Goal: Use online tool/utility: Utilize a website feature to perform a specific function

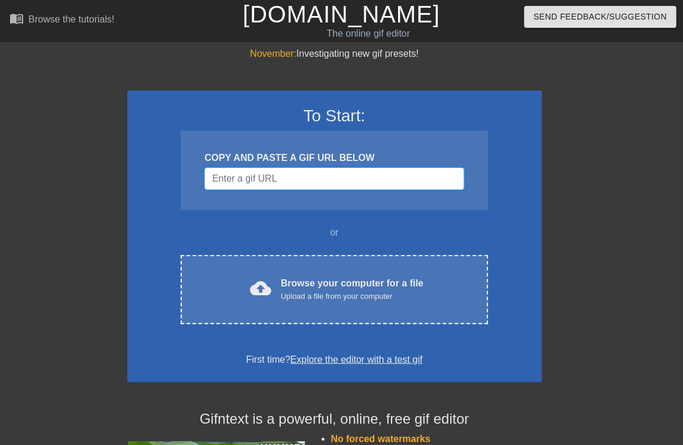
click at [330, 181] on input "Username" at bounding box center [333, 179] width 259 height 23
click at [549, 217] on div "November: Investigating new gif presets! To Start: COPY AND PASTE A GIF URL BEL…" at bounding box center [341, 337] width 683 height 580
click at [359, 179] on input "Username" at bounding box center [333, 179] width 259 height 23
paste input "[URL][DOMAIN_NAME]"
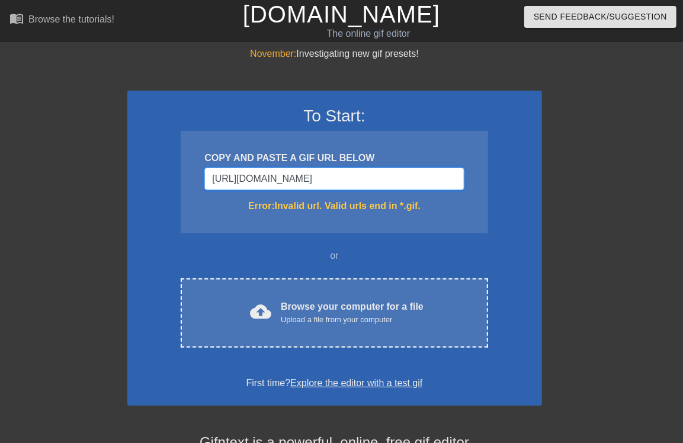
type input "[URL][DOMAIN_NAME]"
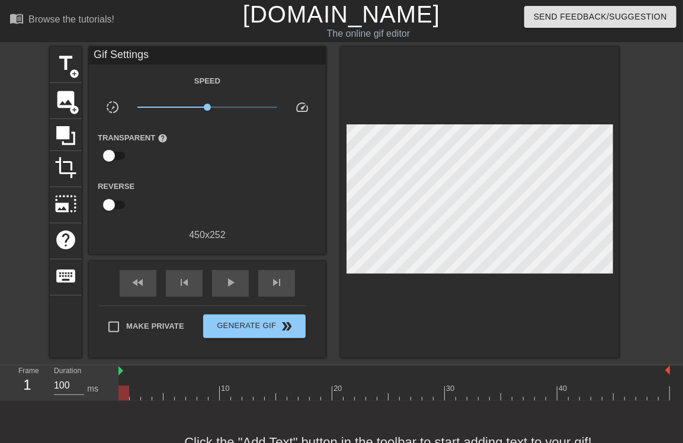
click at [117, 373] on div "Frame 1 Duration 100 ms" at bounding box center [59, 383] width 118 height 36
click at [232, 279] on span "play_arrow" at bounding box center [230, 282] width 14 height 14
click at [232, 279] on span "pause" at bounding box center [230, 282] width 14 height 14
click at [212, 388] on div at bounding box center [393, 392] width 551 height 15
drag, startPoint x: 212, startPoint y: 388, endPoint x: 186, endPoint y: 393, distance: 26.4
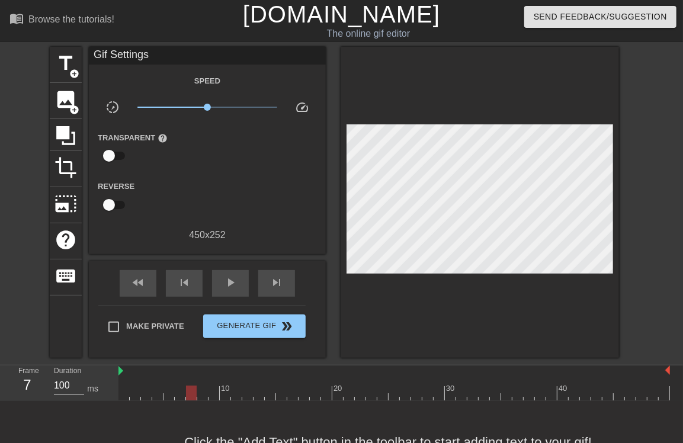
click at [186, 393] on div at bounding box center [191, 392] width 11 height 15
click at [67, 72] on span "title" at bounding box center [65, 63] width 23 height 23
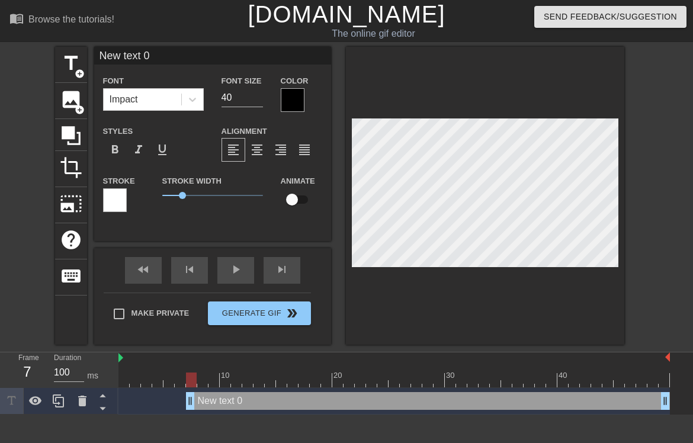
scroll to position [2, 1]
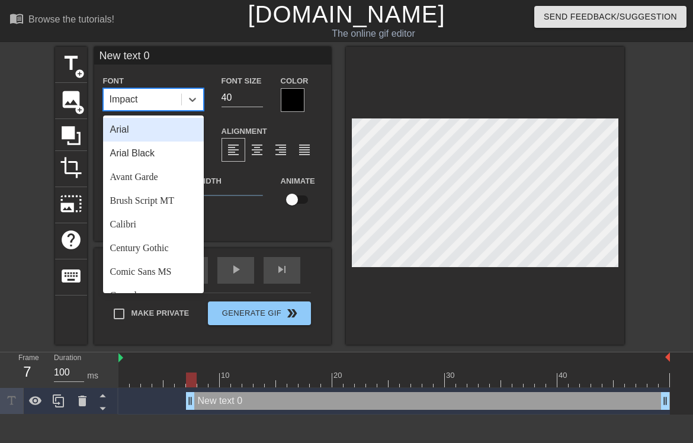
click at [165, 98] on div "Impact" at bounding box center [143, 99] width 78 height 21
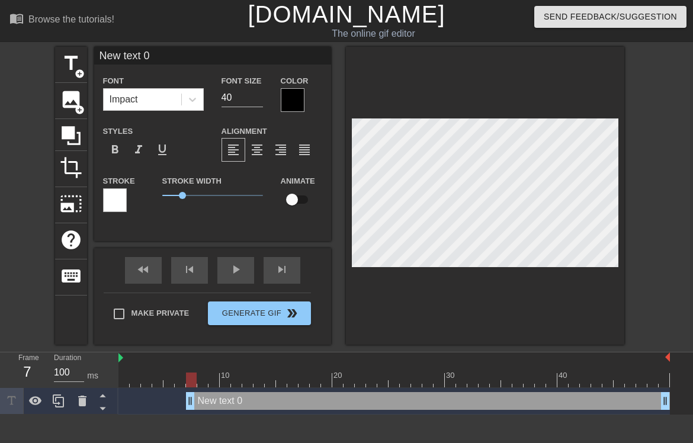
scroll to position [2, 4]
type input "M"
type textarea "M"
type input "Ma"
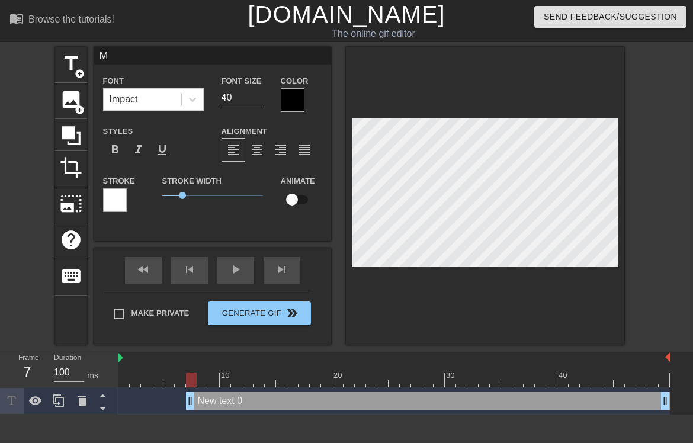
type textarea "Ma"
type input "Mat"
type textarea "Mat"
type input "[PERSON_NAME]"
type textarea "[PERSON_NAME]"
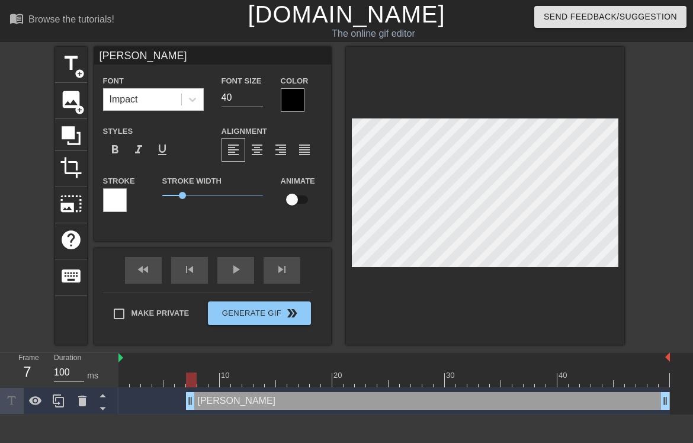
click at [284, 97] on div at bounding box center [293, 100] width 24 height 24
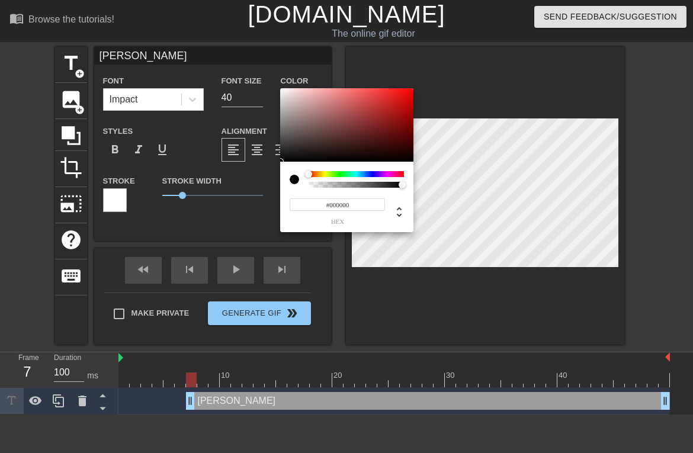
drag, startPoint x: 307, startPoint y: 185, endPoint x: 333, endPoint y: 184, distance: 26.7
click at [302, 185] on div at bounding box center [299, 179] width 19 height 17
type input "0"
type input "1"
drag, startPoint x: 403, startPoint y: 182, endPoint x: 490, endPoint y: 187, distance: 86.6
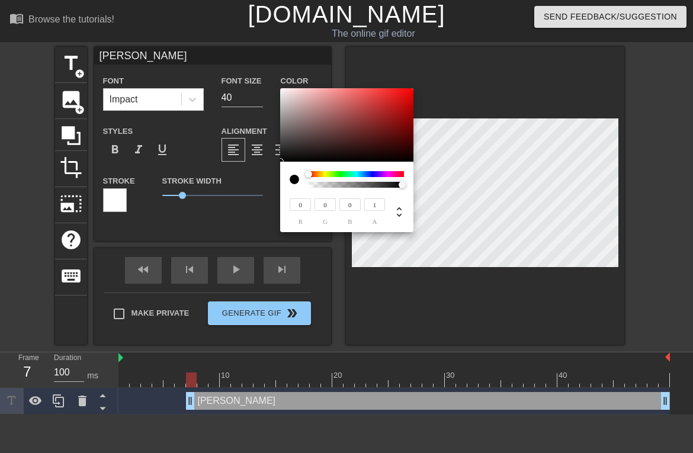
click at [490, 187] on div "0 r 0 g 0 b 1 a" at bounding box center [346, 226] width 693 height 453
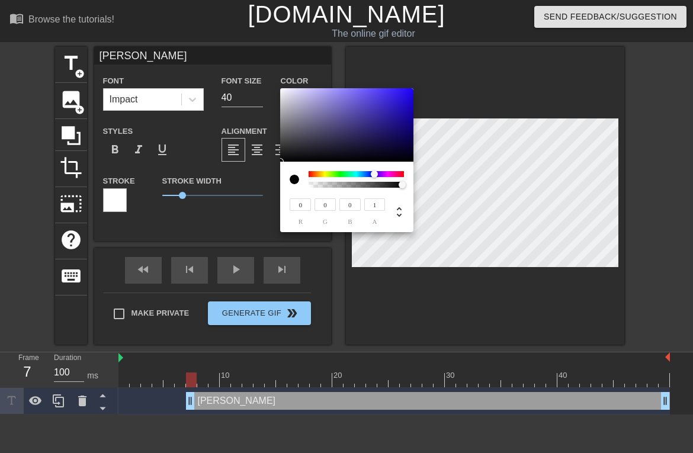
click at [374, 175] on div at bounding box center [374, 174] width 7 height 7
type input "30"
type input "34"
type input "27"
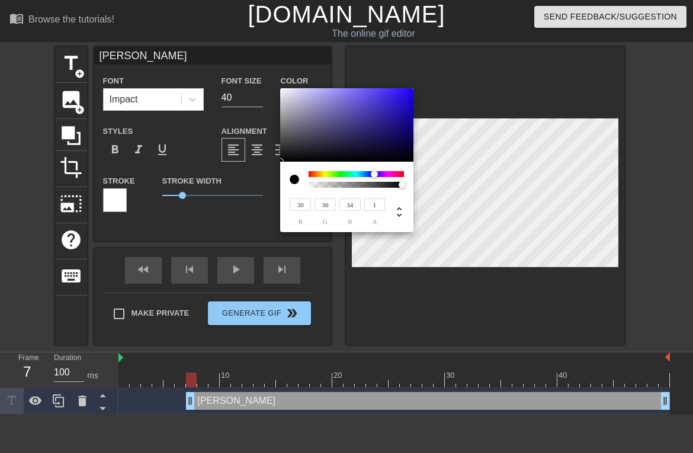
type input "27"
type input "30"
type input "22"
type input "24"
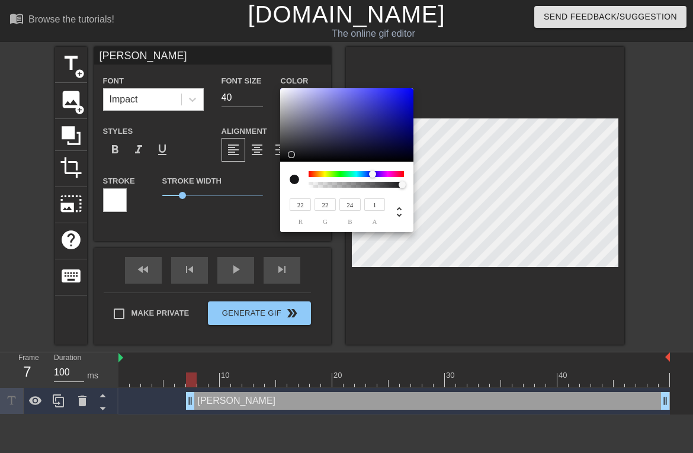
type input "16"
type input "18"
type input "11"
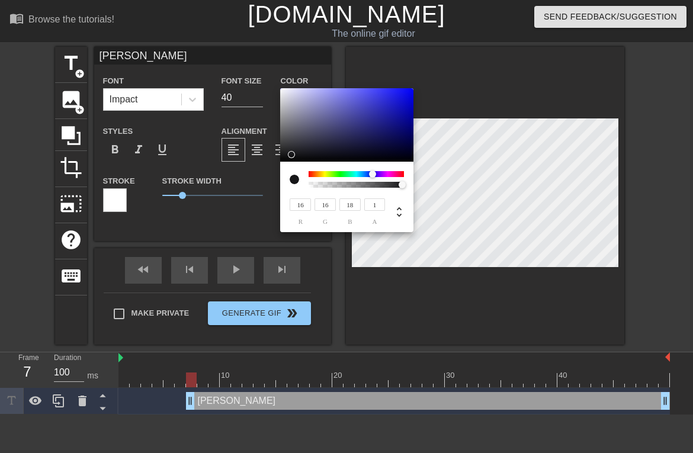
type input "11"
type input "3"
type input "112"
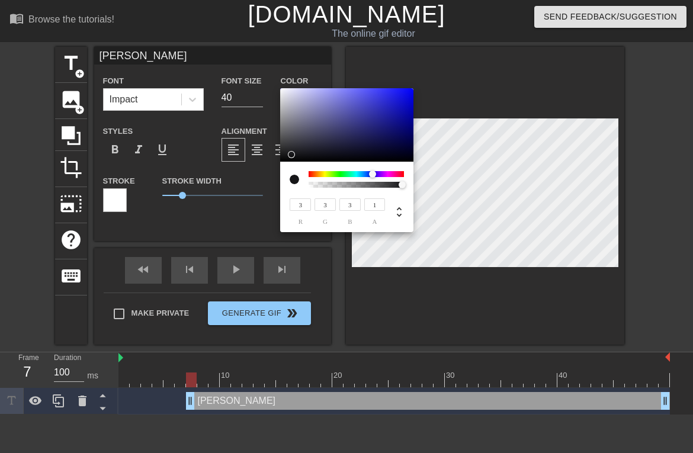
type input "112"
type input "114"
type input "0"
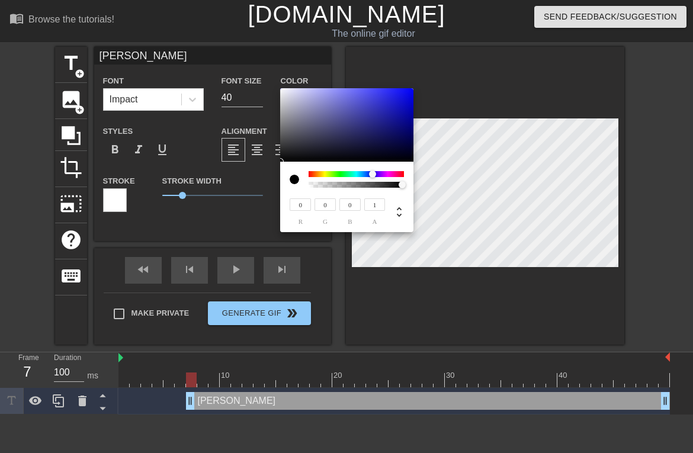
drag, startPoint x: 293, startPoint y: 154, endPoint x: 276, endPoint y: 163, distance: 19.6
click at [276, 163] on div "0 r 0 g 0 b 1 a" at bounding box center [346, 226] width 693 height 453
drag, startPoint x: 401, startPoint y: 184, endPoint x: 407, endPoint y: 184, distance: 6.0
click at [407, 184] on div at bounding box center [405, 185] width 7 height 7
type input "1"
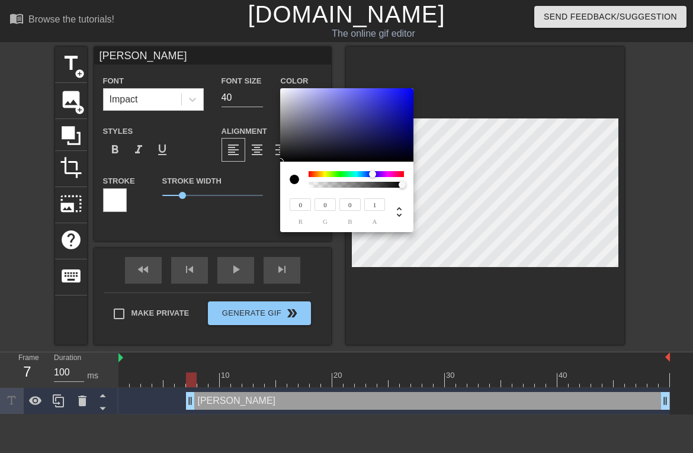
drag, startPoint x: 403, startPoint y: 185, endPoint x: 449, endPoint y: 198, distance: 48.2
click at [449, 198] on div "0 r 0 g 0 b 1 a" at bounding box center [346, 226] width 693 height 453
type input "151"
type input "176"
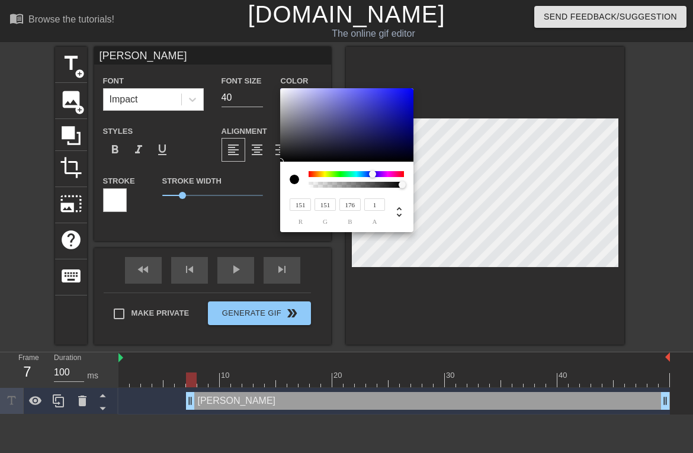
type input "155"
type input "180"
type input "215"
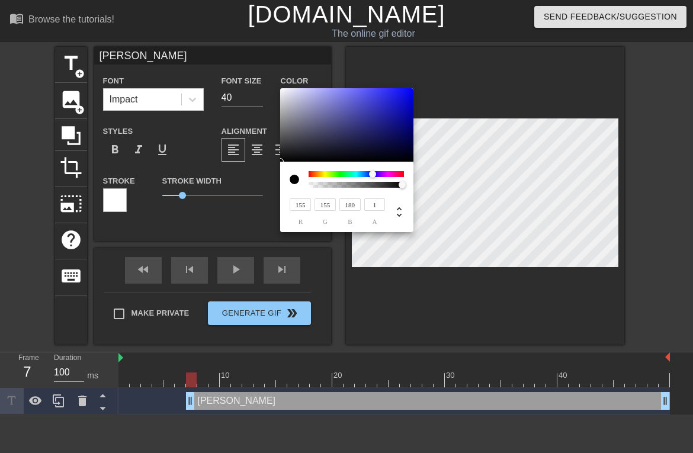
type input "232"
type input "255"
drag, startPoint x: 300, startPoint y: 111, endPoint x: 245, endPoint y: 60, distance: 75.0
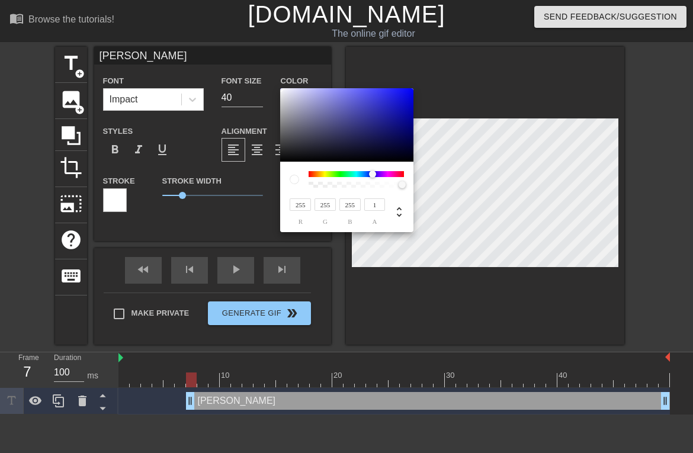
click at [245, 60] on div "255 r 255 g 255 b 1 a" at bounding box center [346, 226] width 693 height 453
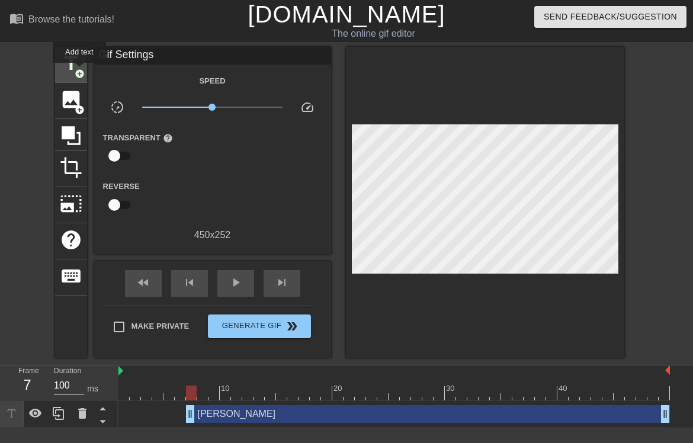
click at [79, 71] on span "add_circle" at bounding box center [80, 74] width 10 height 10
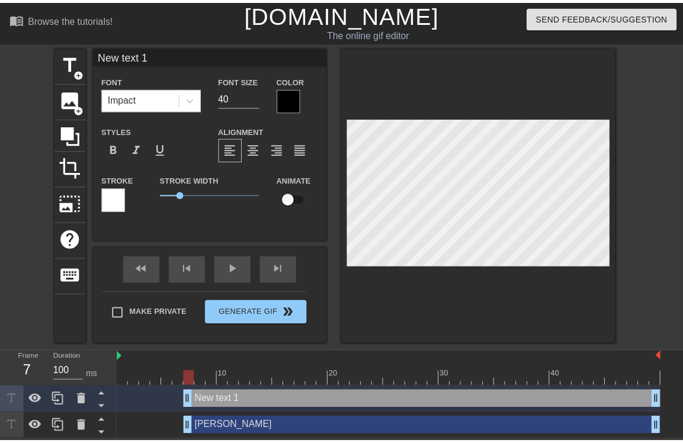
scroll to position [2, 2]
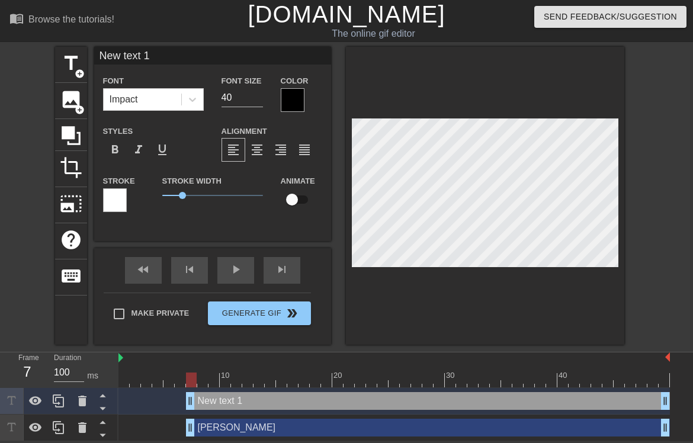
drag, startPoint x: 394, startPoint y: 306, endPoint x: 369, endPoint y: 298, distance: 26.6
click at [393, 306] on div at bounding box center [485, 196] width 278 height 298
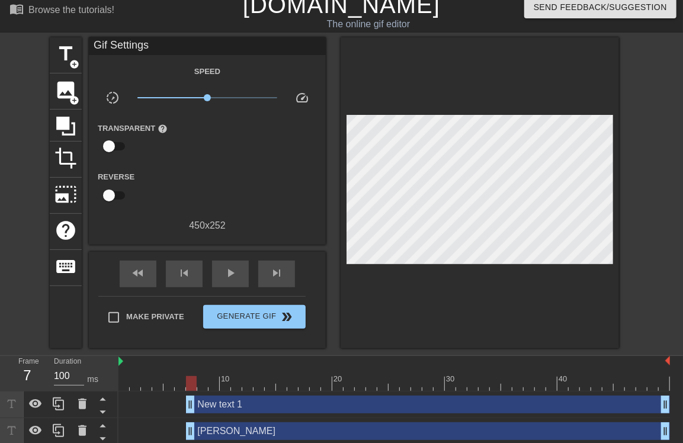
scroll to position [12, 0]
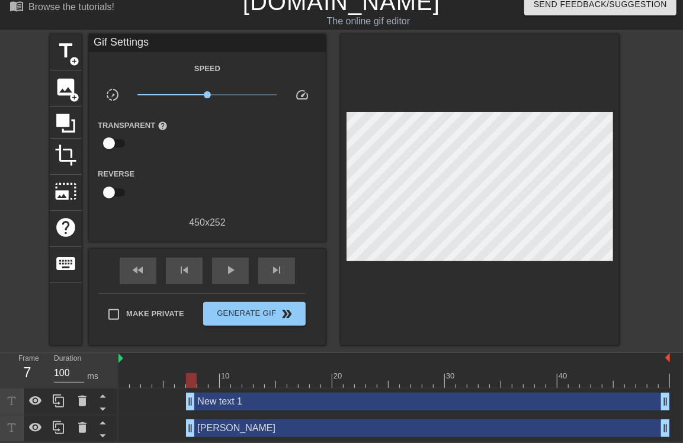
click at [272, 416] on div "[PERSON_NAME] drag_handle drag_handle" at bounding box center [393, 428] width 551 height 27
click at [275, 403] on div "New text 1 drag_handle drag_handle" at bounding box center [428, 402] width 484 height 18
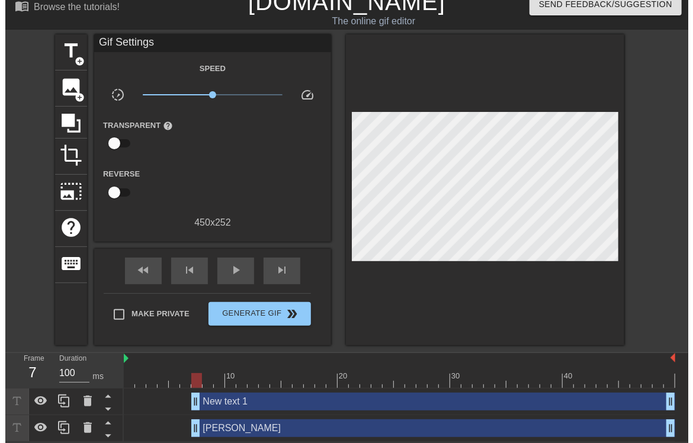
scroll to position [0, 0]
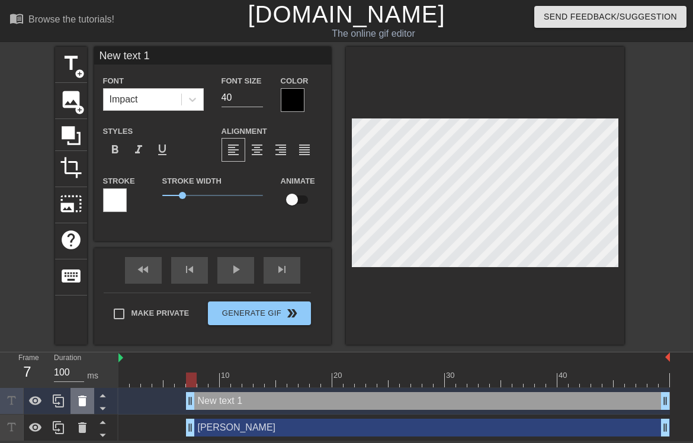
click at [82, 400] on icon at bounding box center [82, 401] width 8 height 11
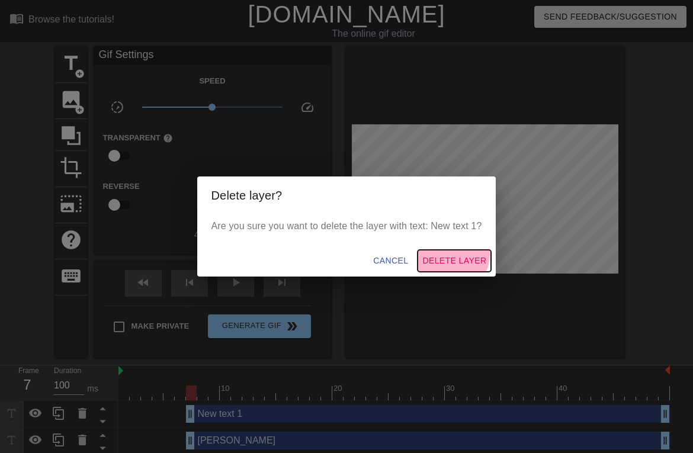
click at [451, 255] on span "Delete Layer" at bounding box center [454, 260] width 64 height 15
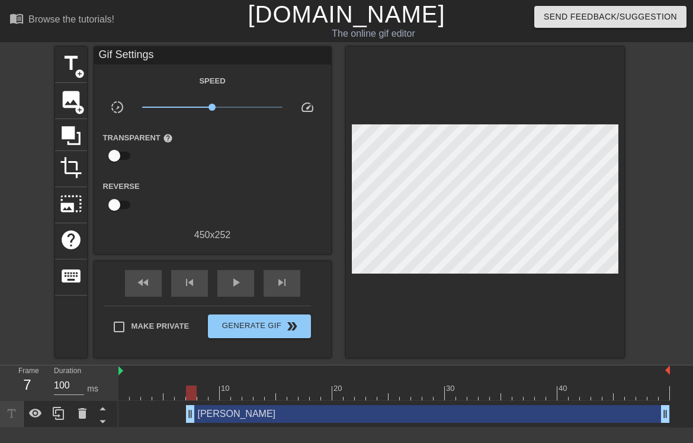
click at [297, 419] on div "[PERSON_NAME] drag_handle drag_handle" at bounding box center [428, 414] width 484 height 18
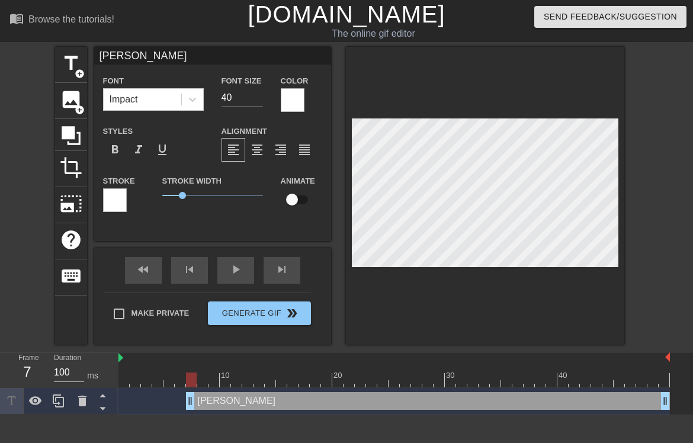
click at [117, 199] on div at bounding box center [115, 200] width 24 height 24
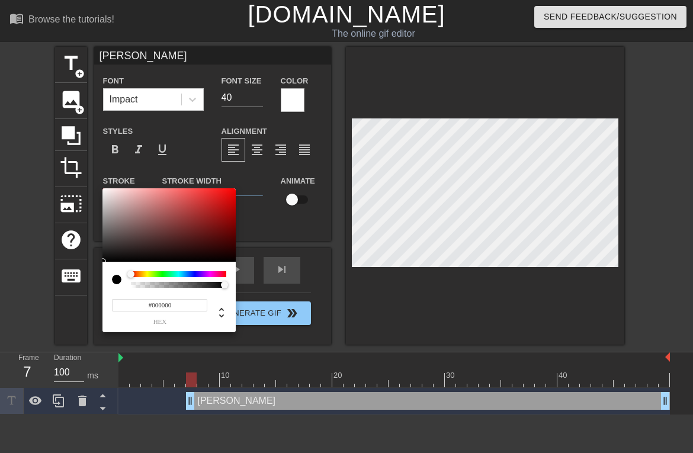
drag, startPoint x: 204, startPoint y: 256, endPoint x: 278, endPoint y: 270, distance: 75.8
click at [278, 270] on div "#000000 hex" at bounding box center [346, 226] width 693 height 453
type input "#050000"
drag, startPoint x: 226, startPoint y: 253, endPoint x: 231, endPoint y: 261, distance: 8.9
click at [231, 261] on div at bounding box center [168, 224] width 133 height 73
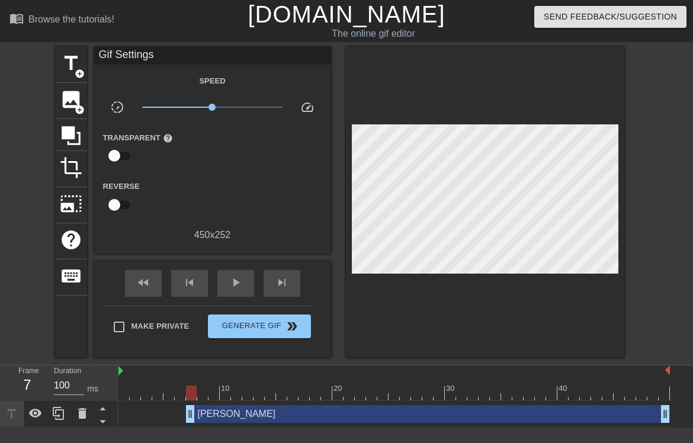
click at [487, 330] on div at bounding box center [485, 202] width 278 height 311
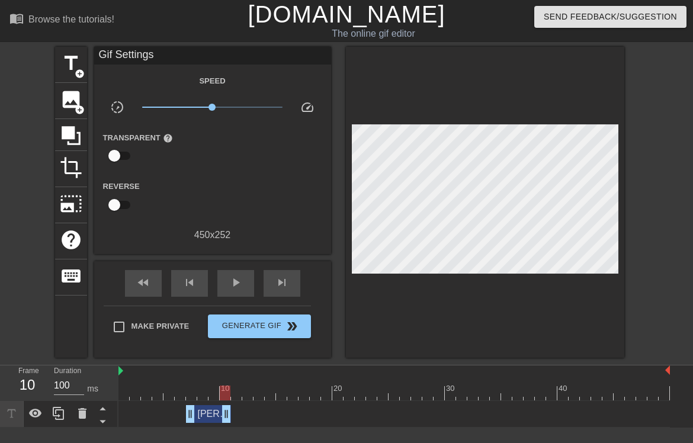
drag, startPoint x: 660, startPoint y: 415, endPoint x: 218, endPoint y: 409, distance: 441.8
drag, startPoint x: 225, startPoint y: 412, endPoint x: 233, endPoint y: 412, distance: 8.3
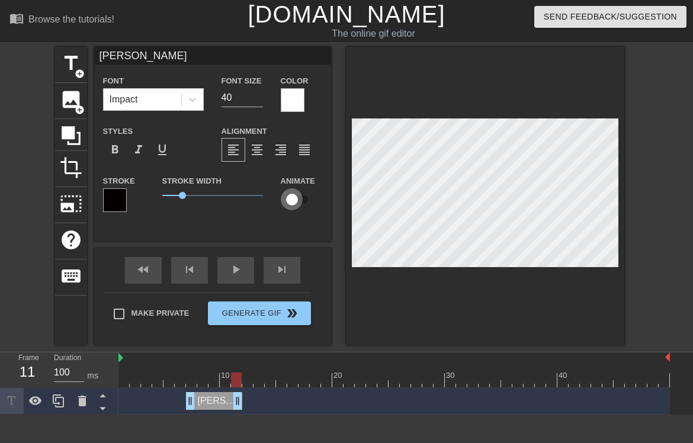
click at [304, 196] on input "checkbox" at bounding box center [292, 199] width 68 height 23
checkbox input "true"
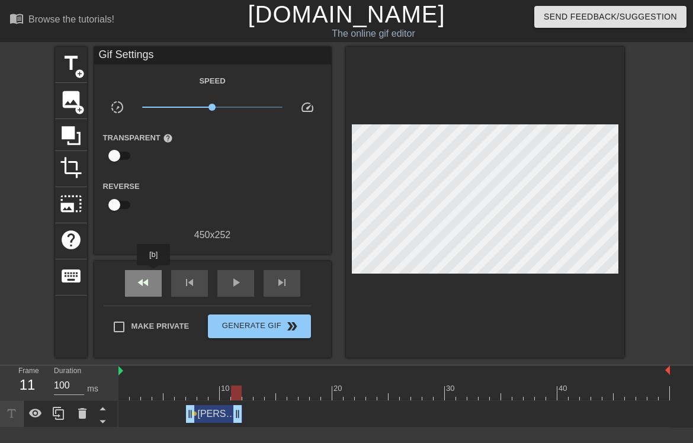
click at [154, 274] on div "fast_rewind" at bounding box center [143, 283] width 37 height 27
click at [118, 377] on div at bounding box center [123, 384] width 11 height 15
click at [117, 371] on div "Frame 1 Duration 100 ms" at bounding box center [59, 383] width 118 height 36
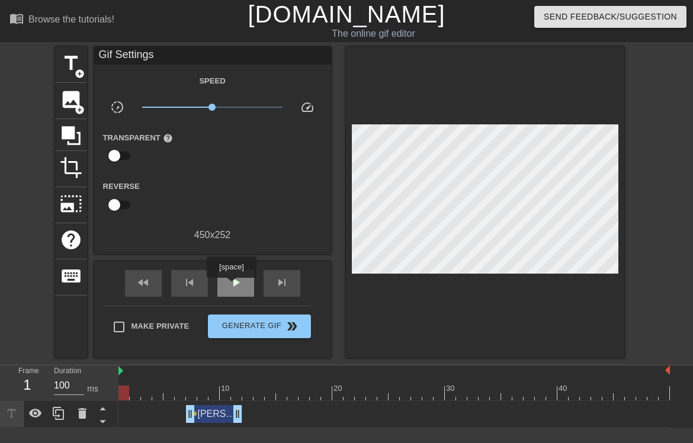
click at [231, 286] on span "play_arrow" at bounding box center [236, 282] width 14 height 14
click at [231, 286] on span "pause" at bounding box center [236, 282] width 14 height 14
click at [229, 271] on div "play_arrow" at bounding box center [235, 283] width 37 height 27
click at [229, 271] on div "pause" at bounding box center [235, 283] width 37 height 27
drag, startPoint x: 232, startPoint y: 391, endPoint x: 210, endPoint y: 394, distance: 22.1
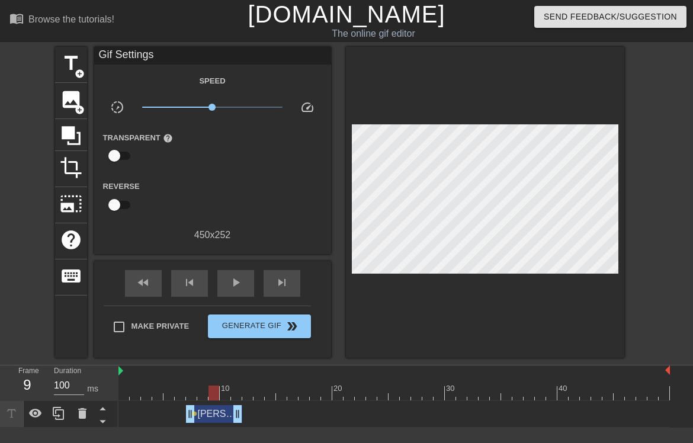
click at [210, 394] on div at bounding box center [213, 392] width 11 height 15
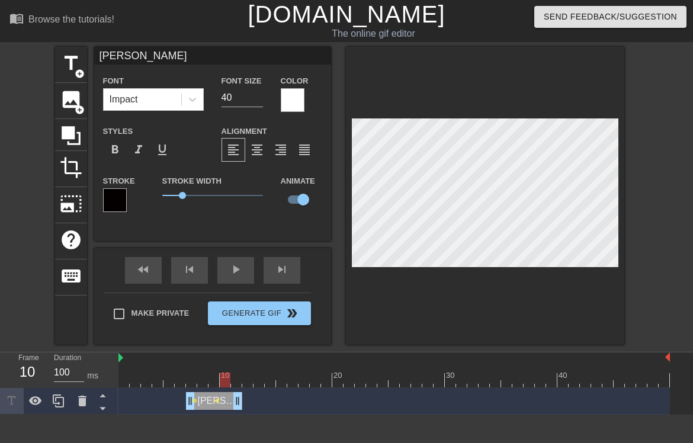
drag, startPoint x: 213, startPoint y: 381, endPoint x: 221, endPoint y: 380, distance: 7.8
click at [221, 380] on div at bounding box center [225, 379] width 11 height 15
drag, startPoint x: 227, startPoint y: 380, endPoint x: 233, endPoint y: 379, distance: 6.0
click at [233, 379] on div at bounding box center [393, 379] width 551 height 15
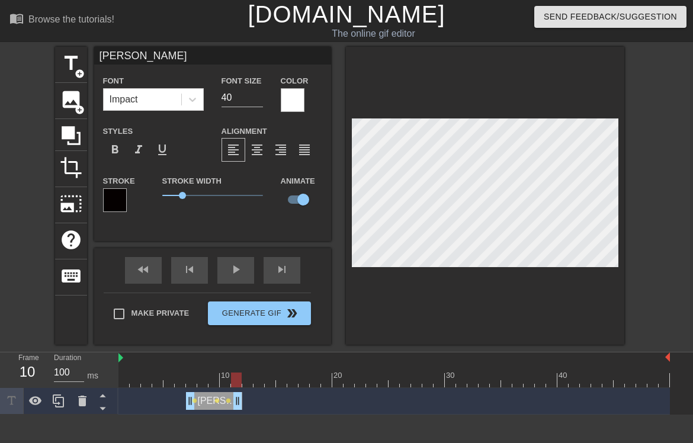
click at [234, 381] on div at bounding box center [236, 379] width 11 height 15
drag, startPoint x: 227, startPoint y: 376, endPoint x: 234, endPoint y: 375, distance: 7.1
click at [234, 375] on div at bounding box center [236, 379] width 11 height 15
drag, startPoint x: 238, startPoint y: 394, endPoint x: 246, endPoint y: 393, distance: 8.4
click at [175, 271] on div "skip_previous" at bounding box center [189, 270] width 37 height 27
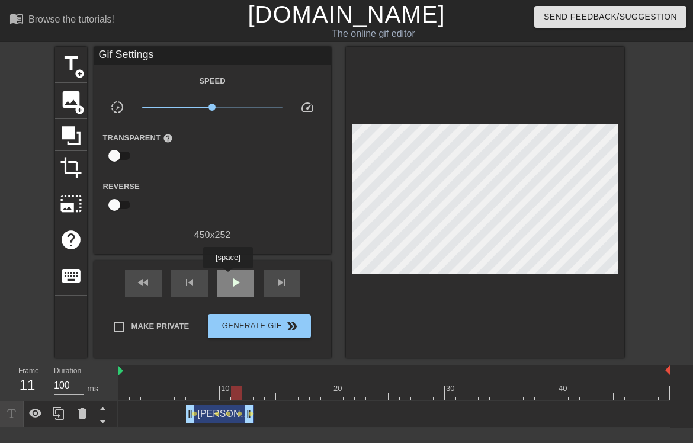
click at [229, 277] on span "play_arrow" at bounding box center [236, 282] width 14 height 14
click at [229, 277] on span "pause" at bounding box center [236, 282] width 14 height 14
drag, startPoint x: 141, startPoint y: 394, endPoint x: 98, endPoint y: 396, distance: 43.3
click at [98, 396] on div "Frame 1 Duration 100 ms 10 20 30 40 Matt drag_handle drag_handle lens lens lens…" at bounding box center [346, 396] width 693 height 62
click at [221, 287] on div "play_arrow" at bounding box center [235, 283] width 37 height 27
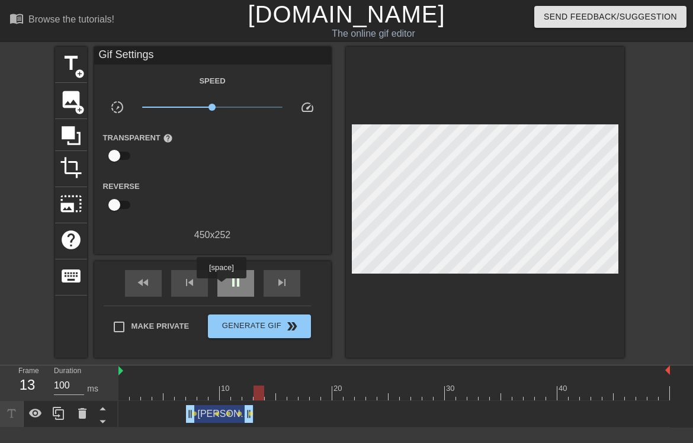
click at [221, 287] on div "pause" at bounding box center [235, 283] width 37 height 27
click at [221, 287] on div "play_arrow" at bounding box center [235, 283] width 37 height 27
click at [221, 287] on div "pause" at bounding box center [235, 283] width 37 height 27
click at [221, 287] on div "play_arrow" at bounding box center [235, 283] width 37 height 27
click at [226, 286] on div "pause" at bounding box center [235, 283] width 37 height 27
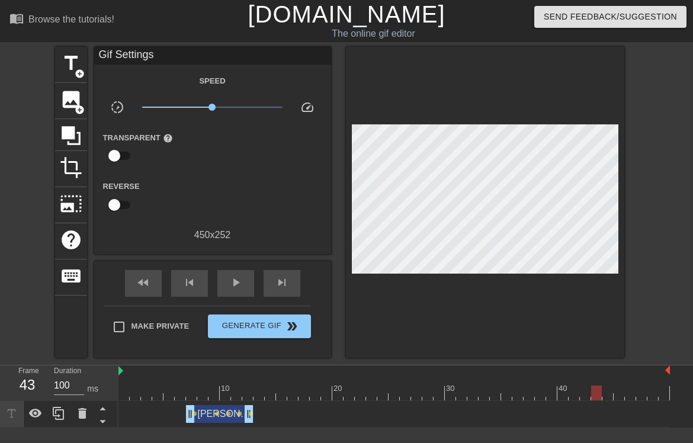
click at [294, 406] on div "Matt drag_handle drag_handle lens lens lens lens lens" at bounding box center [393, 414] width 551 height 18
click at [244, 287] on div "play_arrow" at bounding box center [235, 283] width 37 height 27
click at [237, 286] on span "pause" at bounding box center [236, 282] width 14 height 14
click at [324, 21] on link "[DOMAIN_NAME]" at bounding box center [346, 14] width 197 height 26
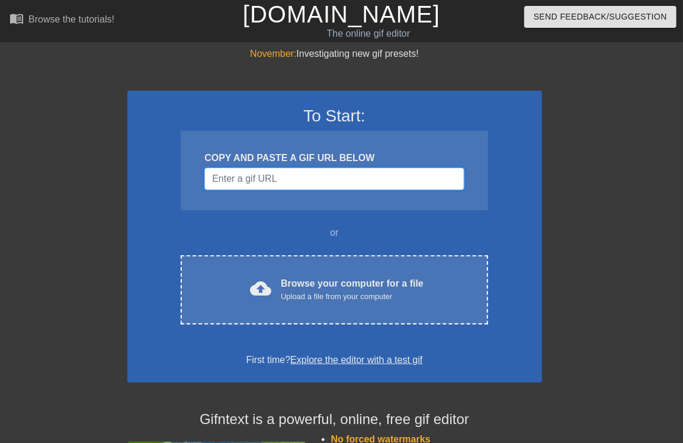
click at [389, 179] on input "Username" at bounding box center [333, 179] width 259 height 23
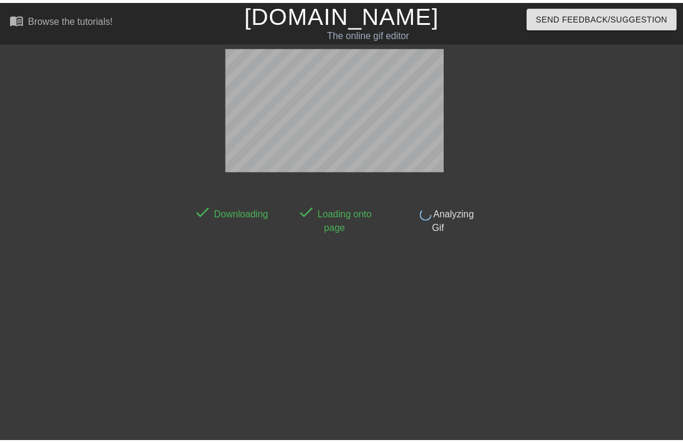
scroll to position [28, 0]
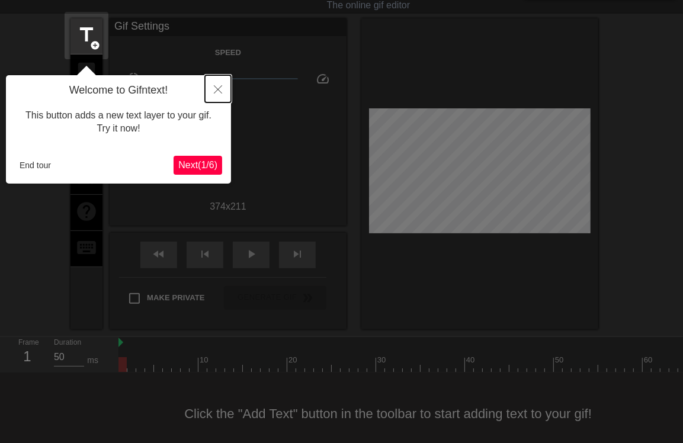
click at [218, 87] on icon "Close" at bounding box center [218, 89] width 8 height 8
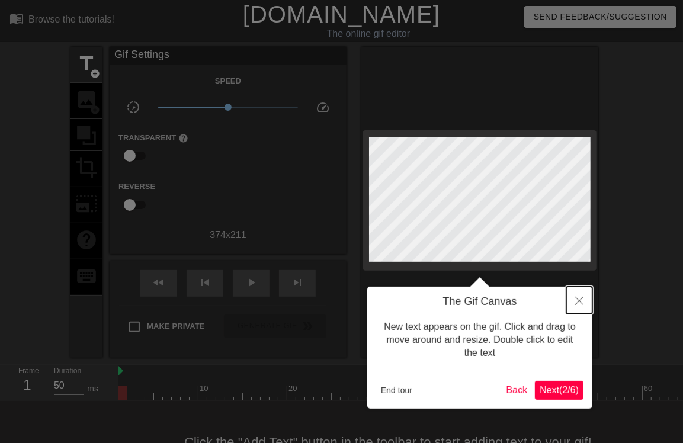
click at [571, 302] on button "Close" at bounding box center [579, 300] width 26 height 27
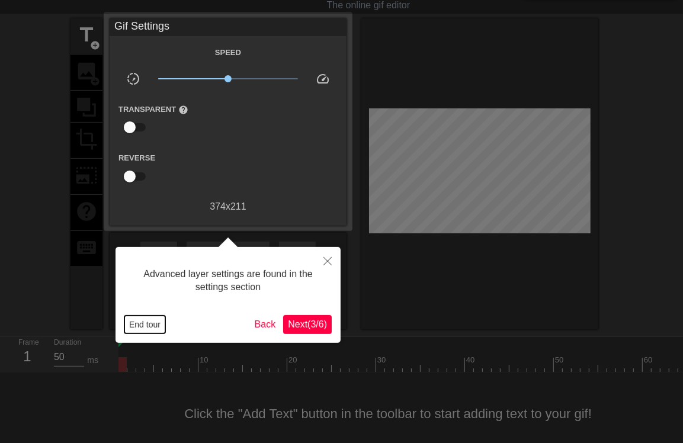
click at [158, 326] on button "End tour" at bounding box center [144, 325] width 41 height 18
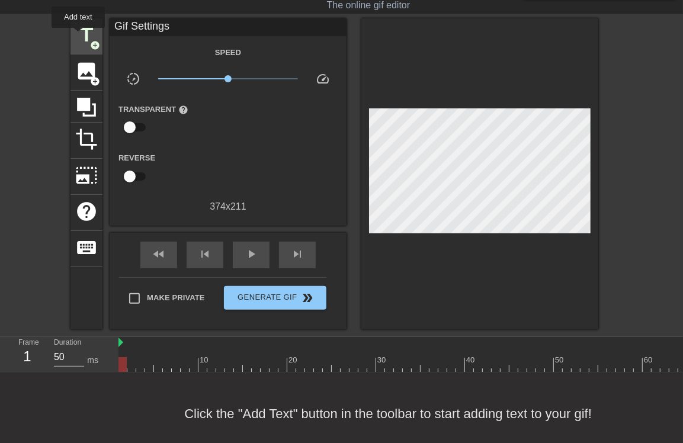
click at [79, 36] on span "title" at bounding box center [86, 35] width 23 height 23
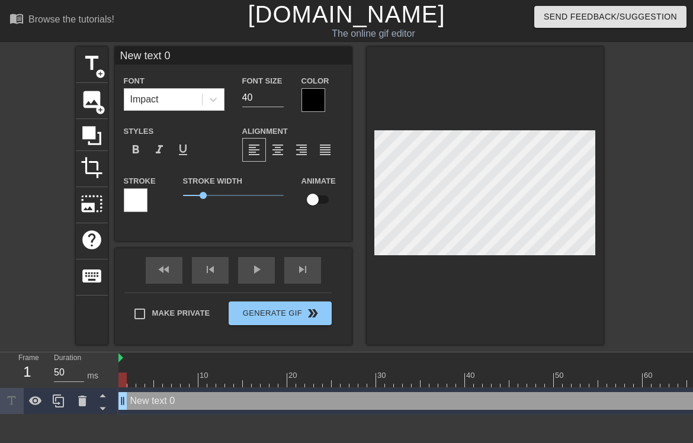
scroll to position [1, 3]
type input "New 0"
type textarea "New 0"
type input "New 0"
type textarea "New 0"
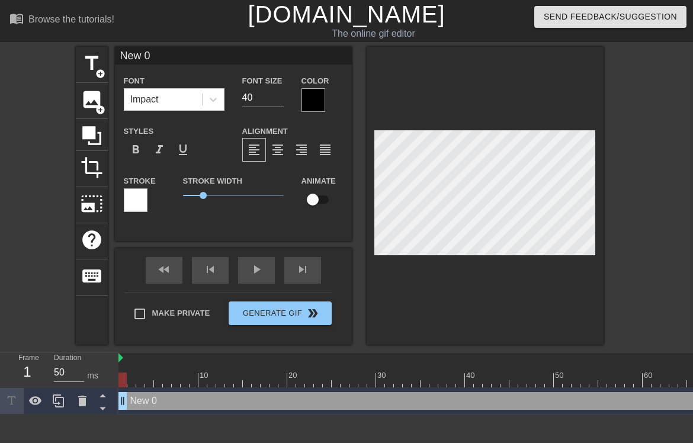
type input "New0"
type textarea "New0"
type input "New"
type textarea "New"
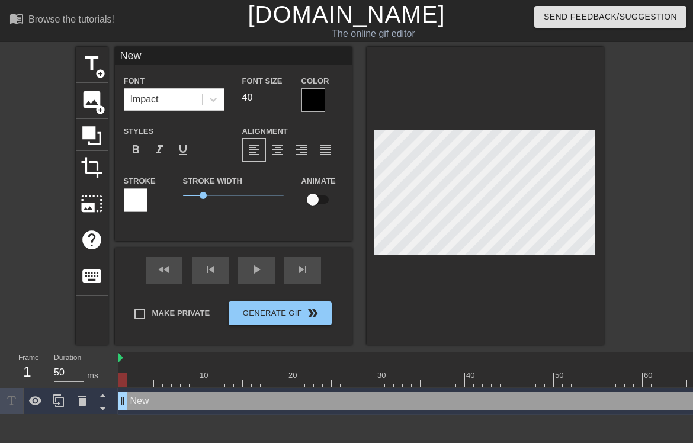
type input "Ne"
type textarea "Ne"
type input "N"
type textarea "N"
type input "M"
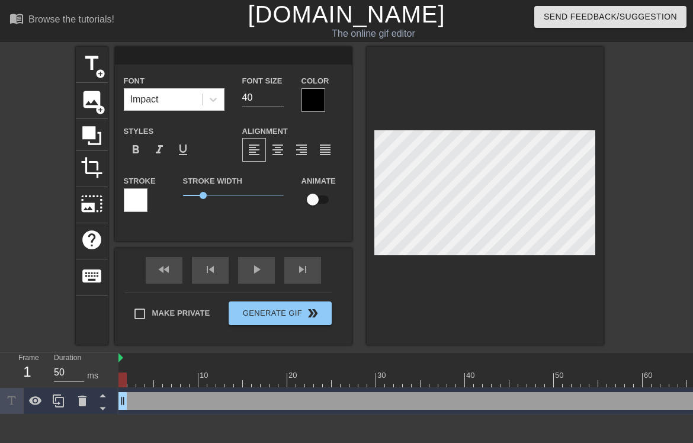
type textarea "M"
type input "Ma"
type textarea "Ma"
type input "Mat"
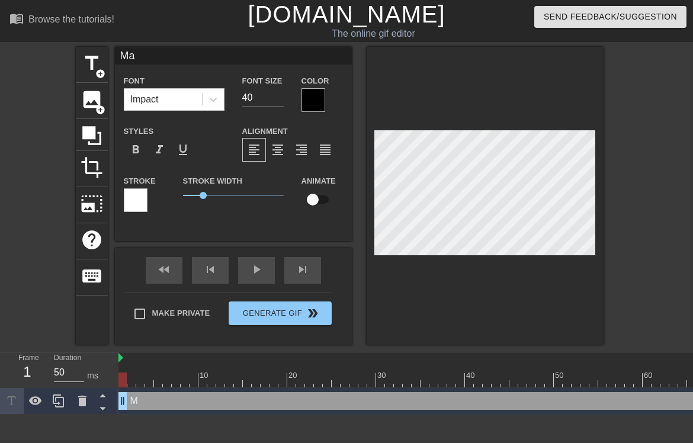
type textarea "Mat"
type input "[PERSON_NAME]"
type textarea "[PERSON_NAME]"
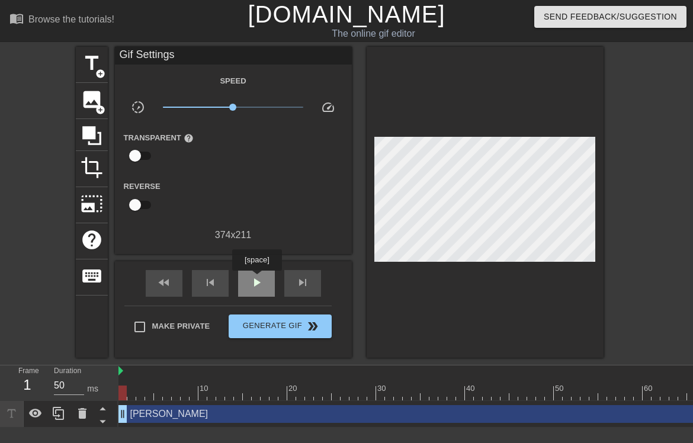
click at [256, 278] on div "play_arrow" at bounding box center [256, 283] width 37 height 27
click at [253, 288] on span "pause" at bounding box center [256, 282] width 14 height 14
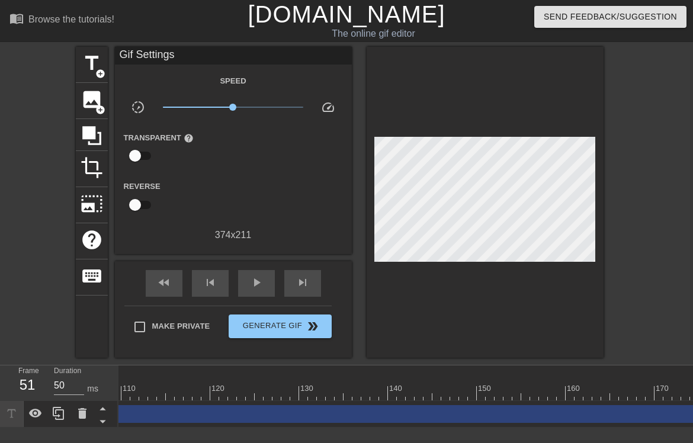
scroll to position [0, 1001]
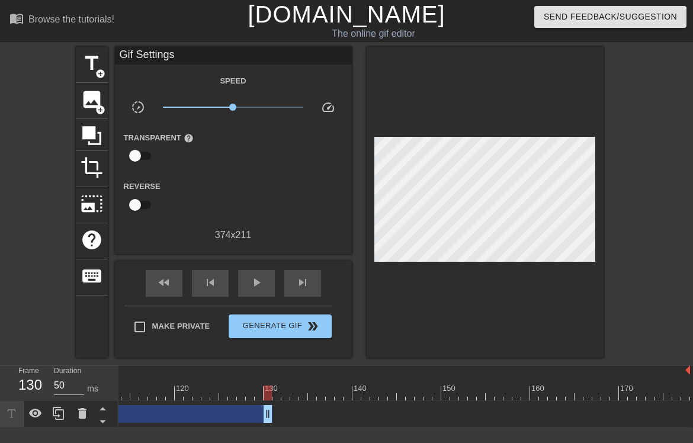
drag, startPoint x: 684, startPoint y: 411, endPoint x: 263, endPoint y: 416, distance: 421.0
drag, startPoint x: 278, startPoint y: 437, endPoint x: 117, endPoint y: 436, distance: 161.7
click at [117, 428] on html "menu_book Browse the tutorials! Gifntext.com The online gif editor Send Feedbac…" at bounding box center [346, 214] width 693 height 428
drag, startPoint x: 264, startPoint y: 413, endPoint x: 156, endPoint y: 417, distance: 107.9
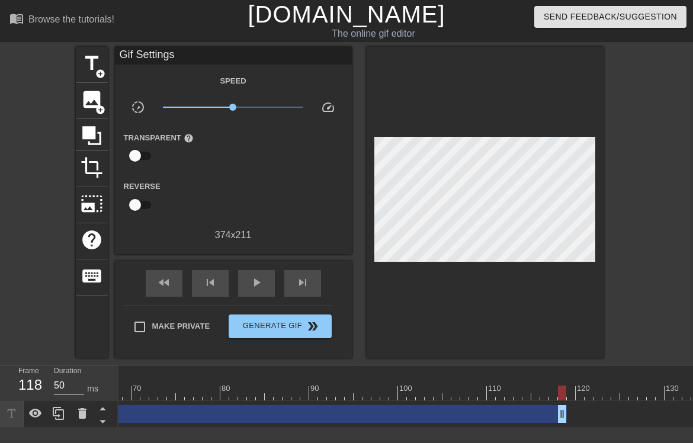
scroll to position [0, 650]
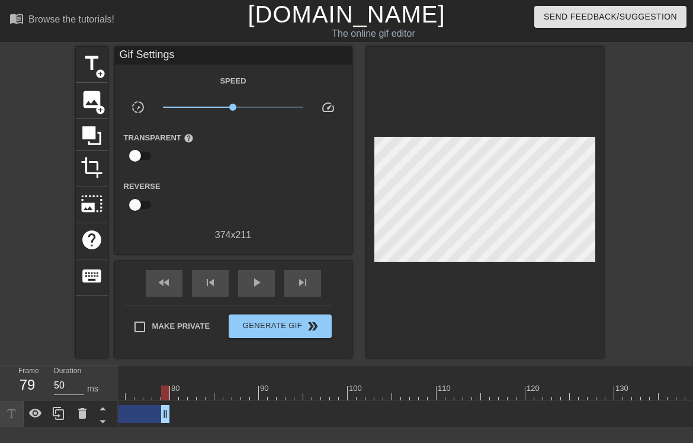
drag, startPoint x: 510, startPoint y: 413, endPoint x: 187, endPoint y: 419, distance: 323.4
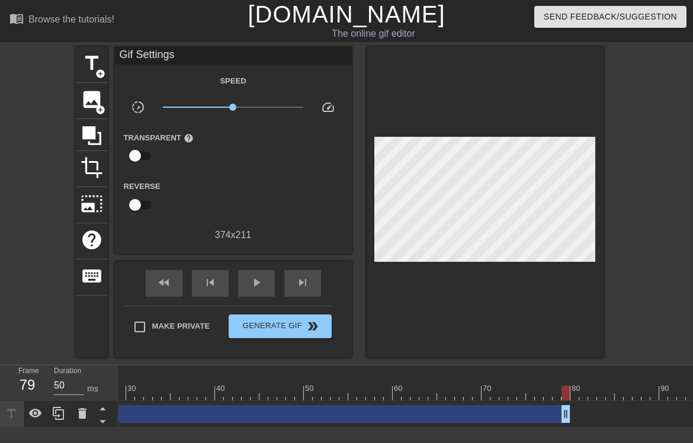
scroll to position [0, 246]
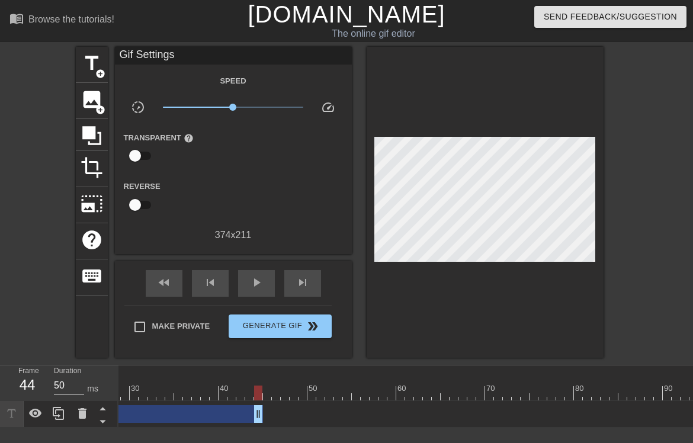
drag, startPoint x: 572, startPoint y: 418, endPoint x: 265, endPoint y: 415, distance: 306.7
click at [265, 415] on div "[PERSON_NAME] drag_handle drag_handle" at bounding box center [658, 414] width 1572 height 18
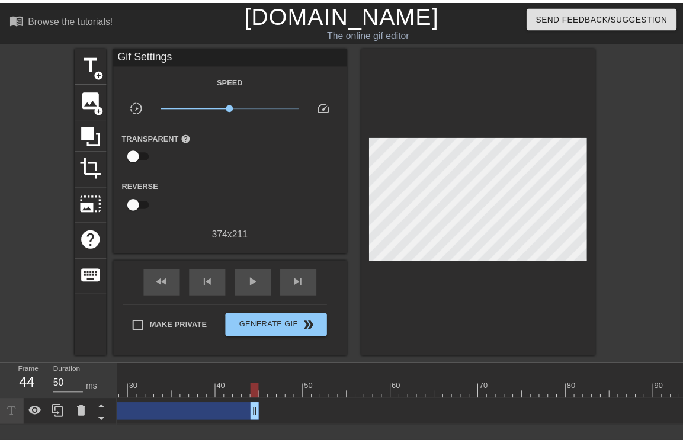
scroll to position [0, 0]
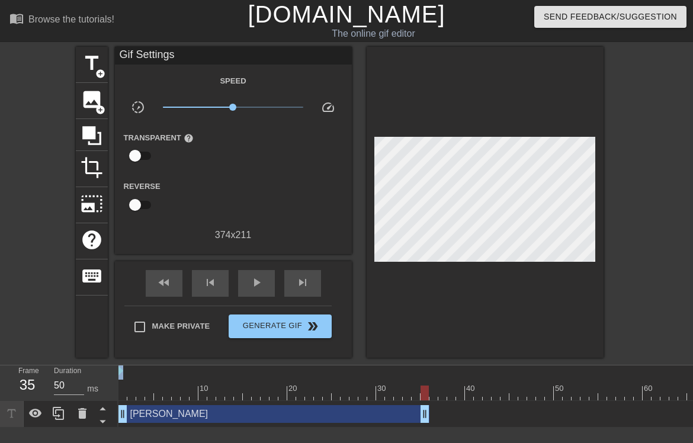
drag, startPoint x: 503, startPoint y: 413, endPoint x: 428, endPoint y: 416, distance: 75.9
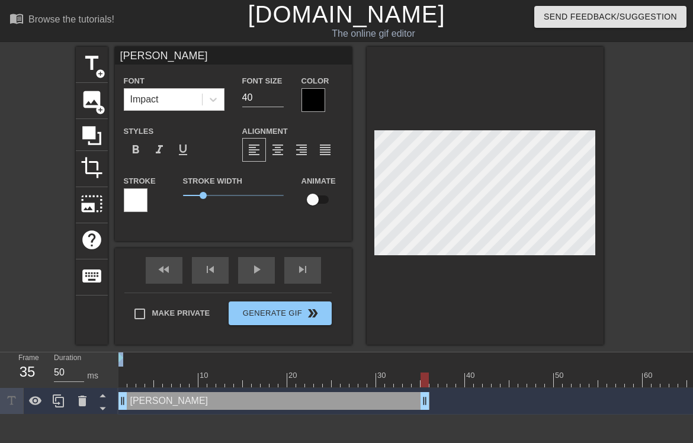
click at [139, 185] on label "Stroke" at bounding box center [140, 181] width 32 height 12
click at [134, 198] on div at bounding box center [136, 200] width 24 height 24
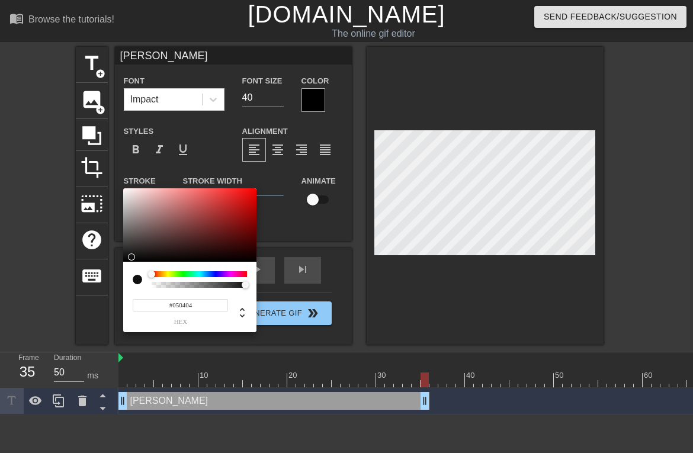
type input "#000000"
drag, startPoint x: 173, startPoint y: 245, endPoint x: 122, endPoint y: 264, distance: 54.5
click at [122, 264] on div "#000000 hex" at bounding box center [346, 226] width 693 height 453
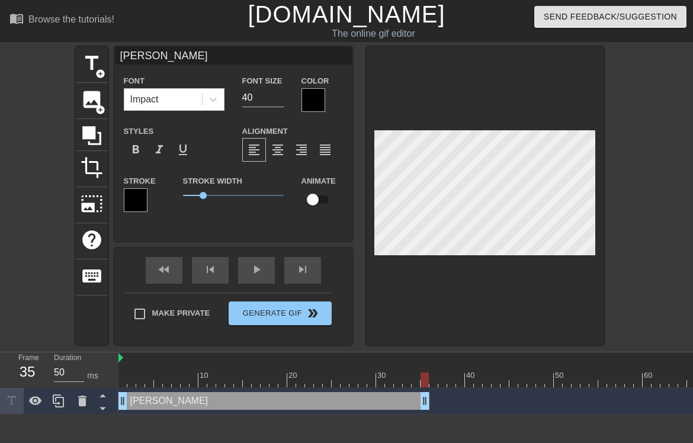
click at [320, 99] on div at bounding box center [313, 100] width 24 height 24
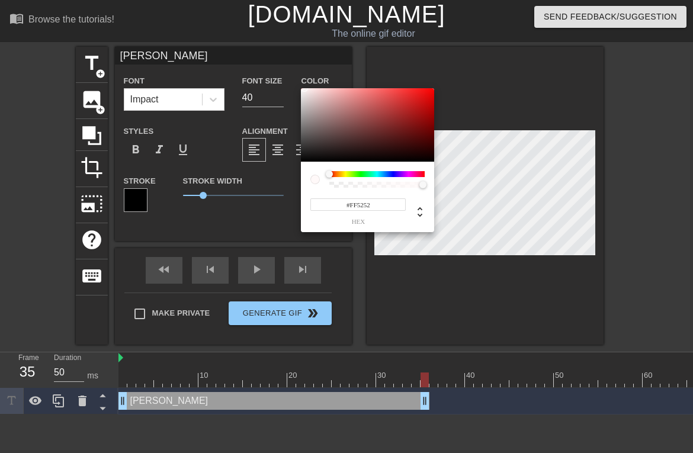
drag, startPoint x: 328, startPoint y: 155, endPoint x: 302, endPoint y: 86, distance: 73.5
click at [302, 86] on div "#FF5252 hex" at bounding box center [346, 226] width 693 height 453
click at [304, 91] on div at bounding box center [367, 124] width 133 height 73
type input "#F6F6F6"
click at [300, 91] on div at bounding box center [300, 90] width 7 height 7
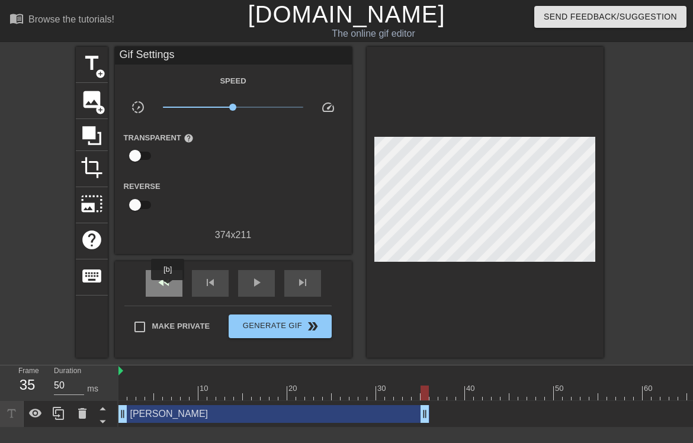
click at [168, 288] on span "fast_rewind" at bounding box center [164, 282] width 14 height 14
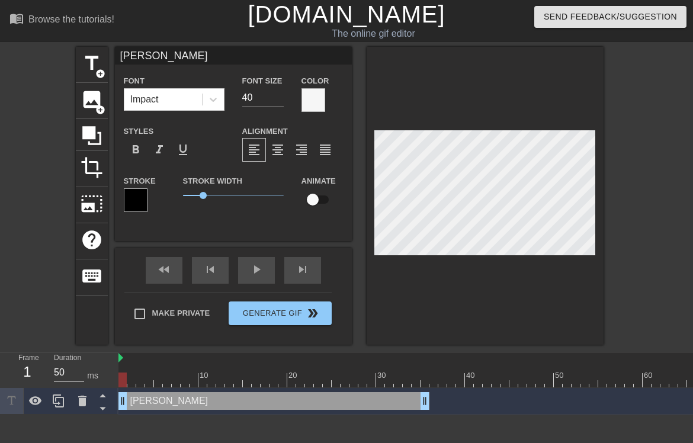
click at [319, 203] on input "checkbox" at bounding box center [313, 199] width 68 height 23
checkbox input "true"
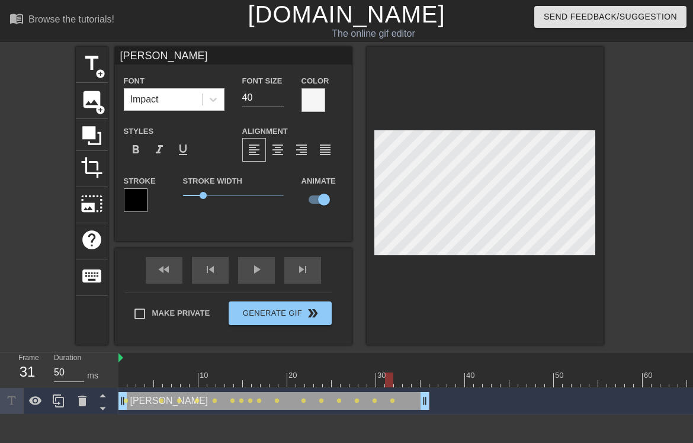
click at [168, 269] on div "fast_rewind skip_previous play_arrow skip_next" at bounding box center [233, 270] width 193 height 44
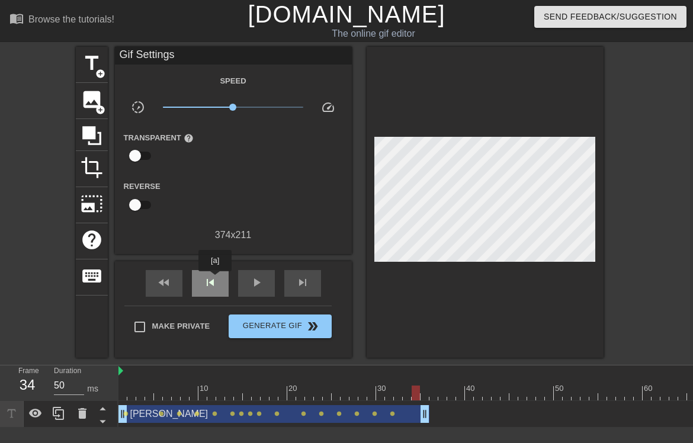
click at [215, 279] on span "skip_previous" at bounding box center [210, 282] width 14 height 14
click at [239, 279] on div "play_arrow" at bounding box center [256, 283] width 37 height 27
click at [178, 285] on div "fast_rewind" at bounding box center [164, 283] width 37 height 27
click at [257, 288] on span "pause" at bounding box center [256, 282] width 14 height 14
click at [257, 288] on span "play_arrow" at bounding box center [256, 282] width 14 height 14
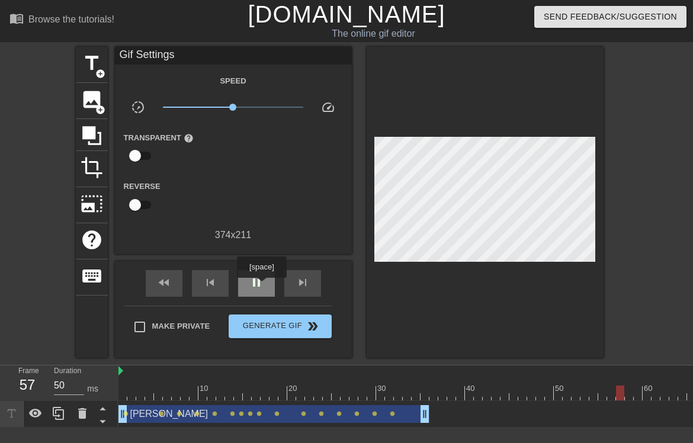
click at [261, 286] on span "pause" at bounding box center [256, 282] width 14 height 14
drag, startPoint x: 354, startPoint y: 407, endPoint x: 342, endPoint y: 410, distance: 12.2
click at [342, 410] on div "[PERSON_NAME] drag_handle drag_handle" at bounding box center [273, 414] width 311 height 18
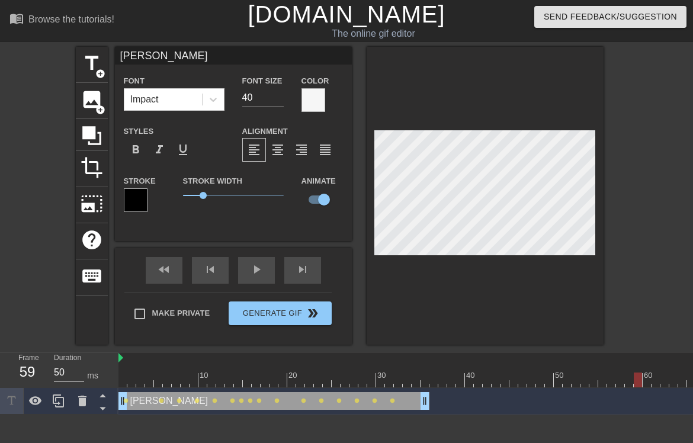
click at [345, 400] on div "[PERSON_NAME] drag_handle drag_handle" at bounding box center [273, 401] width 311 height 18
click at [63, 403] on icon at bounding box center [58, 400] width 11 height 13
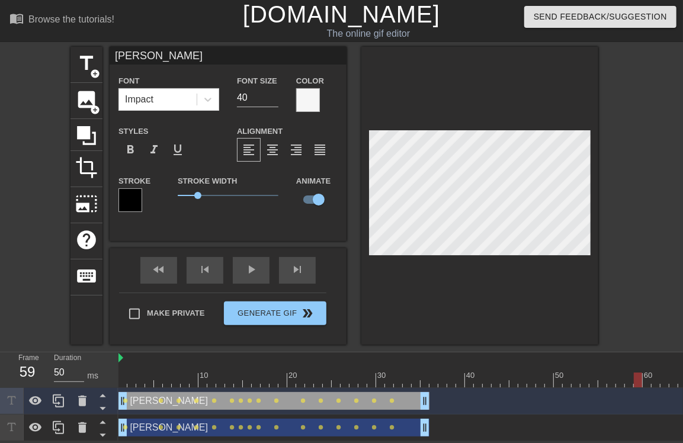
scroll to position [8, 0]
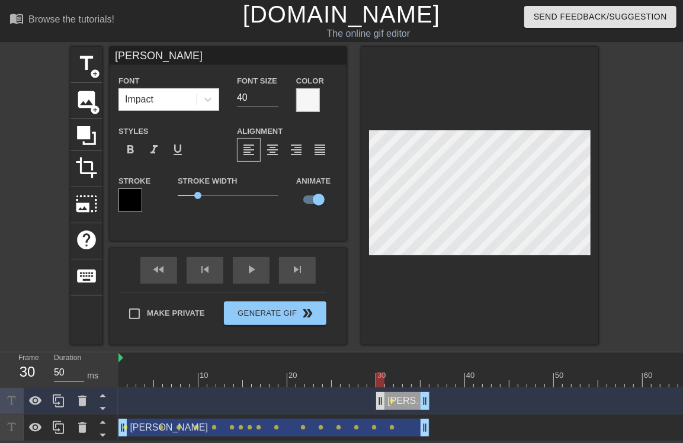
drag, startPoint x: 121, startPoint y: 391, endPoint x: 403, endPoint y: 389, distance: 281.9
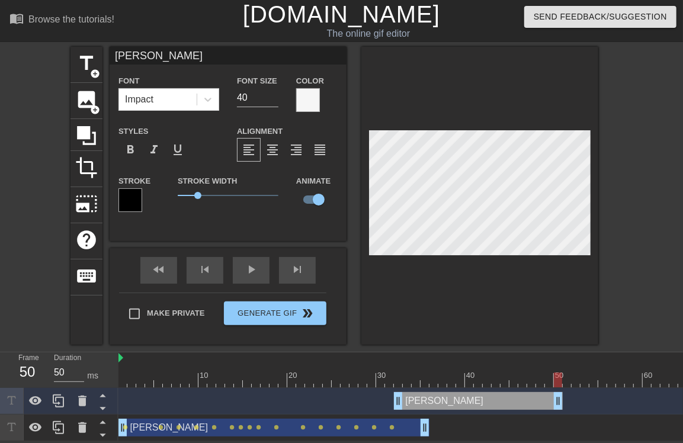
drag, startPoint x: 428, startPoint y: 391, endPoint x: 589, endPoint y: 391, distance: 161.1
drag, startPoint x: 395, startPoint y: 392, endPoint x: 430, endPoint y: 391, distance: 35.0
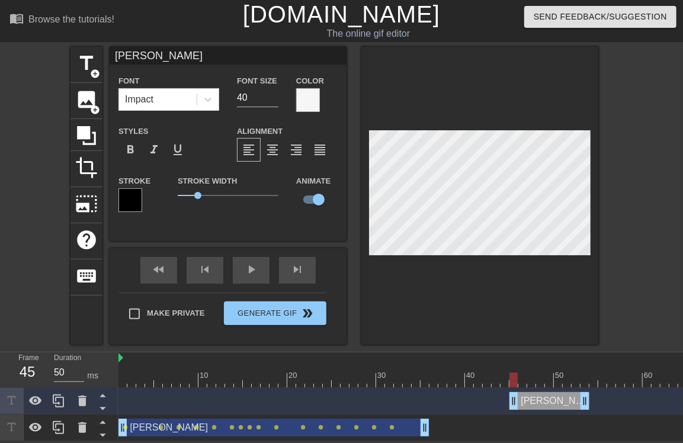
drag, startPoint x: 434, startPoint y: 388, endPoint x: 505, endPoint y: 409, distance: 73.6
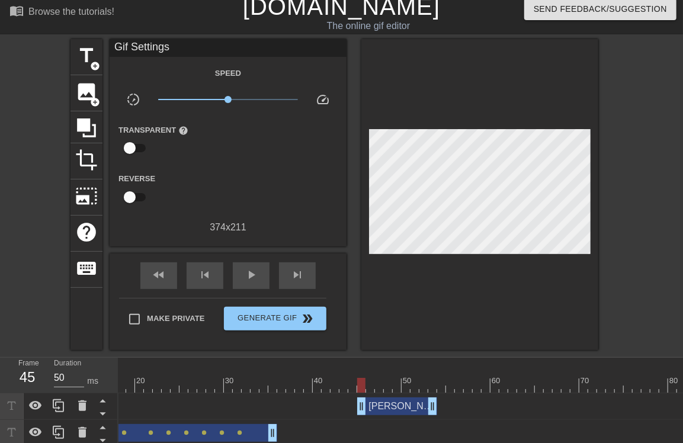
scroll to position [0, 199]
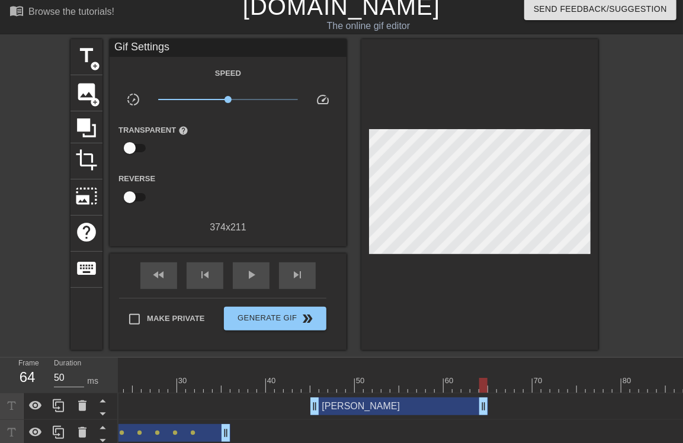
drag, startPoint x: 388, startPoint y: 409, endPoint x: 484, endPoint y: 409, distance: 95.9
drag, startPoint x: 311, startPoint y: 399, endPoint x: 367, endPoint y: 401, distance: 55.7
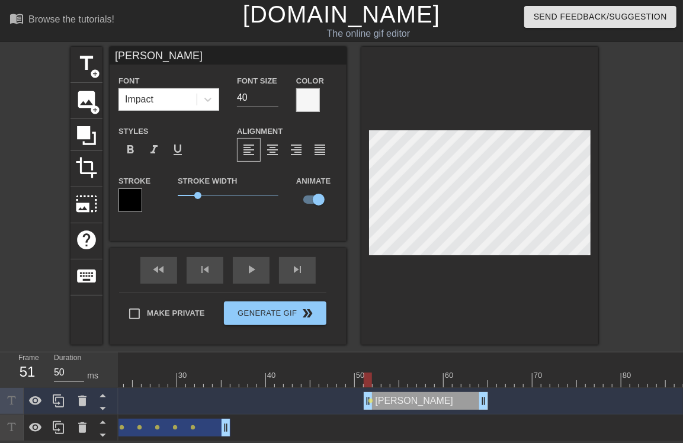
scroll to position [1, 2]
type input "K"
type textarea "K"
type input "Ka"
type textarea "Ka"
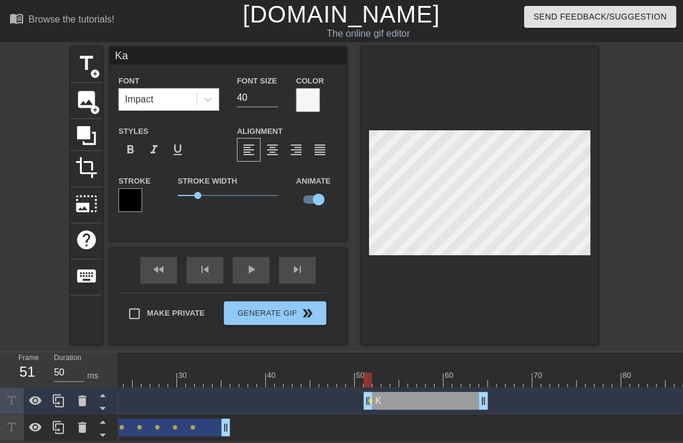
type input "Kar"
type textarea "Kar"
type input "Karl"
type textarea "Karl"
type input "Karl("
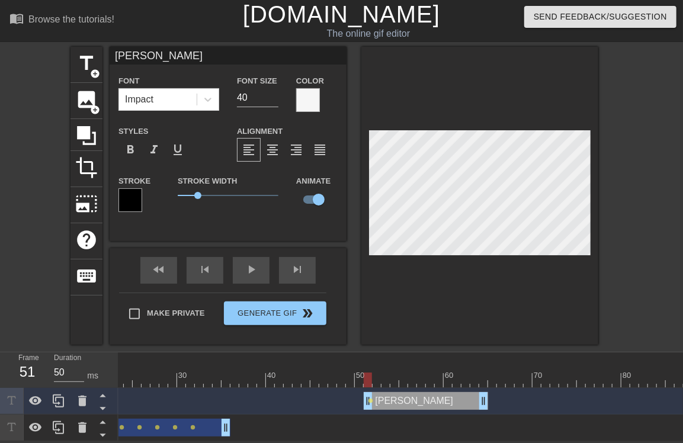
type textarea "Karl("
type input "Karl(s"
type textarea "Karl(s"
type input "Karl(s)"
type textarea "Karl(s)"
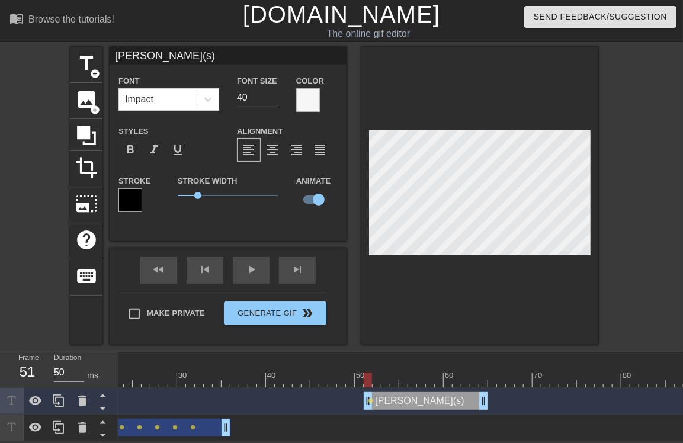
click at [622, 231] on div "title add_circle image add_circle crop photo_size_select_large help keyboard Ka…" at bounding box center [341, 196] width 683 height 298
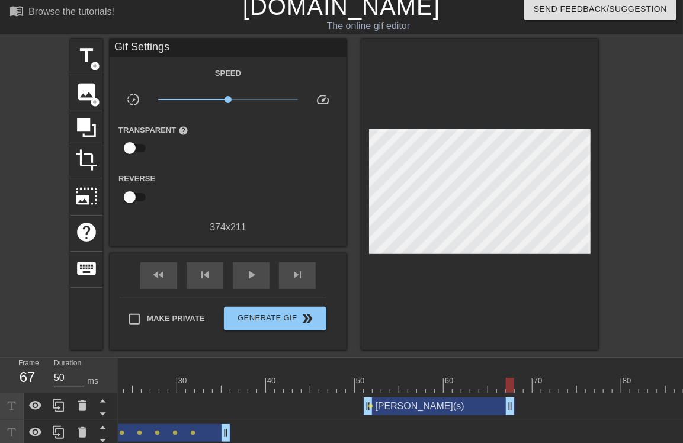
drag, startPoint x: 483, startPoint y: 405, endPoint x: 506, endPoint y: 404, distance: 22.5
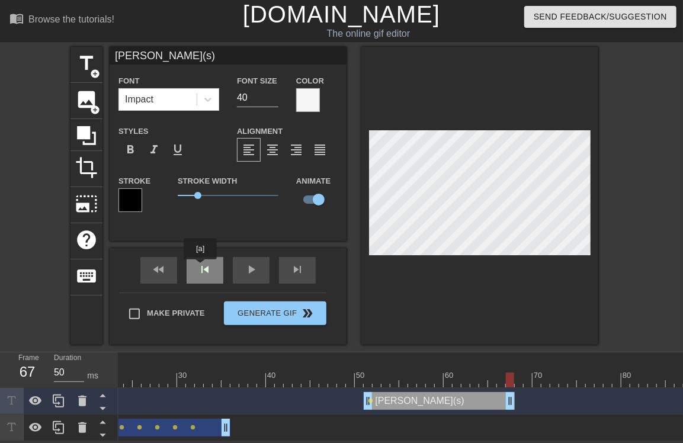
click at [200, 268] on span "skip_previous" at bounding box center [205, 269] width 14 height 14
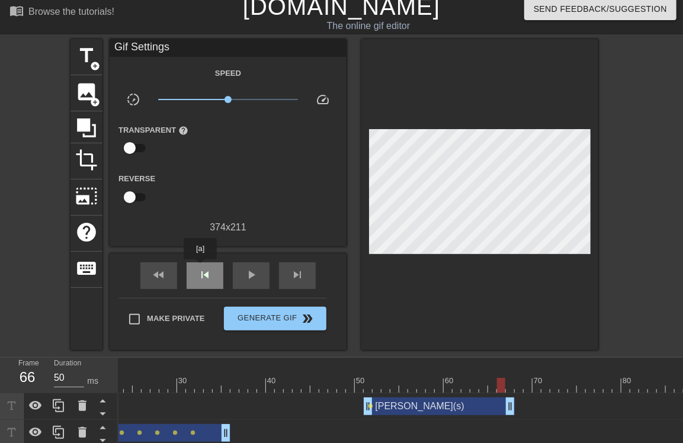
click at [200, 268] on span "skip_previous" at bounding box center [205, 275] width 14 height 14
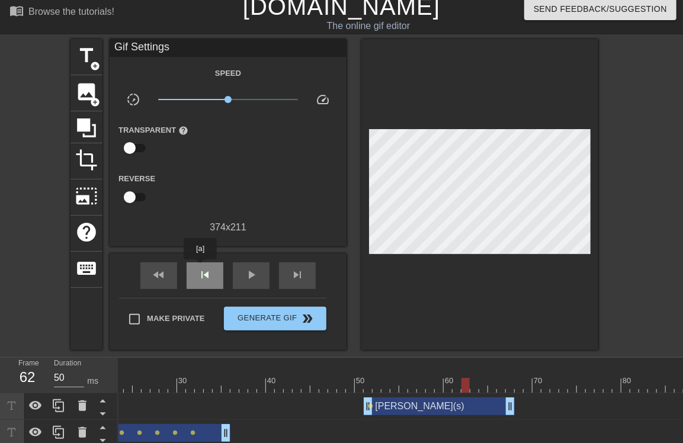
click at [200, 268] on span "skip_previous" at bounding box center [205, 275] width 14 height 14
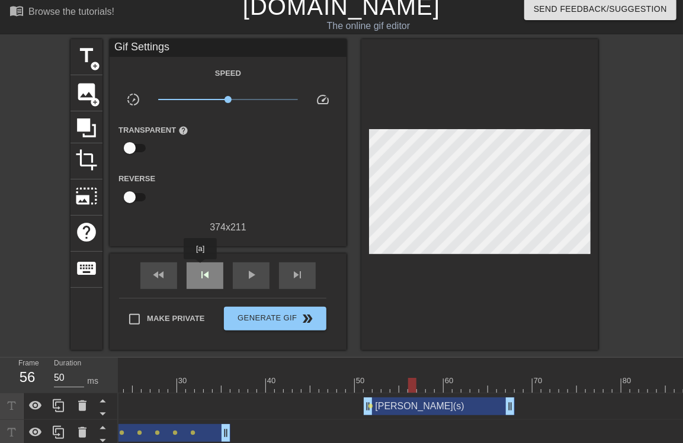
click at [200, 268] on span "skip_previous" at bounding box center [205, 275] width 14 height 14
click at [297, 275] on span "skip_next" at bounding box center [297, 275] width 14 height 14
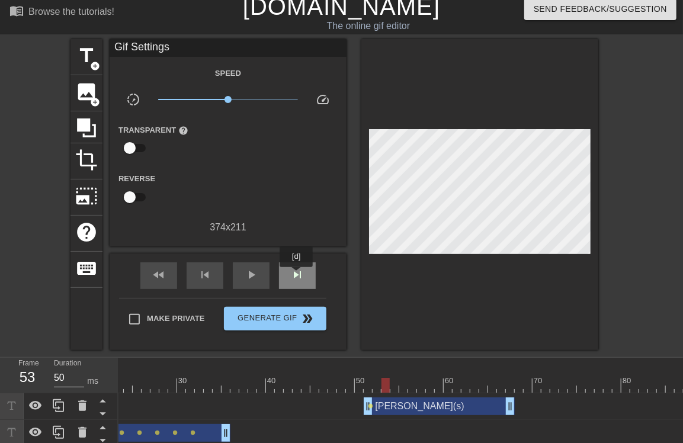
click at [297, 275] on span "skip_next" at bounding box center [297, 275] width 14 height 14
click at [304, 279] on span "skip_next" at bounding box center [297, 275] width 14 height 14
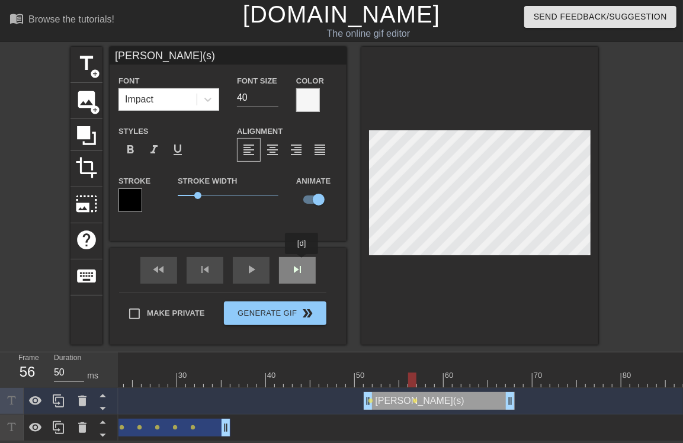
click at [302, 262] on div "skip_next" at bounding box center [297, 270] width 37 height 27
click at [308, 268] on div "skip_next" at bounding box center [297, 270] width 37 height 27
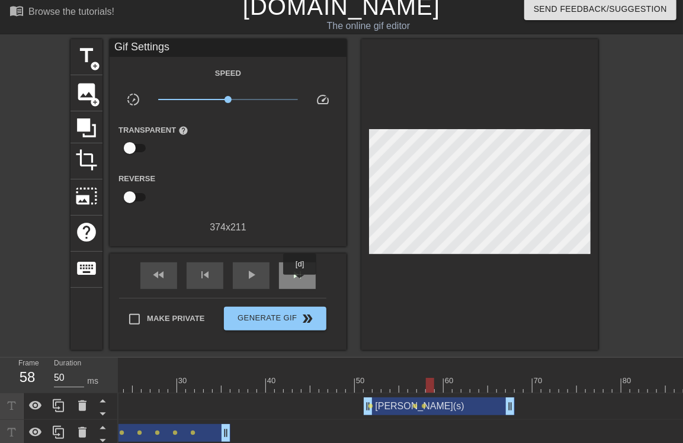
click at [302, 277] on span "skip_next" at bounding box center [297, 275] width 14 height 14
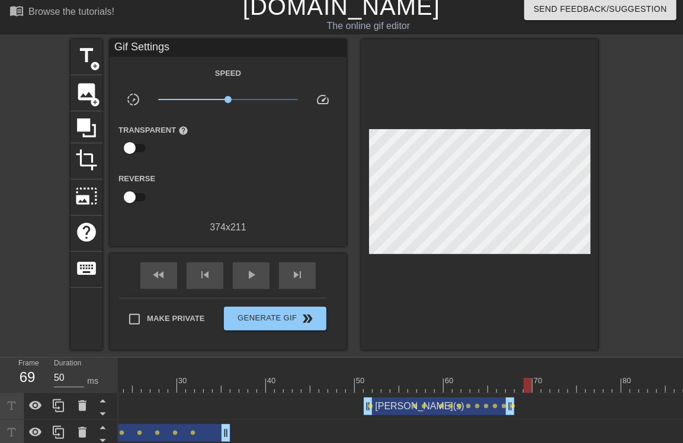
click at [584, 387] on div "10 20 30 40 50 60 70 80 90 100 110 120 130 140 150 160" at bounding box center [400, 402] width 564 height 89
click at [493, 410] on div "Karl(s) drag_handle drag_handle" at bounding box center [439, 406] width 151 height 18
click at [431, 406] on div "Karl(s) drag_handle drag_handle" at bounding box center [439, 406] width 151 height 18
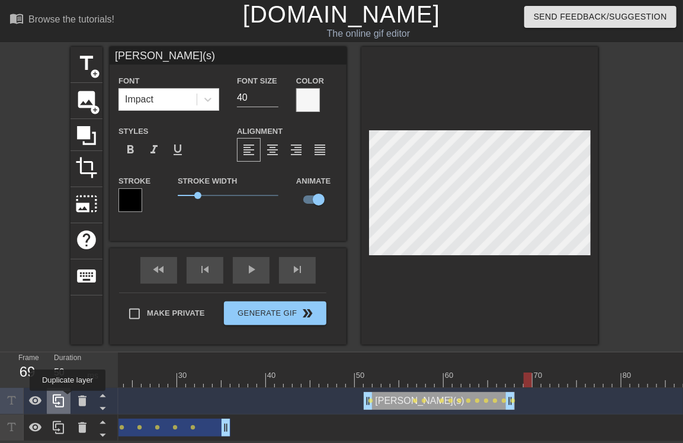
click at [68, 399] on div at bounding box center [59, 401] width 24 height 26
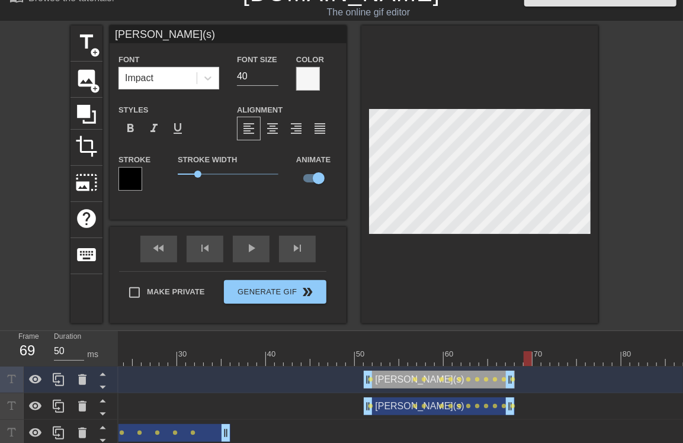
scroll to position [34, 0]
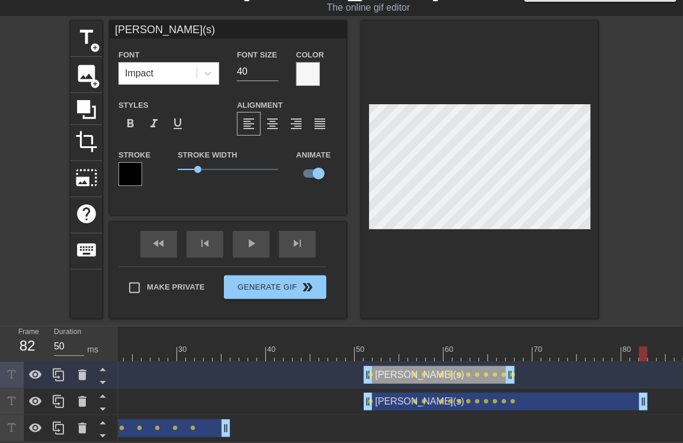
drag, startPoint x: 508, startPoint y: 397, endPoint x: 621, endPoint y: 394, distance: 112.5
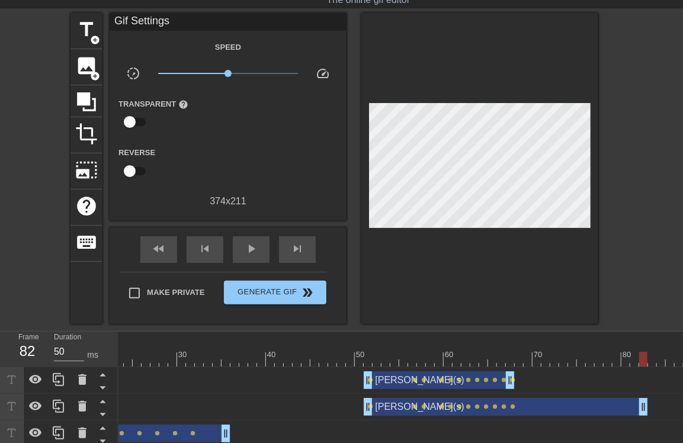
drag, startPoint x: 371, startPoint y: 393, endPoint x: 428, endPoint y: 403, distance: 57.0
drag, startPoint x: 369, startPoint y: 406, endPoint x: 448, endPoint y: 413, distance: 79.0
drag, startPoint x: 369, startPoint y: 407, endPoint x: 434, endPoint y: 410, distance: 65.2
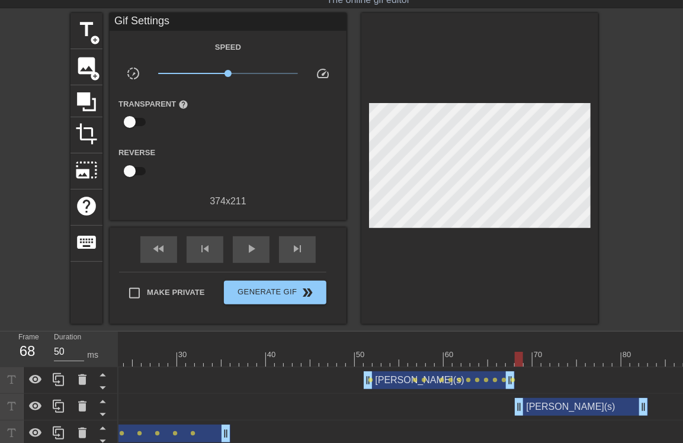
drag, startPoint x: 366, startPoint y: 403, endPoint x: 519, endPoint y: 407, distance: 153.4
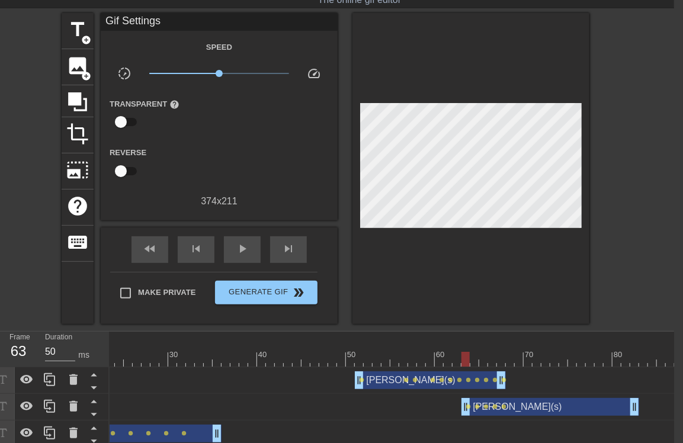
drag, startPoint x: 509, startPoint y: 407, endPoint x: 470, endPoint y: 412, distance: 39.9
click at [535, 407] on div "Karl(s) drag_handle drag_handle" at bounding box center [554, 407] width 169 height 18
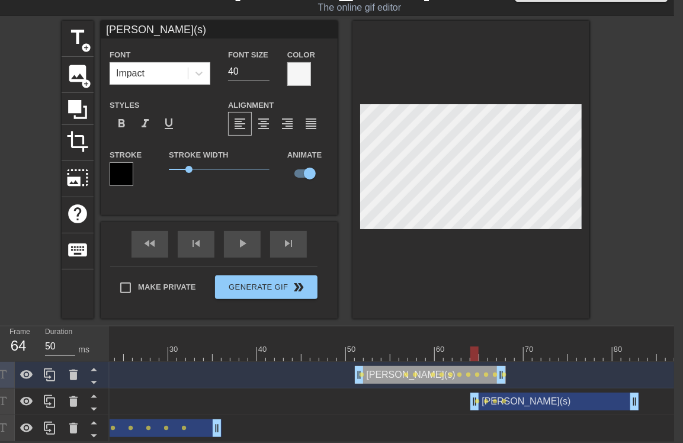
drag, startPoint x: 145, startPoint y: 25, endPoint x: 93, endPoint y: 25, distance: 52.1
click at [93, 25] on div "title add_circle image add_circle crop photo_size_select_large help keyboard Ka…" at bounding box center [326, 170] width 528 height 298
type input "David"
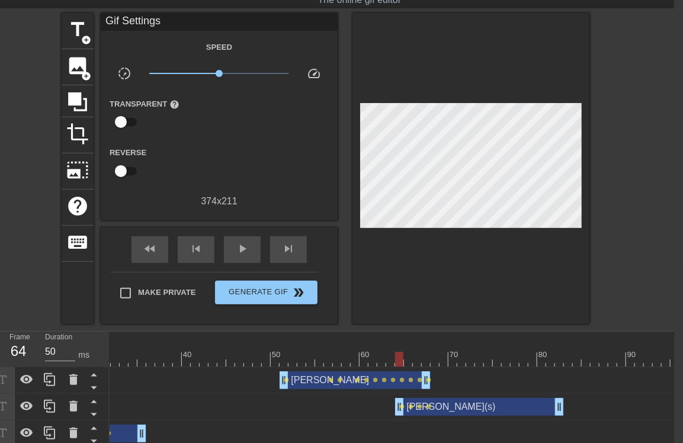
scroll to position [0, 363]
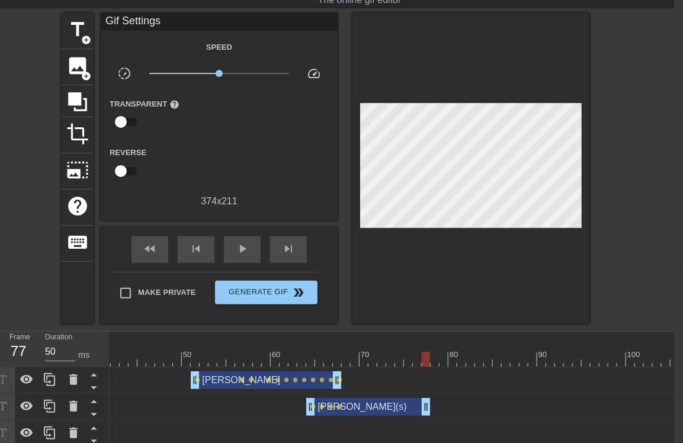
drag, startPoint x: 470, startPoint y: 407, endPoint x: 428, endPoint y: 412, distance: 42.2
click at [340, 407] on span "lens" at bounding box center [340, 406] width 5 height 5
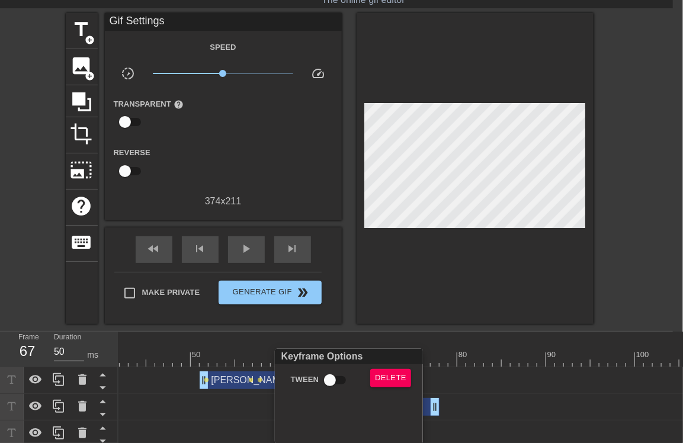
scroll to position [34, 0]
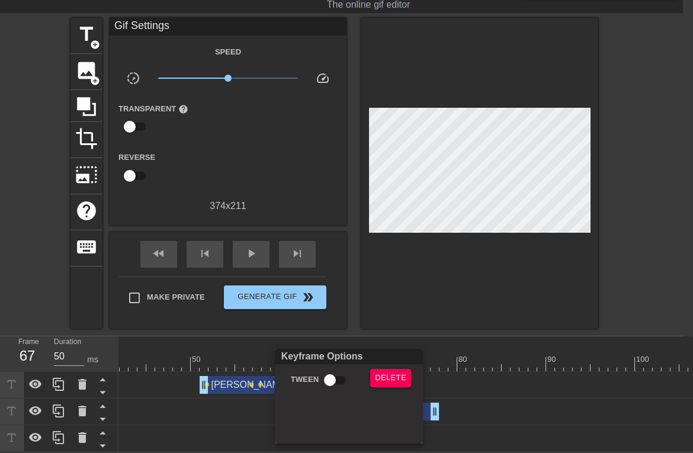
click at [498, 403] on div at bounding box center [346, 226] width 693 height 453
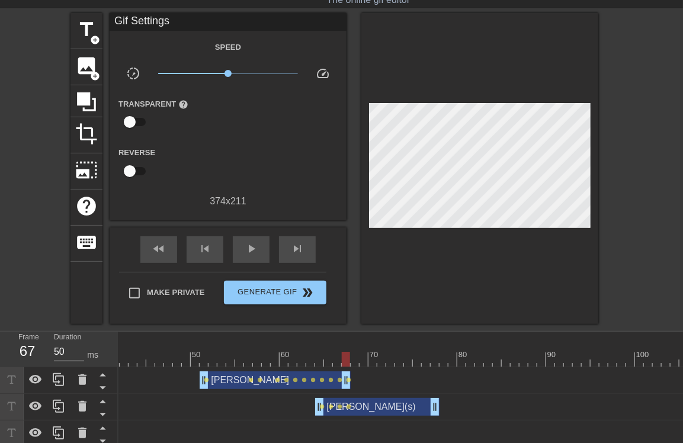
click at [388, 406] on div "Karl(s) drag_handle drag_handle" at bounding box center [377, 407] width 124 height 18
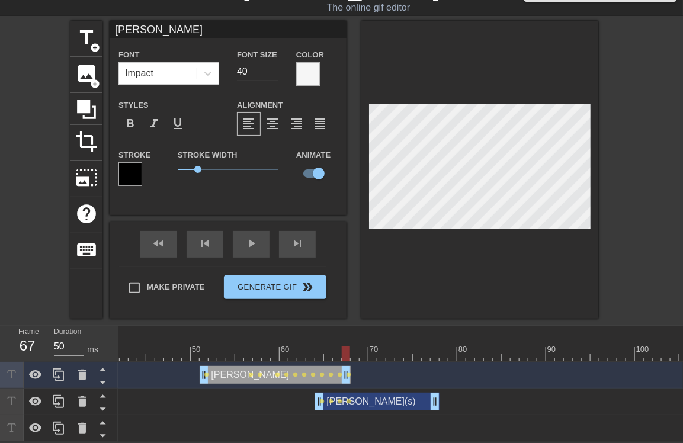
click at [393, 393] on div "Karl(s) drag_handle drag_handle" at bounding box center [377, 402] width 124 height 18
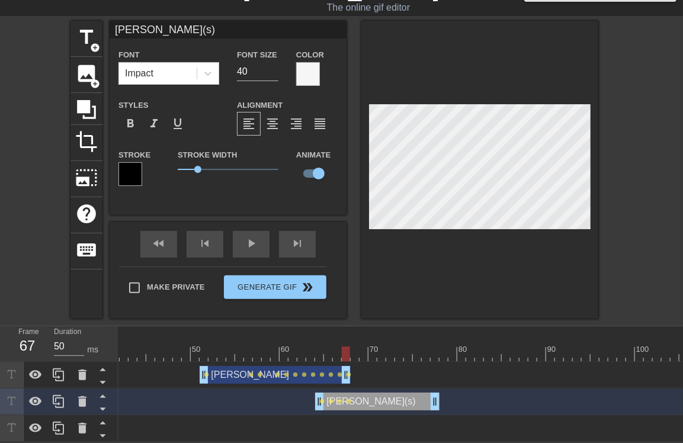
click at [281, 367] on div "David drag_handle drag_handle" at bounding box center [275, 375] width 151 height 18
type input "David"
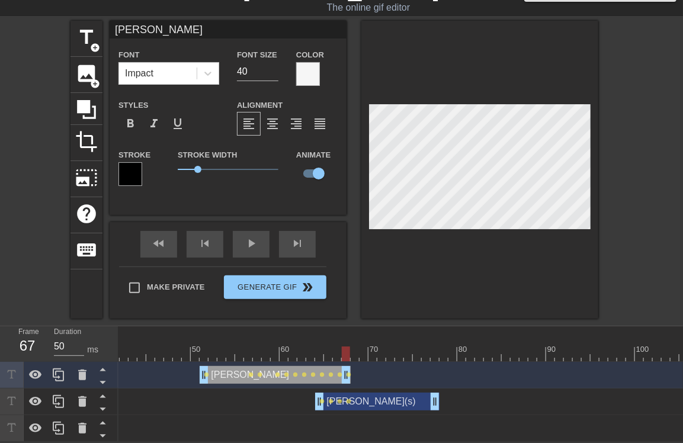
click at [256, 416] on div "David drag_handle drag_handle lens lens lens lens lens lens lens lens lens lens…" at bounding box center [37, 402] width 564 height 80
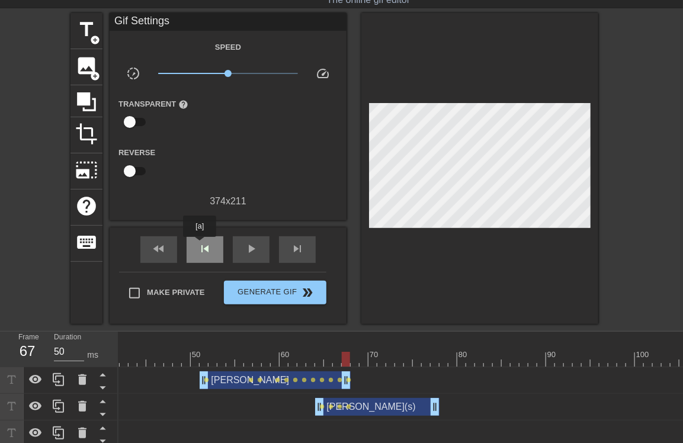
click at [200, 245] on span "skip_previous" at bounding box center [205, 249] width 14 height 14
click at [203, 246] on span "skip_previous" at bounding box center [205, 249] width 14 height 14
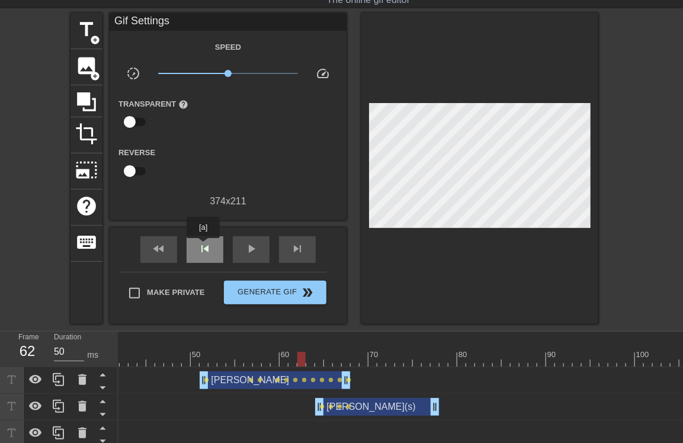
click at [203, 246] on span "skip_previous" at bounding box center [205, 249] width 14 height 14
click at [351, 412] on div "Karl(s) drag_handle drag_handle" at bounding box center [377, 407] width 124 height 18
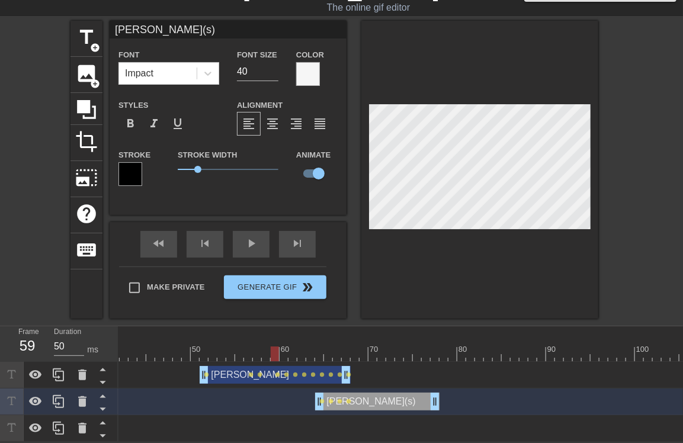
click at [228, 368] on div "David drag_handle drag_handle" at bounding box center [275, 375] width 151 height 18
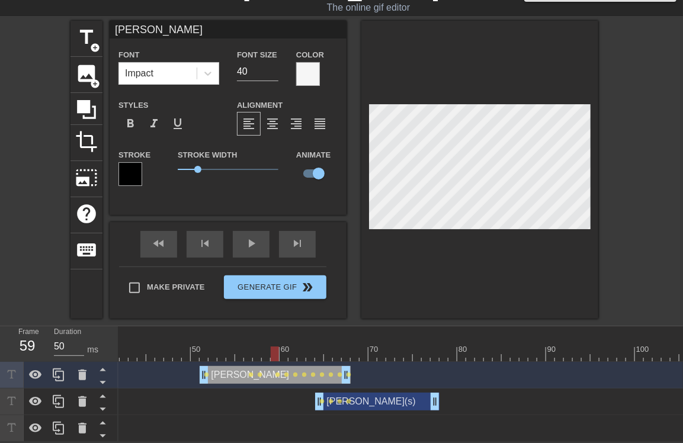
drag, startPoint x: 139, startPoint y: 20, endPoint x: 102, endPoint y: 20, distance: 36.1
click at [102, 21] on div "title add_circle image add_circle crop photo_size_select_large help keyboard Da…" at bounding box center [334, 170] width 528 height 298
type input "Karl(s)"
click at [617, 246] on div "title add_circle image add_circle crop photo_size_select_large help keyboard Ka…" at bounding box center [341, 170] width 683 height 298
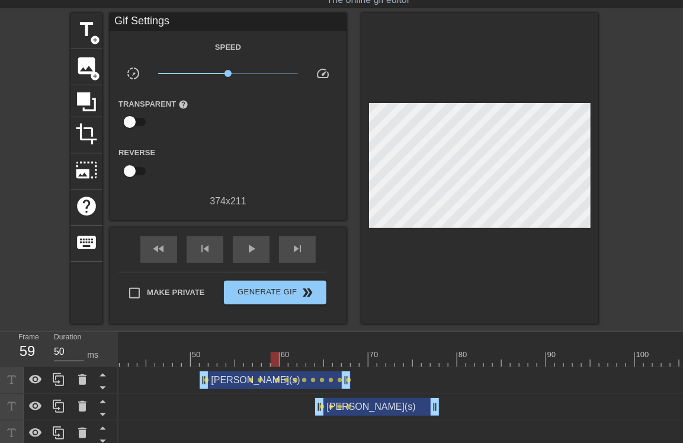
click at [256, 385] on div "Karl(s) drag_handle drag_handle" at bounding box center [275, 380] width 151 height 18
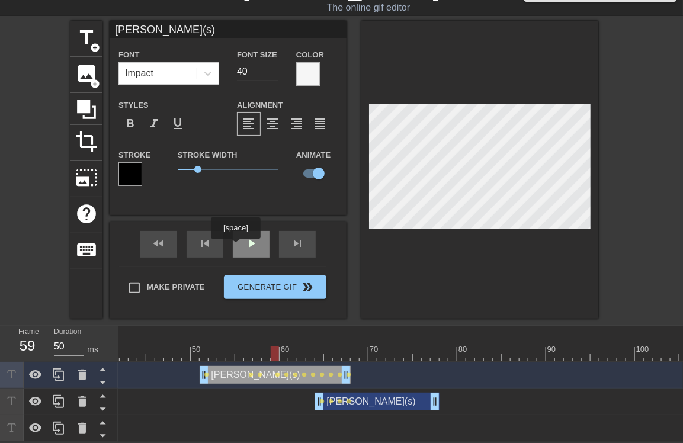
click at [235, 247] on div "play_arrow" at bounding box center [251, 244] width 37 height 27
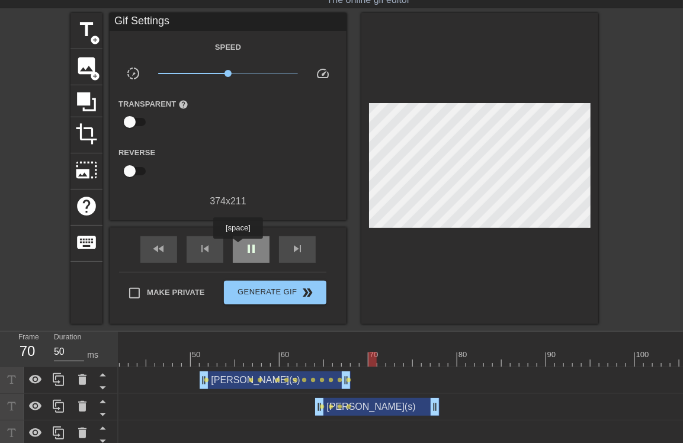
click at [237, 247] on div "pause" at bounding box center [251, 249] width 37 height 27
click at [364, 409] on div "Karl(s) drag_handle drag_handle" at bounding box center [377, 407] width 124 height 18
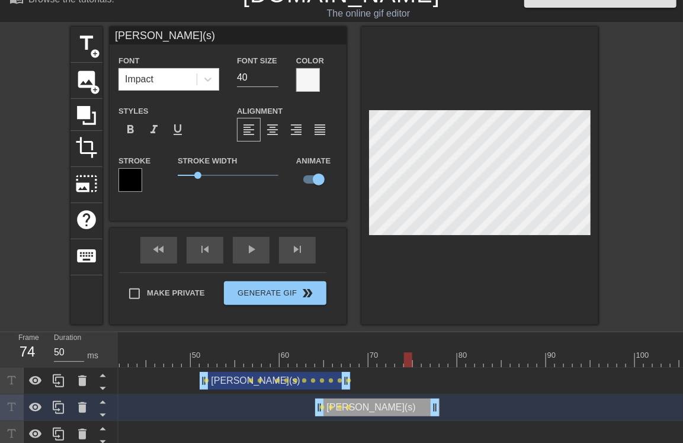
scroll to position [0, 0]
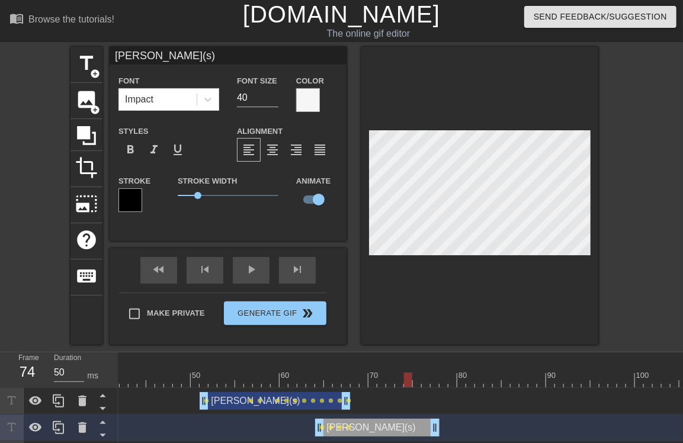
drag, startPoint x: 160, startPoint y: 20, endPoint x: 33, endPoint y: 4, distance: 128.3
click at [33, 4] on div "menu_book Browse the tutorials! Gifntext.com The online gif editor Send Feedbac…" at bounding box center [341, 234] width 683 height 468
type input "David"
click at [659, 293] on div "title add_circle image add_circle crop photo_size_select_large help keyboard Da…" at bounding box center [341, 196] width 683 height 298
click at [483, 438] on div "David drag_handle drag_handle lens lens lens lens lens" at bounding box center [541, 428] width 1572 height 27
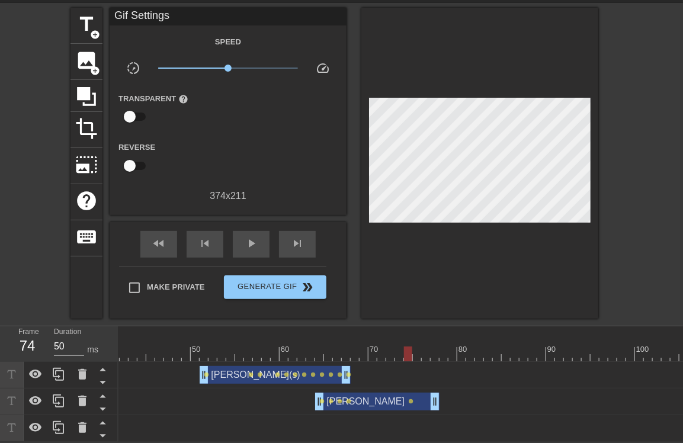
click at [362, 397] on div "David drag_handle drag_handle" at bounding box center [377, 402] width 124 height 18
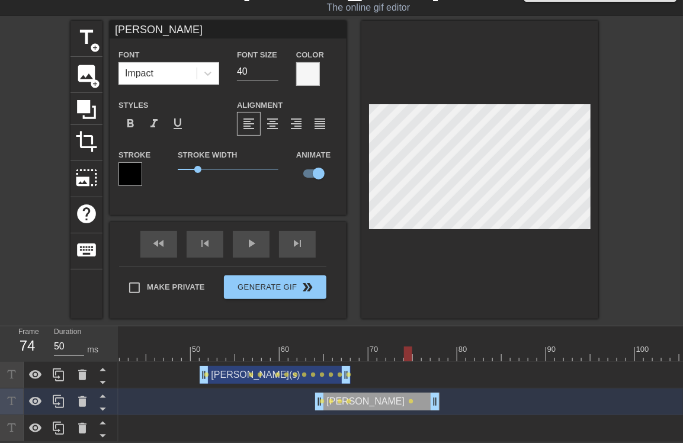
scroll to position [47, 0]
click at [495, 428] on div "Matt drag_handle drag_handle lens lens lens lens lens lens lens lens lens lens …" at bounding box center [541, 428] width 1572 height 18
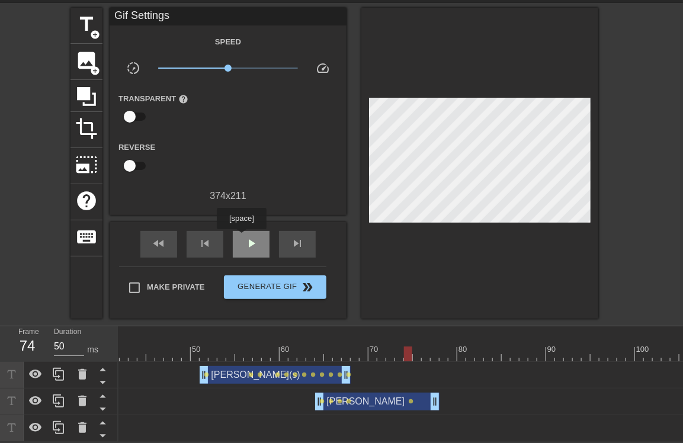
click at [241, 237] on div "play_arrow" at bounding box center [251, 244] width 37 height 27
click at [241, 237] on div "pause" at bounding box center [251, 244] width 37 height 27
click at [173, 238] on div "fast_rewind" at bounding box center [158, 244] width 37 height 27
click at [300, 240] on span "skip_next" at bounding box center [297, 243] width 14 height 14
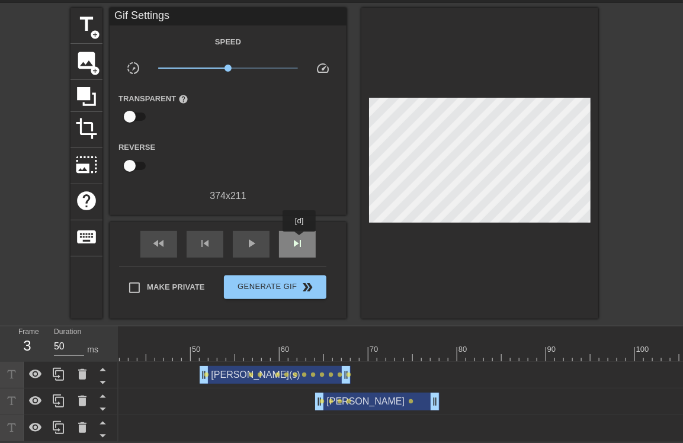
click at [300, 240] on span "skip_next" at bounding box center [297, 243] width 14 height 14
click at [319, 346] on div at bounding box center [541, 353] width 1572 height 15
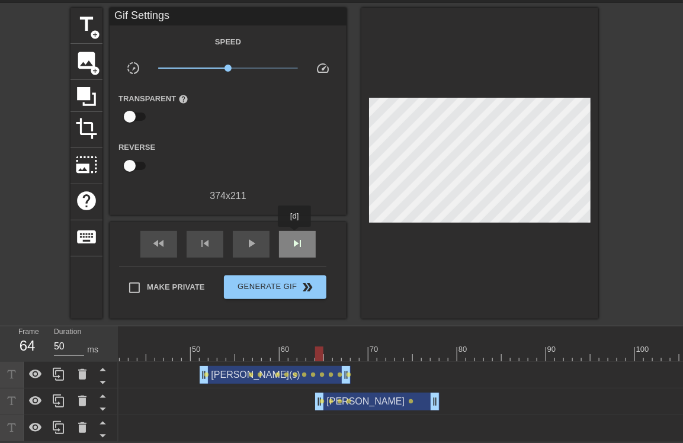
click at [295, 236] on span "skip_next" at bounding box center [297, 243] width 14 height 14
click at [345, 396] on div "David drag_handle drag_handle" at bounding box center [377, 402] width 124 height 18
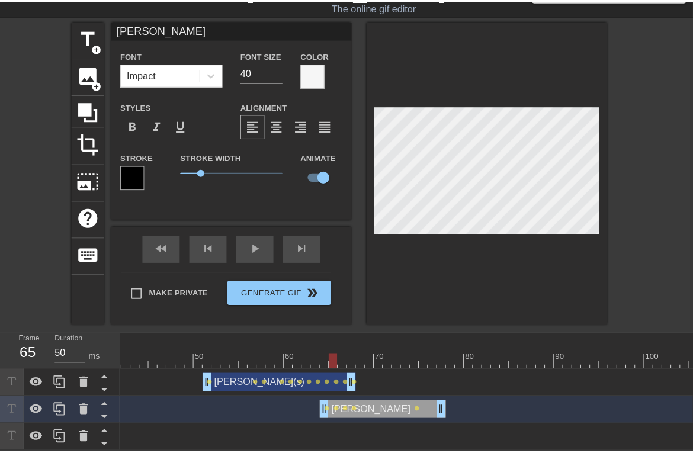
scroll to position [34, 0]
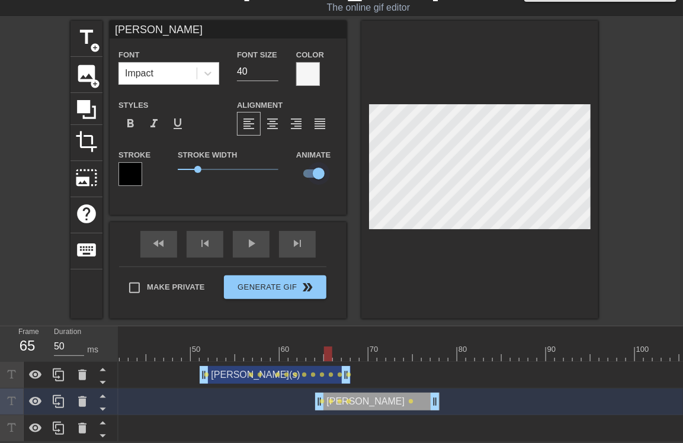
click at [299, 169] on input "checkbox" at bounding box center [319, 173] width 68 height 23
click at [309, 168] on input "checkbox" at bounding box center [308, 173] width 68 height 23
checkbox input "true"
click at [348, 394] on div "David drag_handle drag_handle lens lens lens lens lens" at bounding box center [541, 401] width 1572 height 27
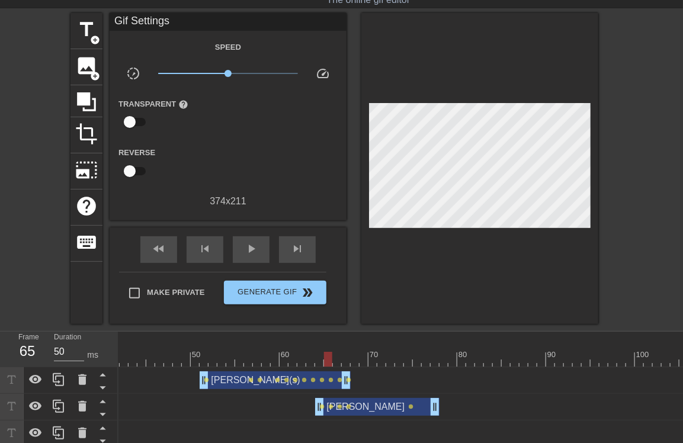
click at [320, 423] on div "Karl(s) drag_handle drag_handle lens lens lens lens lens lens lens lens lens le…" at bounding box center [37, 407] width 564 height 80
click at [342, 405] on div "David drag_handle drag_handle" at bounding box center [377, 407] width 124 height 18
drag, startPoint x: 342, startPoint y: 405, endPoint x: 305, endPoint y: 417, distance: 39.1
click at [309, 419] on div "David drag_handle drag_handle lens lens lens lens lens" at bounding box center [541, 407] width 1572 height 27
click at [75, 407] on icon at bounding box center [82, 406] width 14 height 14
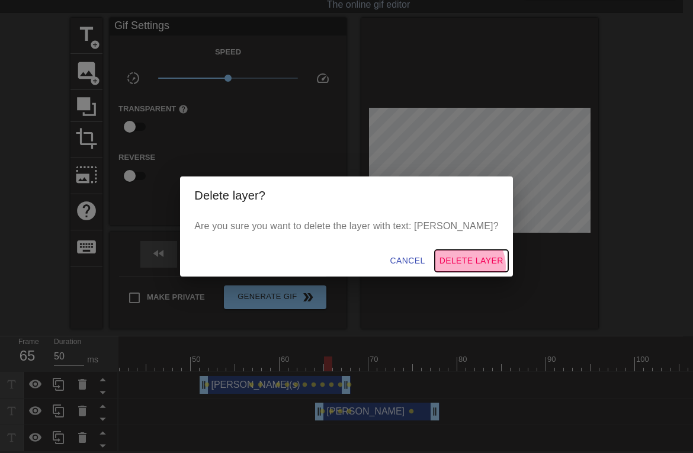
click at [439, 266] on span "Delete Layer" at bounding box center [471, 260] width 64 height 15
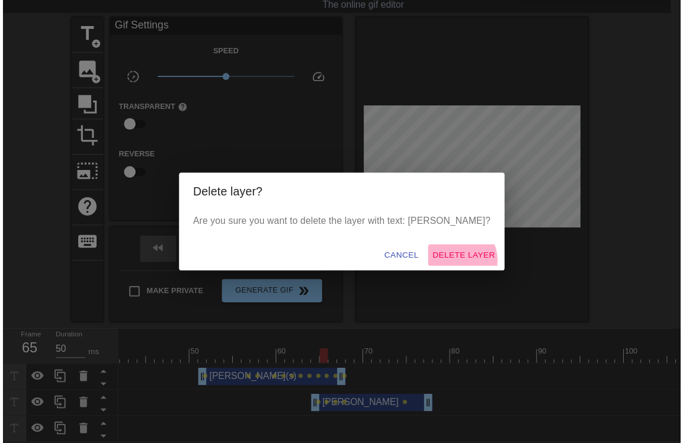
scroll to position [20, 0]
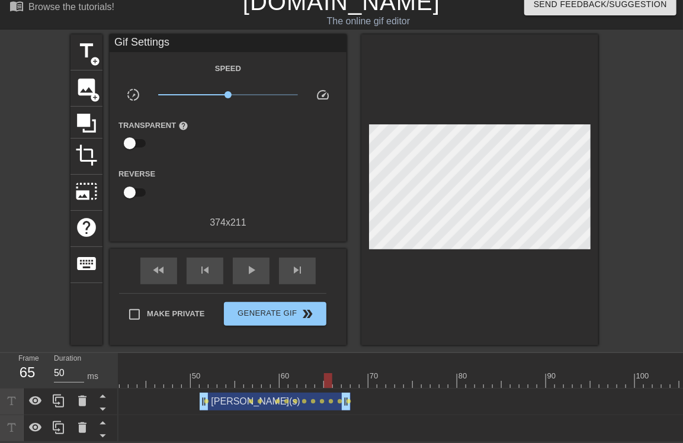
click at [374, 419] on div "Matt drag_handle drag_handle lens lens lens lens lens lens lens lens lens lens …" at bounding box center [541, 428] width 1572 height 18
click at [84, 44] on span "title" at bounding box center [86, 51] width 23 height 23
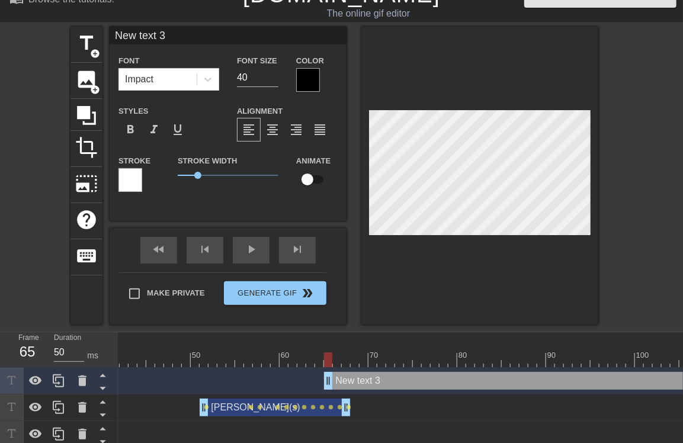
scroll to position [34, 0]
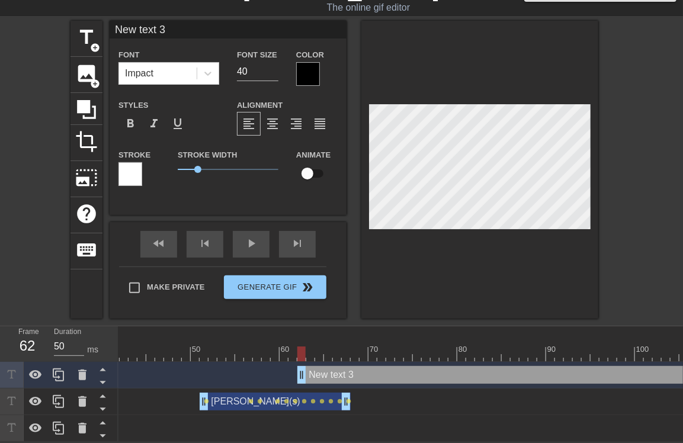
drag, startPoint x: 326, startPoint y: 365, endPoint x: 300, endPoint y: 366, distance: 26.1
drag, startPoint x: 173, startPoint y: 27, endPoint x: 75, endPoint y: 21, distance: 97.9
click at [75, 21] on div "title add_circle image add_circle crop photo_size_select_large help keyboard Ne…" at bounding box center [334, 170] width 528 height 298
type input "David"
click at [310, 63] on div at bounding box center [308, 74] width 24 height 24
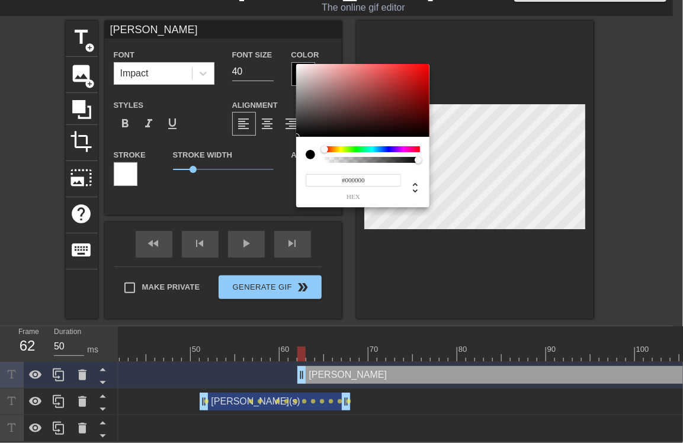
scroll to position [24, 0]
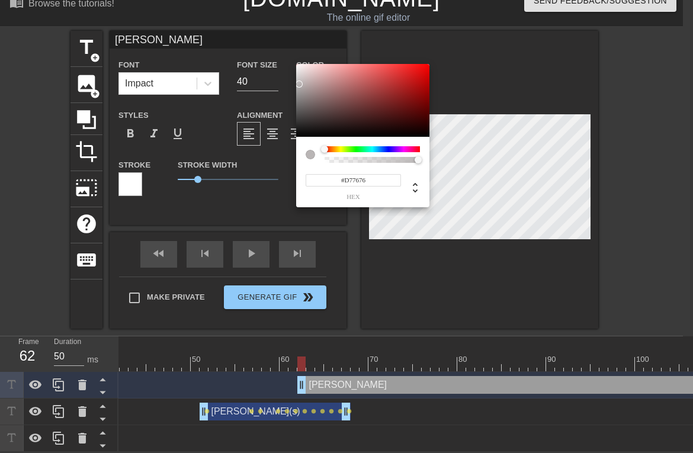
drag, startPoint x: 298, startPoint y: 84, endPoint x: 297, endPoint y: 68, distance: 16.1
click at [297, 70] on div at bounding box center [362, 100] width 133 height 73
click at [305, 72] on div at bounding box center [304, 72] width 7 height 7
type input "#FAF6F6"
click at [298, 65] on div at bounding box center [298, 65] width 7 height 7
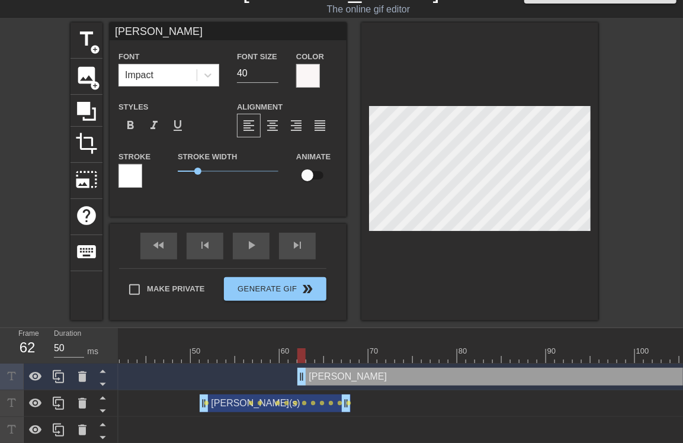
click at [126, 173] on div at bounding box center [130, 176] width 24 height 24
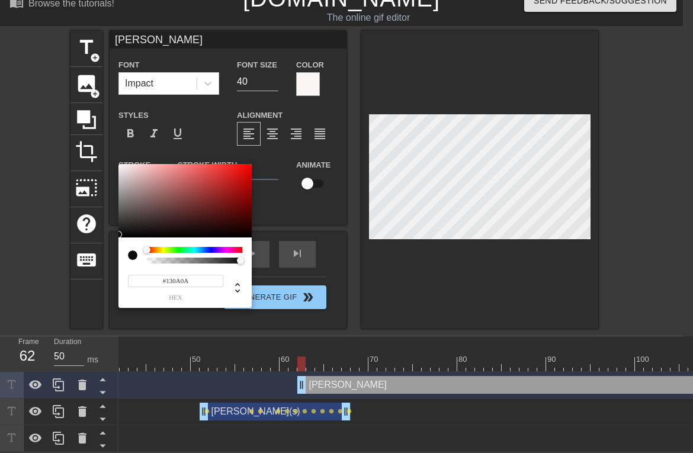
type input "#150202"
drag, startPoint x: 173, startPoint y: 209, endPoint x: 120, endPoint y: 232, distance: 58.4
click at [120, 232] on div at bounding box center [184, 200] width 133 height 73
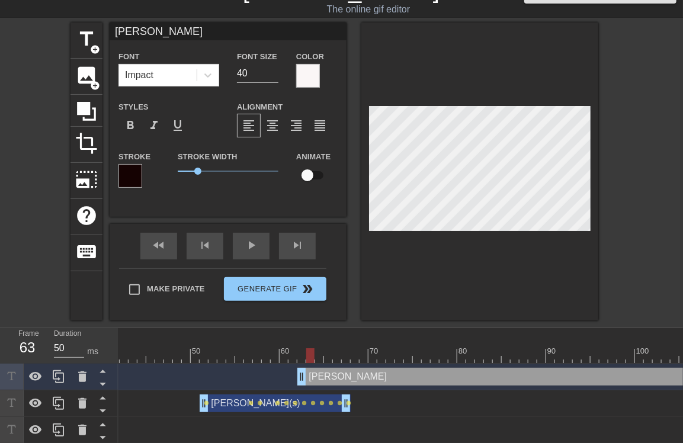
click at [309, 361] on div at bounding box center [310, 355] width 8 height 15
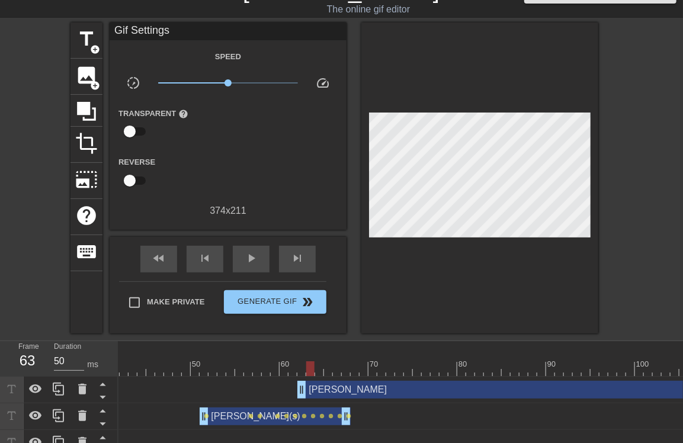
click at [442, 446] on html "menu_book Browse the tutorials! Gifntext.com The online gif editor Send Feedbac…" at bounding box center [341, 216] width 683 height 481
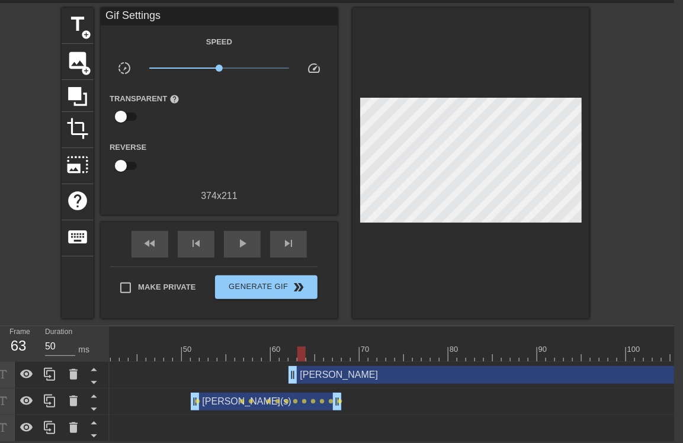
scroll to position [47, 9]
drag, startPoint x: 348, startPoint y: 433, endPoint x: 354, endPoint y: 432, distance: 6.0
click at [354, 432] on div "Matt drag_handle drag_handle lens lens lens lens lens lens lens lens lens lens …" at bounding box center [533, 428] width 1572 height 27
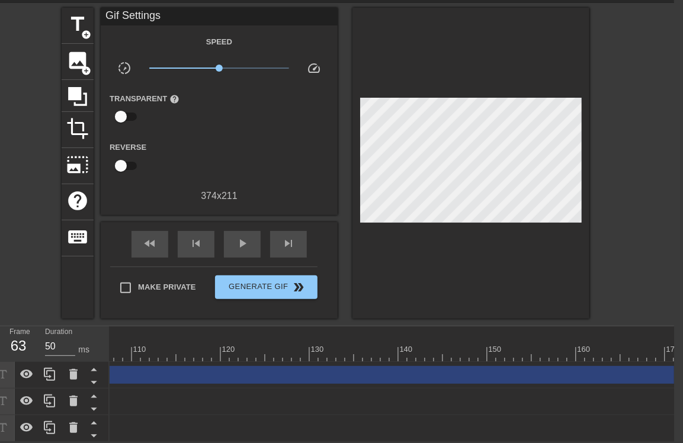
scroll to position [0, 1001]
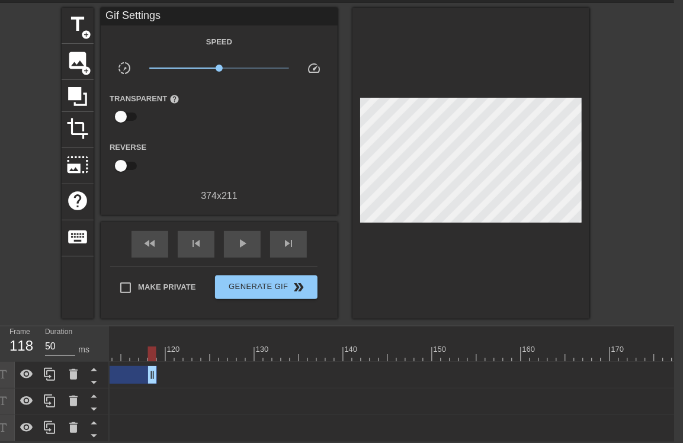
drag, startPoint x: 675, startPoint y: 366, endPoint x: 149, endPoint y: 367, distance: 526.4
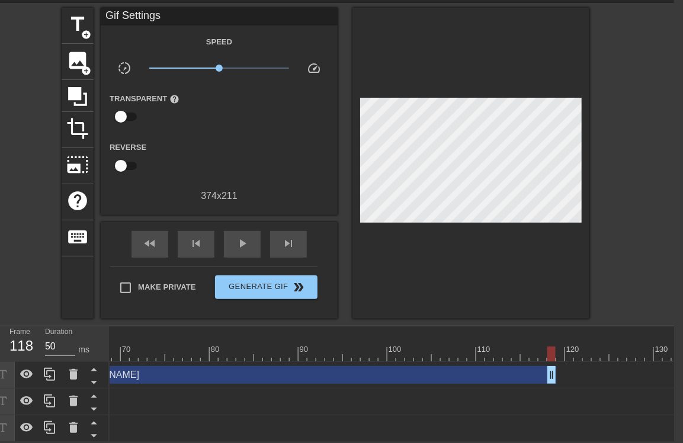
scroll to position [0, 596]
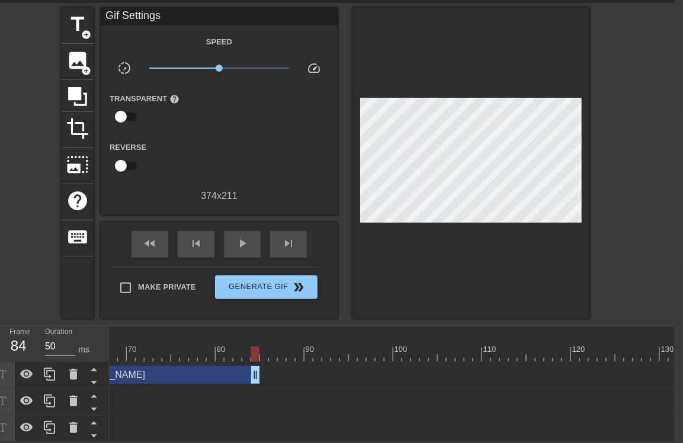
drag, startPoint x: 552, startPoint y: 364, endPoint x: 248, endPoint y: 365, distance: 304.4
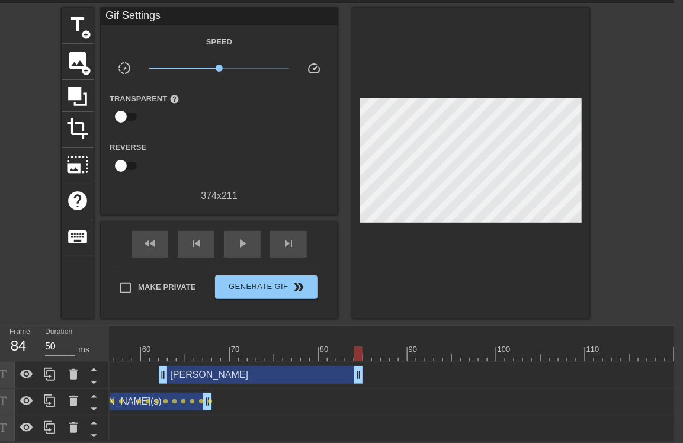
scroll to position [0, 444]
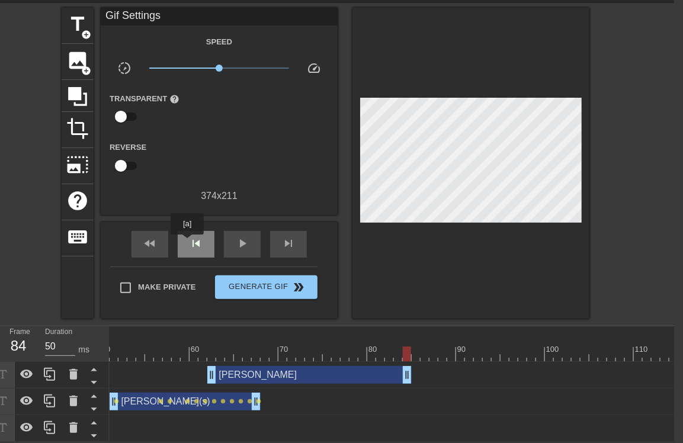
click at [187, 243] on div "skip_previous" at bounding box center [196, 244] width 37 height 27
click at [204, 245] on div "skip_previous" at bounding box center [196, 244] width 37 height 27
click at [203, 244] on div "skip_previous" at bounding box center [196, 244] width 37 height 27
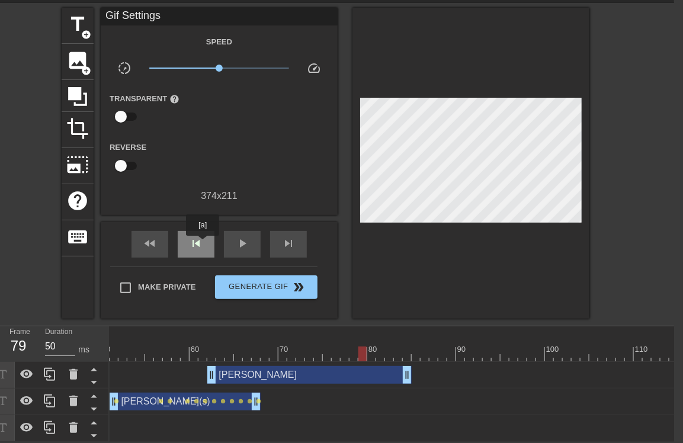
click at [203, 244] on div "skip_previous" at bounding box center [196, 244] width 37 height 27
click at [229, 240] on div "play_arrow" at bounding box center [242, 244] width 37 height 27
click at [205, 241] on div "skip_previous" at bounding box center [196, 244] width 37 height 27
drag, startPoint x: 233, startPoint y: 242, endPoint x: 226, endPoint y: 242, distance: 7.1
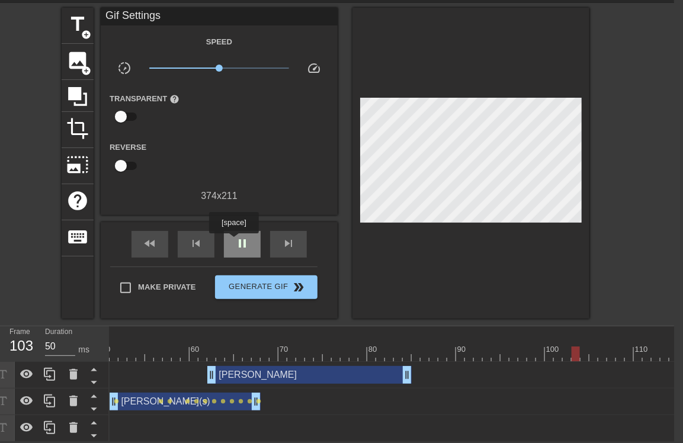
click at [233, 242] on div "pause" at bounding box center [242, 244] width 37 height 27
click at [194, 239] on span "skip_previous" at bounding box center [196, 243] width 14 height 14
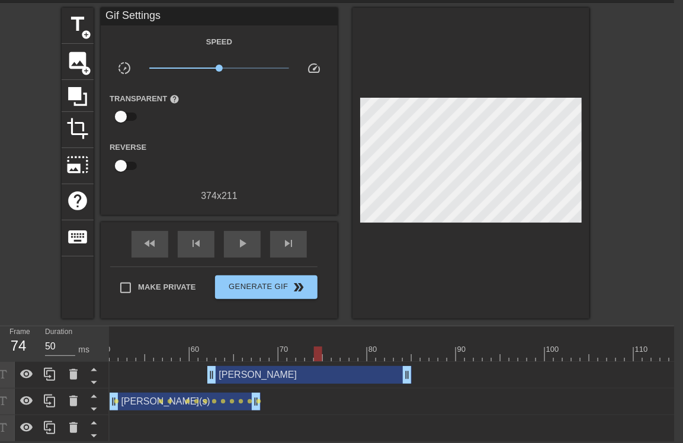
click at [314, 346] on div at bounding box center [451, 353] width 1572 height 15
click at [281, 237] on span "skip_next" at bounding box center [288, 243] width 14 height 14
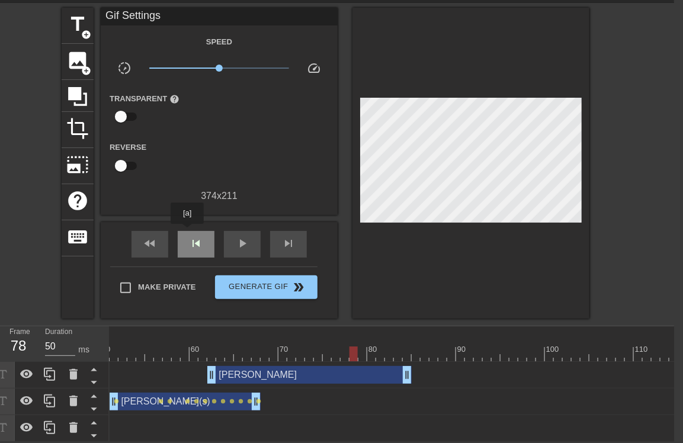
click at [189, 236] on span "skip_previous" at bounding box center [196, 243] width 14 height 14
drag, startPoint x: 405, startPoint y: 365, endPoint x: 346, endPoint y: 377, distance: 60.4
click at [346, 377] on div "David drag_handle drag_handle" at bounding box center [451, 375] width 1572 height 27
click at [243, 372] on div "David drag_handle drag_handle" at bounding box center [278, 375] width 142 height 18
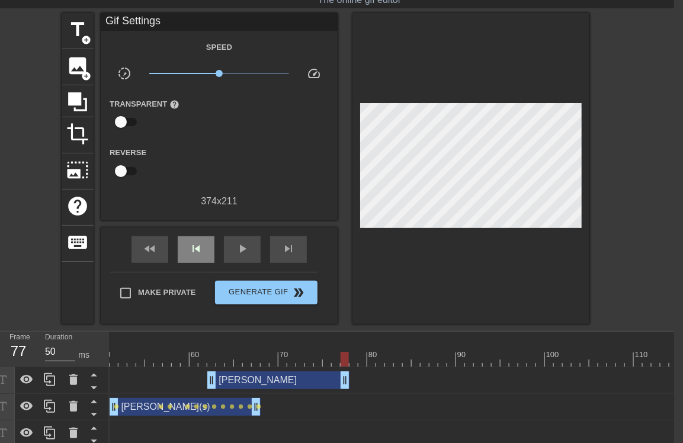
scroll to position [47, 9]
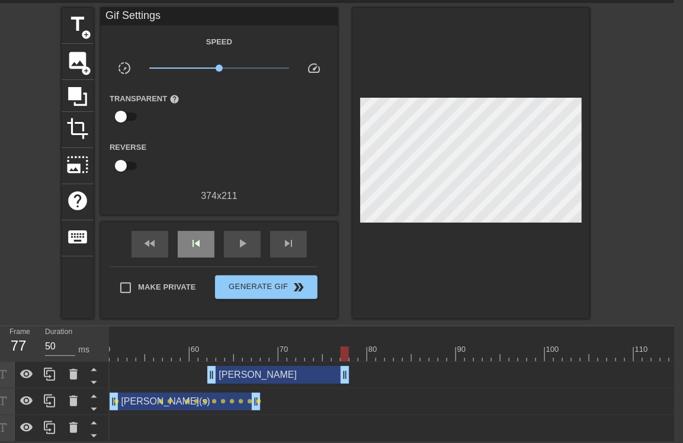
click at [191, 238] on span "skip_previous" at bounding box center [196, 243] width 14 height 14
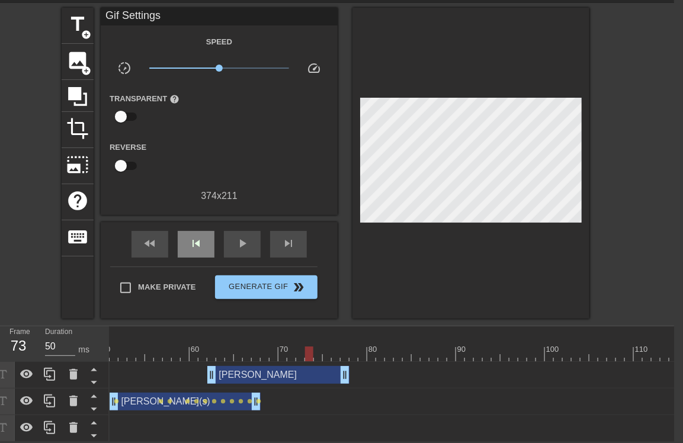
click at [191, 238] on span "skip_previous" at bounding box center [196, 243] width 14 height 14
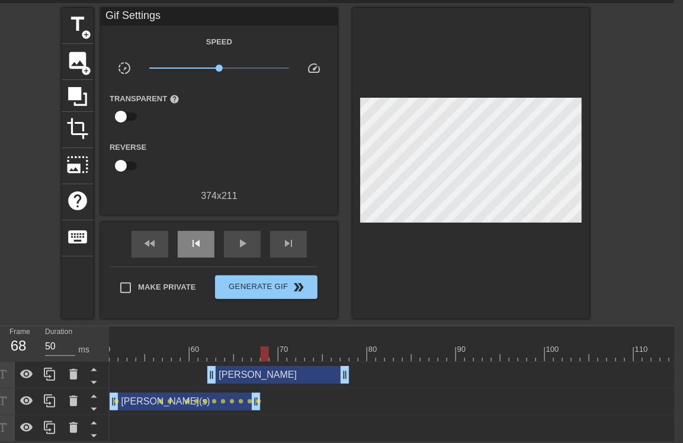
click at [191, 238] on span "skip_previous" at bounding box center [196, 243] width 14 height 14
click at [205, 399] on span "lens" at bounding box center [205, 401] width 5 height 5
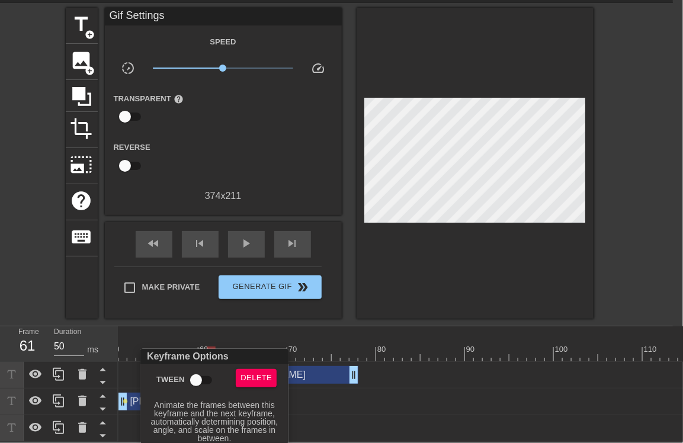
scroll to position [37, 0]
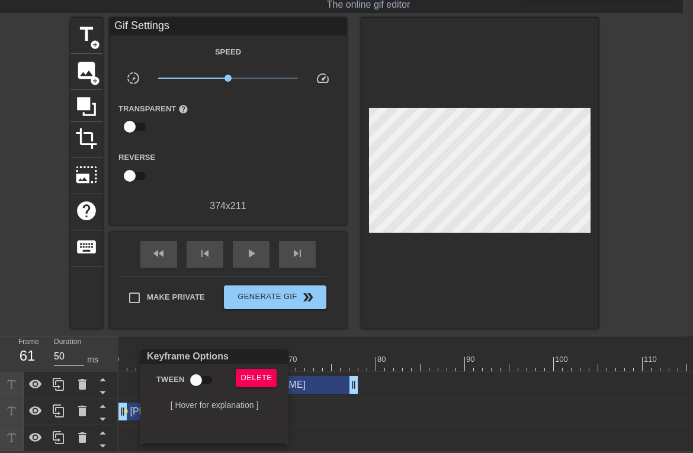
click at [364, 419] on div at bounding box center [346, 226] width 693 height 453
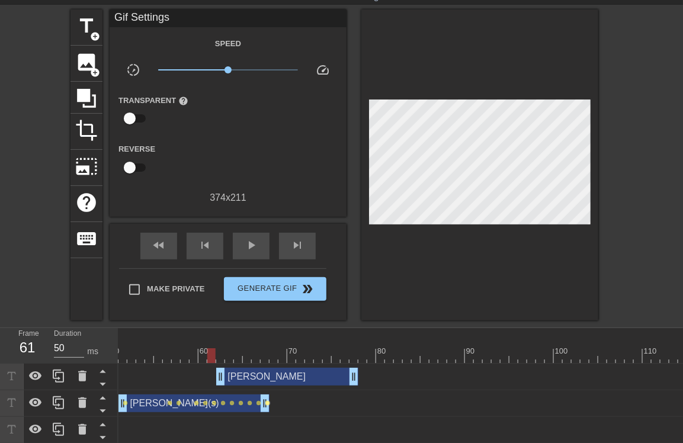
click at [265, 403] on span "lens" at bounding box center [267, 402] width 5 height 5
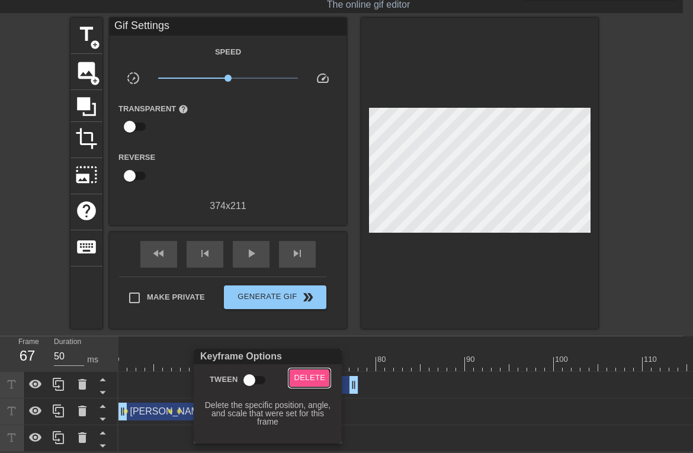
click at [301, 381] on span "Delete" at bounding box center [309, 378] width 31 height 14
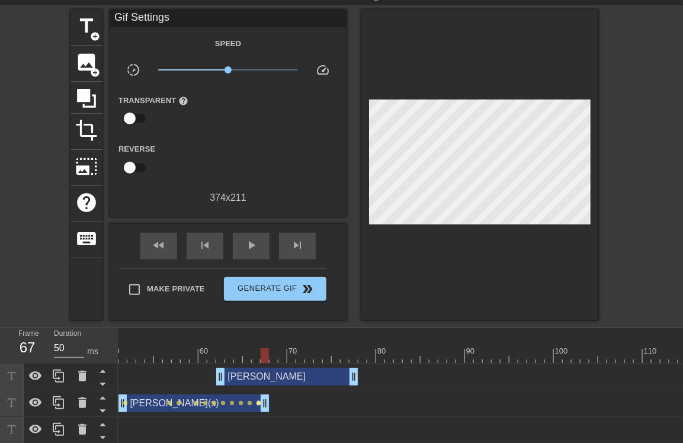
click at [259, 403] on span "lens" at bounding box center [258, 402] width 5 height 5
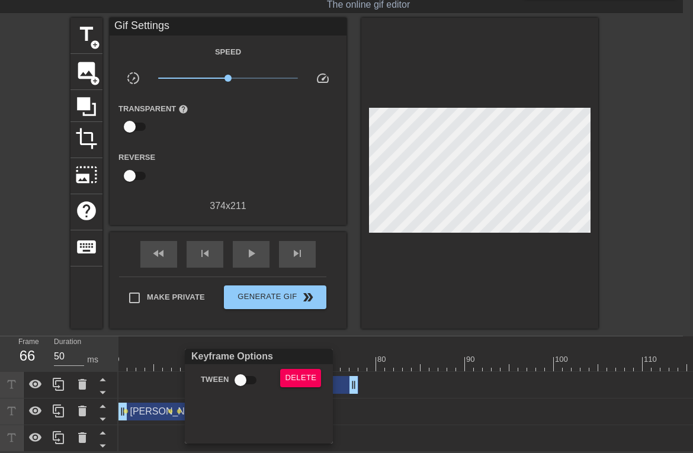
click at [362, 415] on div at bounding box center [346, 226] width 693 height 453
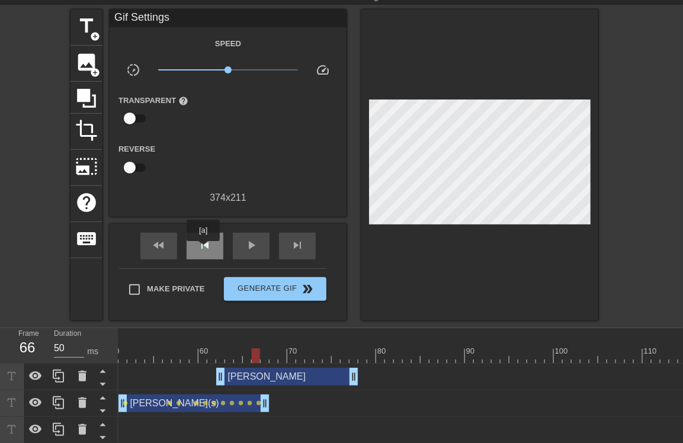
click at [203, 249] on span "skip_previous" at bounding box center [205, 245] width 14 height 14
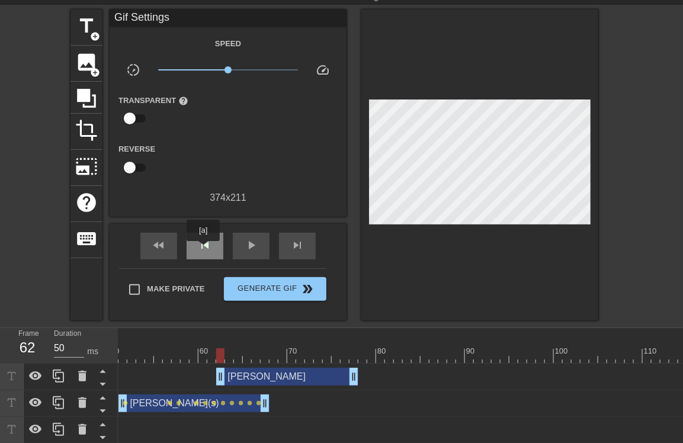
click at [203, 249] on span "skip_previous" at bounding box center [205, 245] width 14 height 14
click at [234, 246] on div "play_arrow" at bounding box center [251, 246] width 37 height 27
click at [234, 246] on div "pause" at bounding box center [251, 246] width 37 height 27
click at [211, 246] on span "skip_previous" at bounding box center [205, 245] width 14 height 14
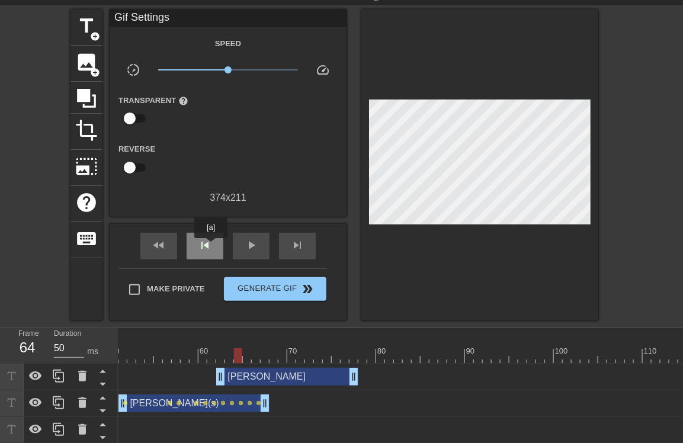
click at [211, 246] on span "skip_previous" at bounding box center [205, 245] width 14 height 14
click at [292, 245] on span "skip_next" at bounding box center [297, 245] width 14 height 14
drag, startPoint x: 233, startPoint y: 400, endPoint x: 233, endPoint y: 409, distance: 8.9
click at [233, 409] on div "Karl(s) drag_handle drag_handle" at bounding box center [193, 403] width 151 height 18
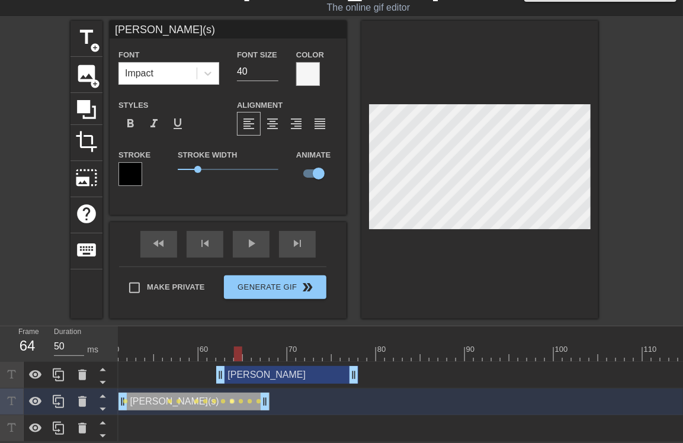
click at [232, 392] on div "Karl(s) drag_handle drag_handle lens lens lens lens lens lens lens lens lens le…" at bounding box center [460, 401] width 1572 height 27
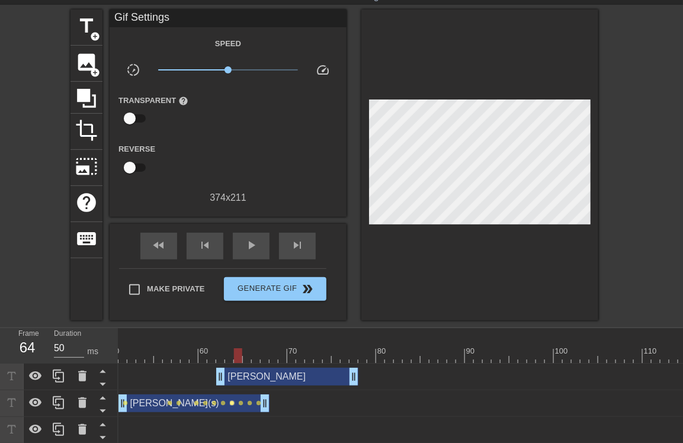
click at [230, 403] on span "lens" at bounding box center [232, 402] width 5 height 5
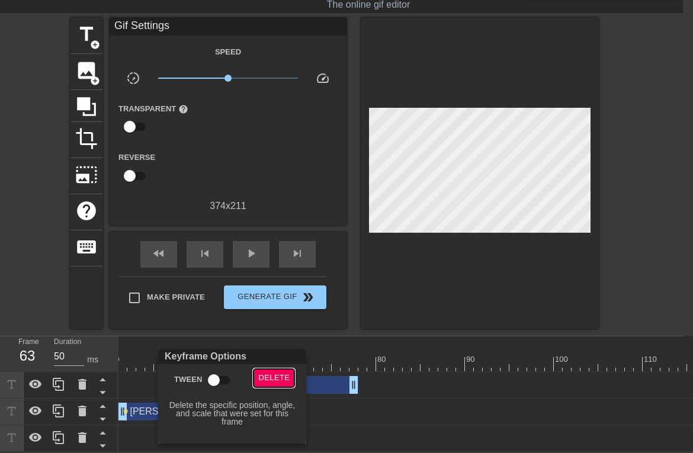
click at [271, 380] on span "Delete" at bounding box center [273, 378] width 31 height 14
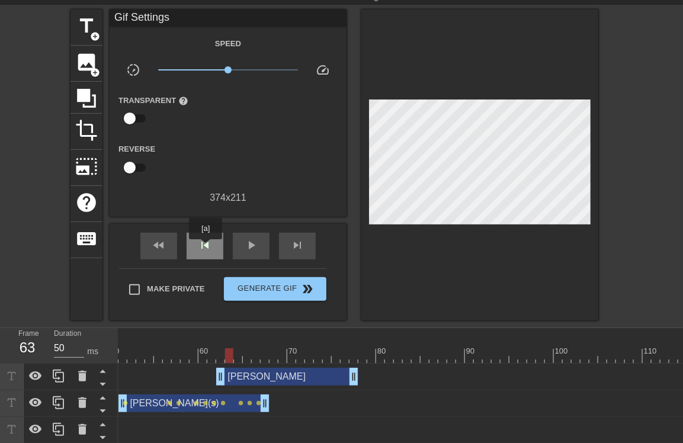
click at [205, 248] on span "skip_previous" at bounding box center [205, 245] width 14 height 14
click at [292, 243] on span "skip_next" at bounding box center [297, 245] width 14 height 14
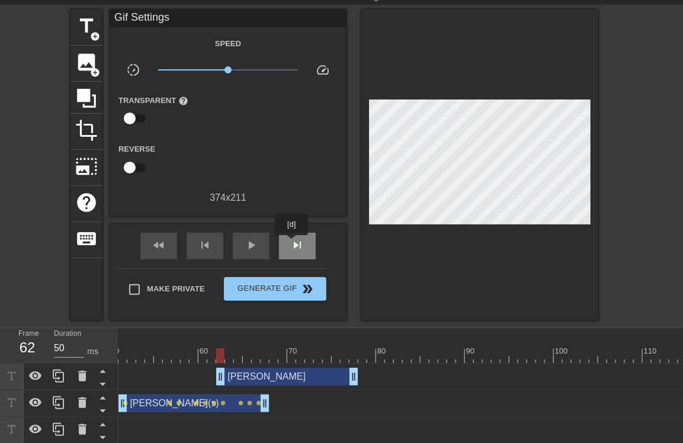
click at [292, 243] on span "skip_next" at bounding box center [297, 245] width 14 height 14
click at [206, 242] on span "skip_previous" at bounding box center [205, 245] width 14 height 14
click at [239, 403] on span "lens" at bounding box center [241, 402] width 5 height 5
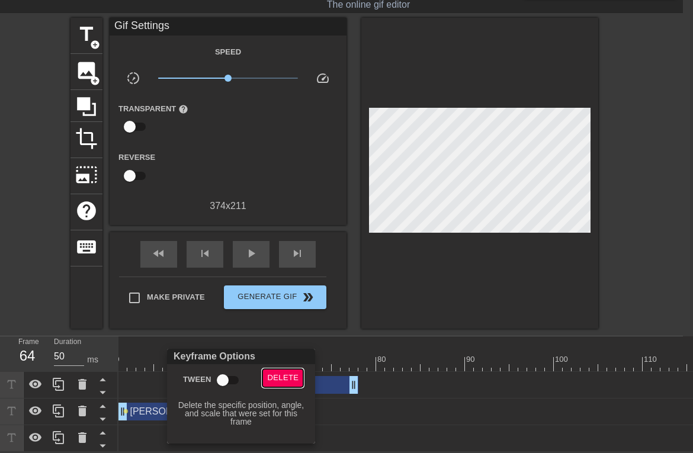
click at [278, 383] on span "Delete" at bounding box center [282, 378] width 31 height 14
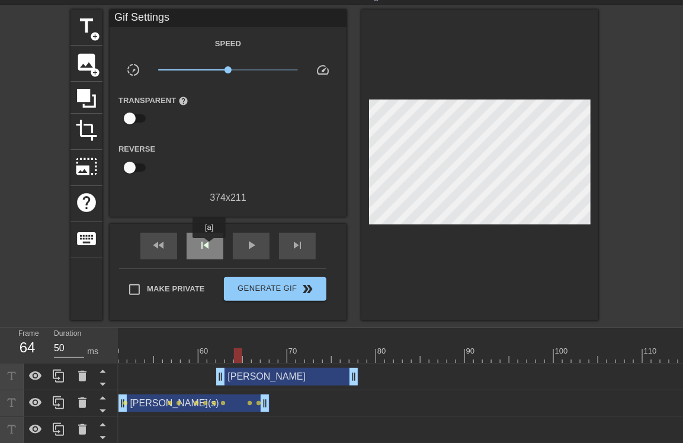
click at [209, 246] on span "skip_previous" at bounding box center [205, 245] width 14 height 14
click at [286, 246] on div "skip_next" at bounding box center [297, 246] width 37 height 27
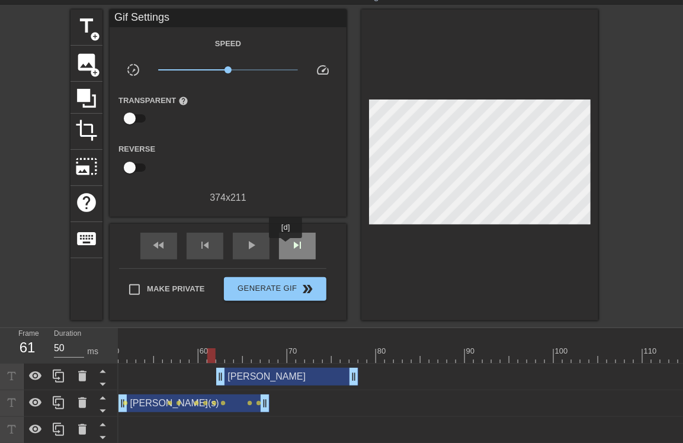
click at [286, 246] on div "skip_next" at bounding box center [297, 246] width 37 height 27
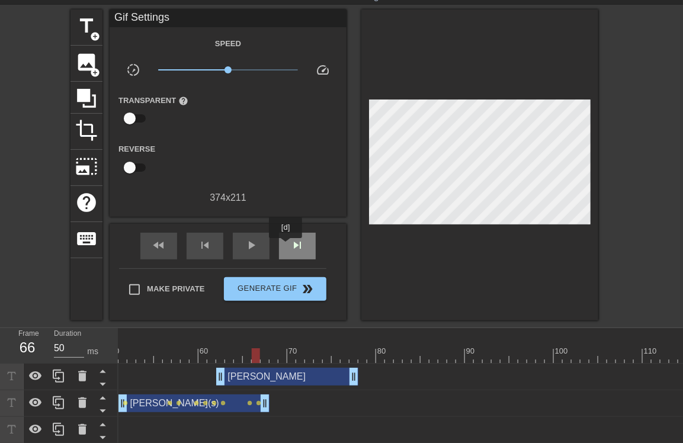
click at [286, 246] on div "skip_next" at bounding box center [297, 246] width 37 height 27
click at [214, 252] on div "skip_previous" at bounding box center [205, 246] width 37 height 27
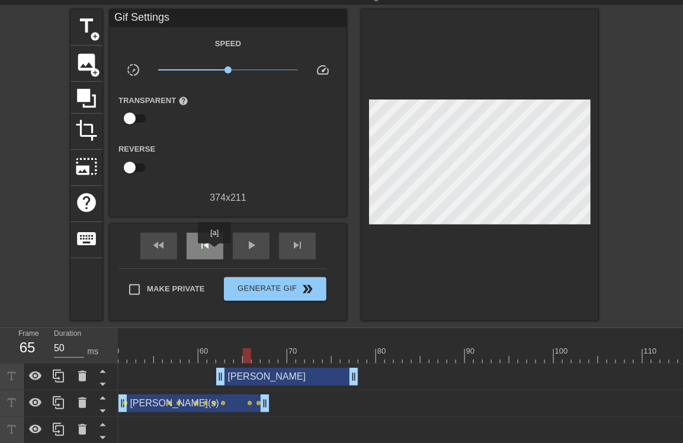
click at [214, 252] on div "skip_previous" at bounding box center [205, 246] width 37 height 27
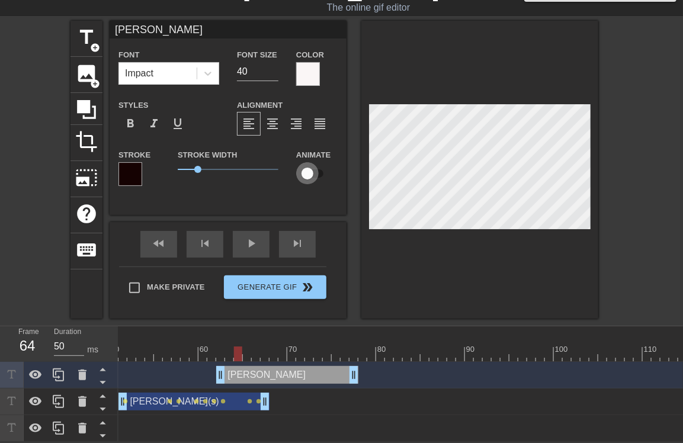
click at [310, 167] on input "checkbox" at bounding box center [308, 173] width 68 height 23
checkbox input "true"
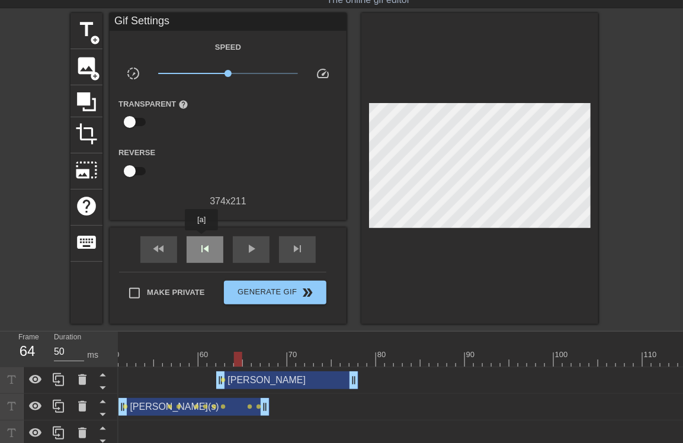
click at [201, 239] on div "skip_previous" at bounding box center [205, 249] width 37 height 27
click at [302, 242] on span "skip_next" at bounding box center [297, 249] width 14 height 14
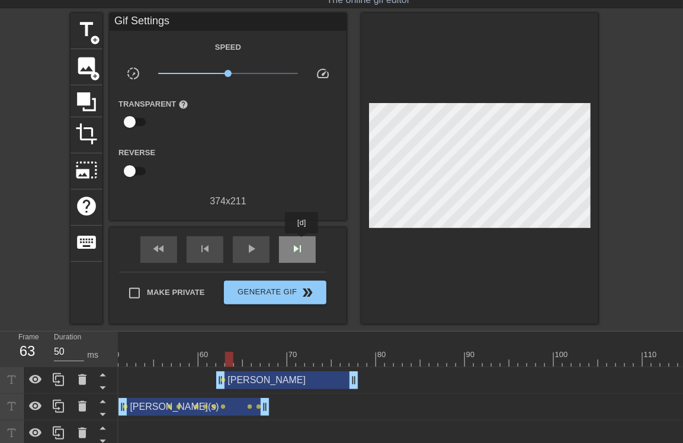
click at [302, 242] on span "skip_next" at bounding box center [297, 249] width 14 height 14
click at [300, 242] on span "skip_next" at bounding box center [297, 249] width 14 height 14
click at [306, 239] on div "skip_next" at bounding box center [297, 249] width 37 height 27
click at [299, 240] on div "skip_next" at bounding box center [297, 249] width 37 height 27
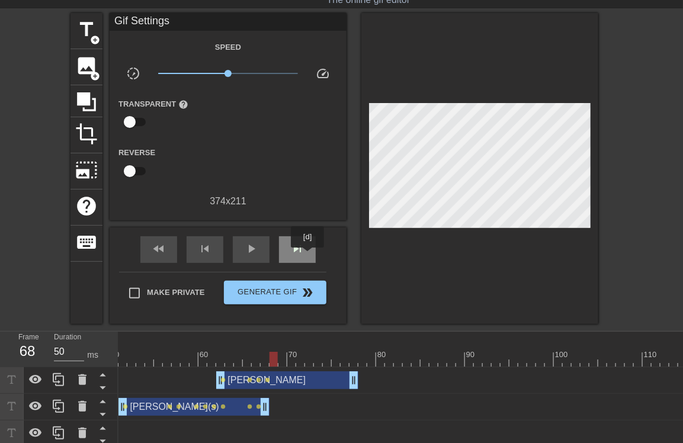
click at [308, 256] on div "skip_next" at bounding box center [297, 249] width 37 height 27
click at [290, 240] on div "skip_next" at bounding box center [297, 249] width 37 height 27
click at [304, 243] on div "skip_next" at bounding box center [297, 249] width 37 height 27
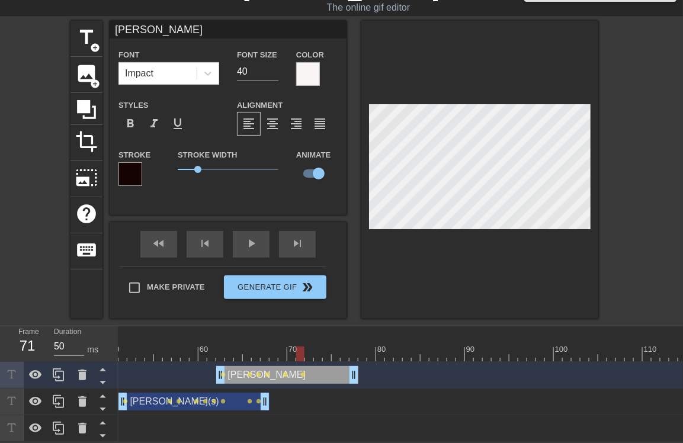
click at [310, 346] on div at bounding box center [460, 353] width 1572 height 15
click at [317, 346] on div at bounding box center [460, 353] width 1572 height 15
click at [326, 346] on div at bounding box center [460, 353] width 1572 height 15
click at [333, 346] on div at bounding box center [460, 353] width 1572 height 15
click at [343, 346] on div at bounding box center [460, 353] width 1572 height 15
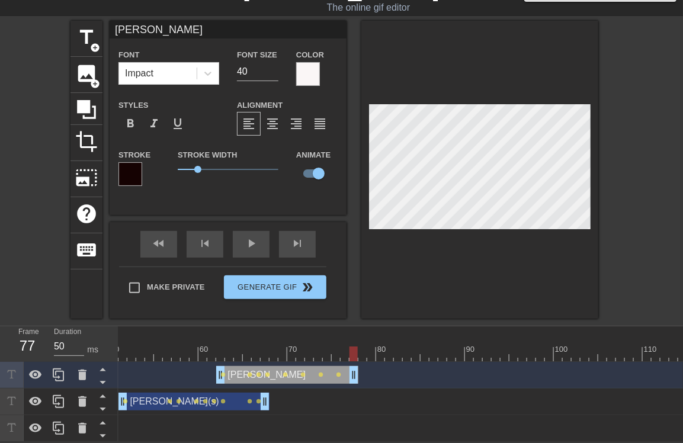
click at [352, 346] on div at bounding box center [460, 353] width 1572 height 15
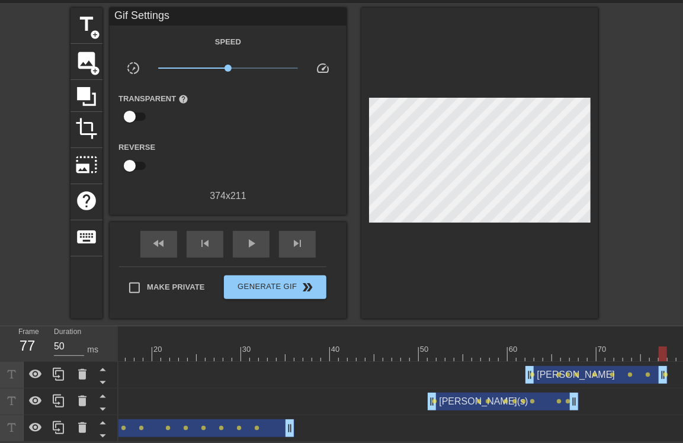
scroll to position [0, 0]
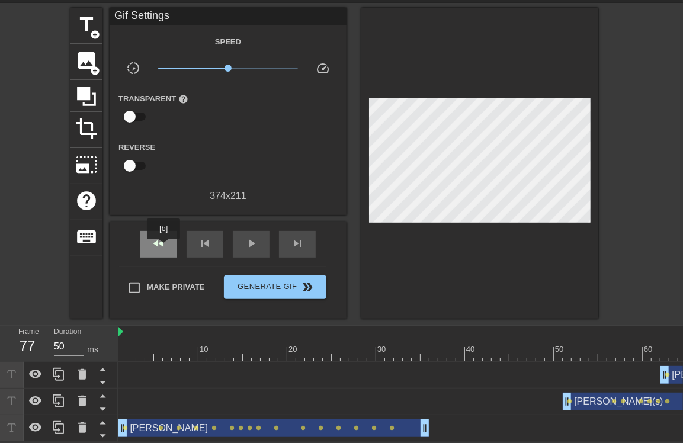
click at [161, 239] on span "fast_rewind" at bounding box center [159, 243] width 14 height 14
click at [240, 234] on div "play_arrow" at bounding box center [251, 244] width 37 height 27
click at [251, 236] on span "pause" at bounding box center [251, 243] width 14 height 14
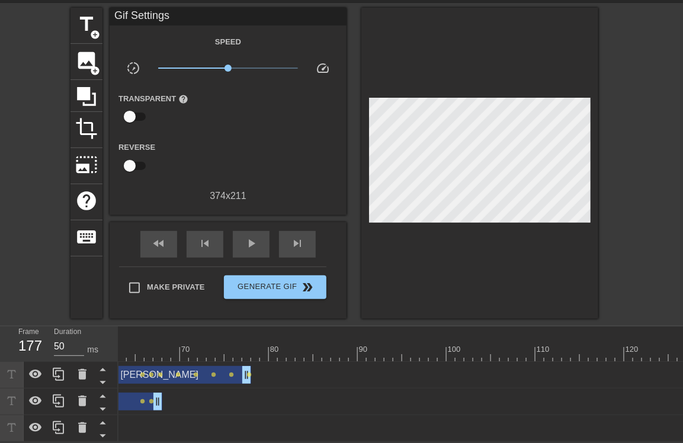
scroll to position [0, 602]
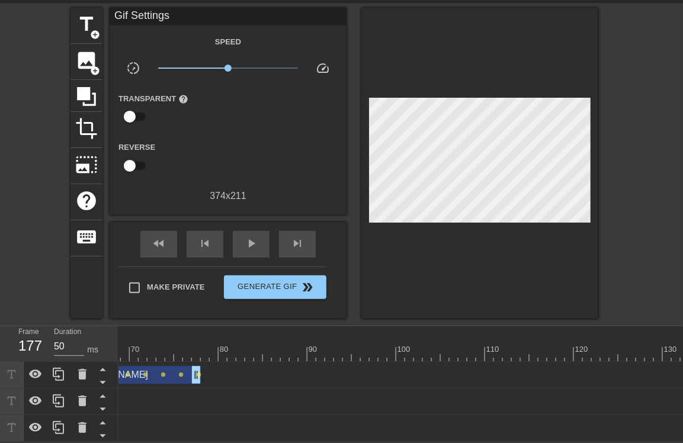
click at [346, 346] on div at bounding box center [303, 353] width 1572 height 15
drag, startPoint x: 362, startPoint y: 340, endPoint x: 550, endPoint y: 338, distance: 187.7
click at [550, 346] on div at bounding box center [303, 353] width 1572 height 15
drag, startPoint x: 568, startPoint y: 339, endPoint x: 624, endPoint y: 340, distance: 55.7
click at [624, 346] on div at bounding box center [303, 353] width 1572 height 15
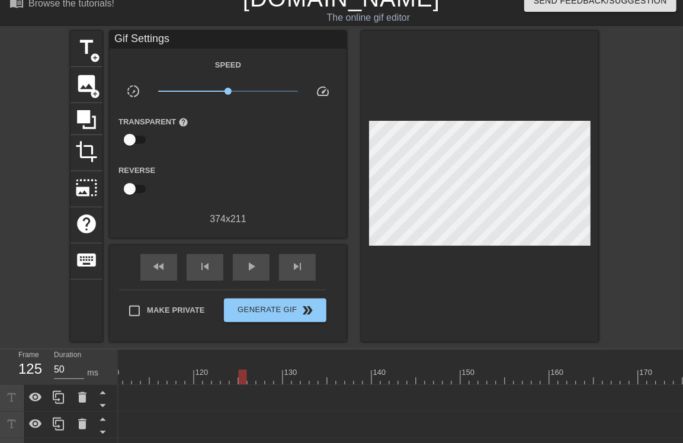
scroll to position [0, 0]
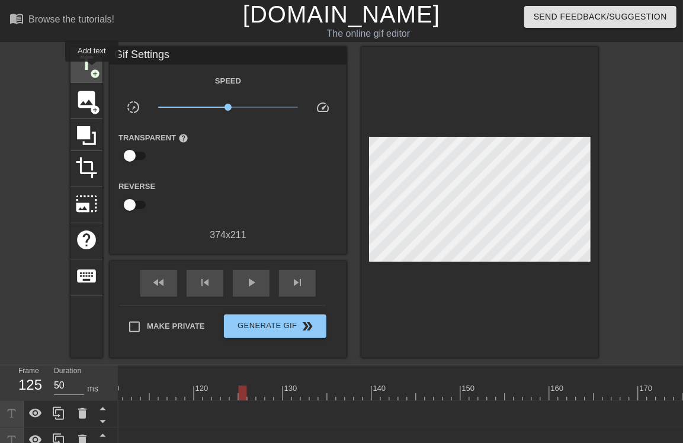
click at [90, 69] on span "add_circle" at bounding box center [95, 74] width 10 height 10
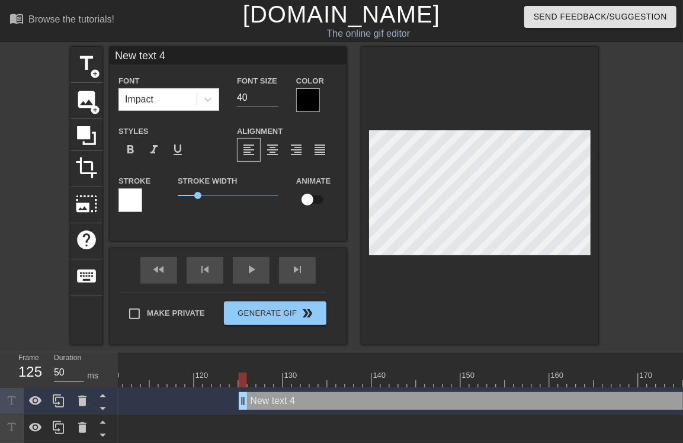
click at [173, 56] on input "New text 4" at bounding box center [228, 56] width 237 height 18
drag, startPoint x: 184, startPoint y: 54, endPoint x: 73, endPoint y: 54, distance: 110.1
click at [73, 54] on div "title add_circle image add_circle crop photo_size_select_large help keyboard Ne…" at bounding box center [334, 196] width 528 height 298
type input "Braye"
click at [303, 97] on div at bounding box center [308, 100] width 24 height 24
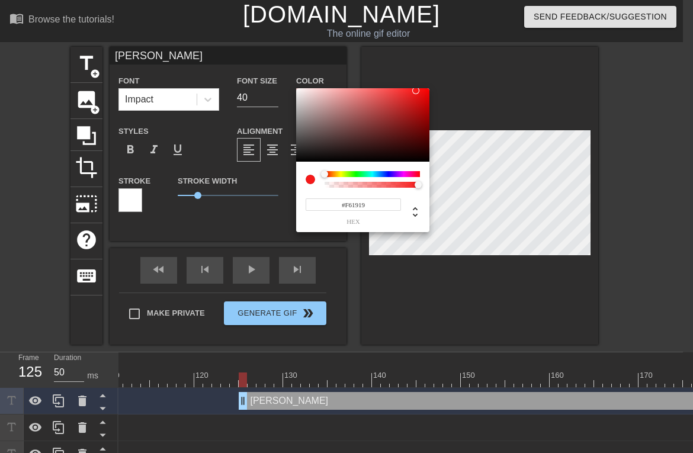
drag, startPoint x: 304, startPoint y: 94, endPoint x: 297, endPoint y: 91, distance: 7.2
click at [297, 91] on div at bounding box center [362, 124] width 133 height 73
click at [300, 94] on div at bounding box center [362, 124] width 133 height 73
click at [297, 93] on div at bounding box center [362, 124] width 133 height 73
type input "#F6F6F6"
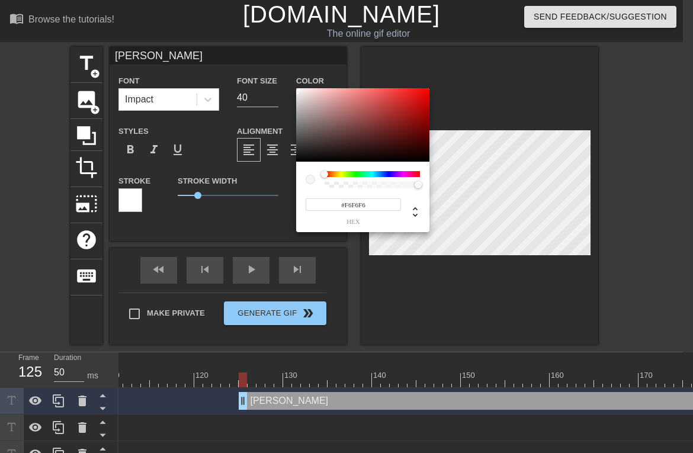
click at [296, 91] on div at bounding box center [362, 124] width 133 height 73
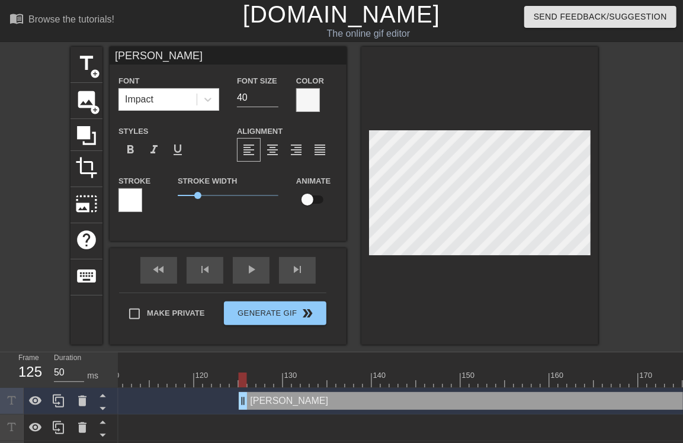
click at [139, 197] on div at bounding box center [130, 200] width 24 height 24
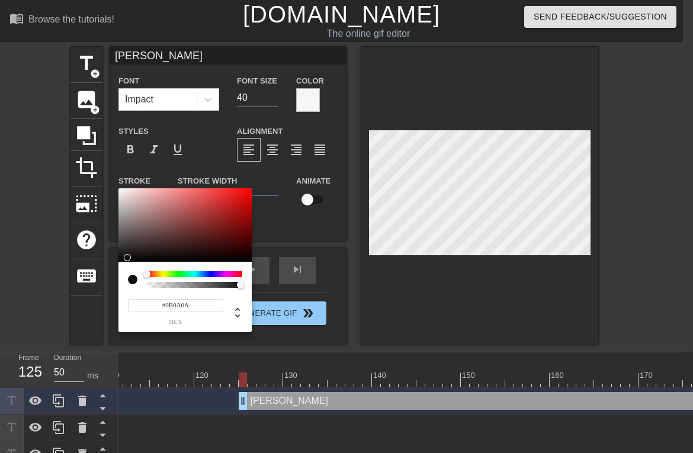
type input "#090909"
drag, startPoint x: 173, startPoint y: 248, endPoint x: 120, endPoint y: 259, distance: 54.6
click at [120, 259] on div at bounding box center [184, 224] width 133 height 73
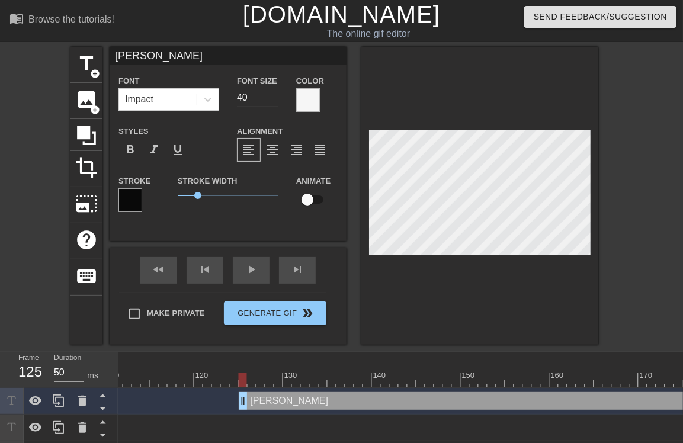
click at [321, 198] on input "checkbox" at bounding box center [308, 199] width 68 height 23
checkbox input "true"
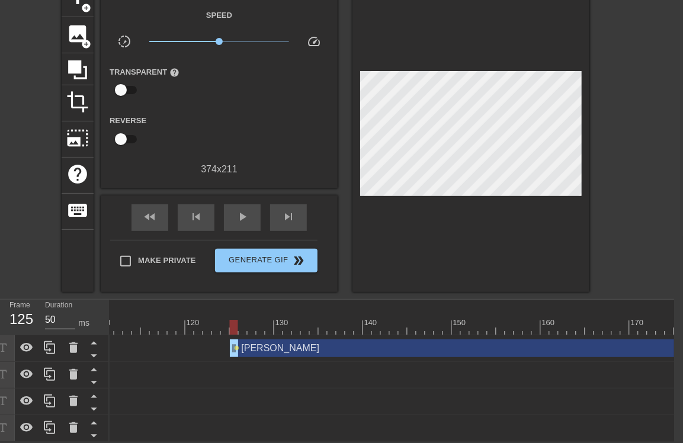
scroll to position [0, 1001]
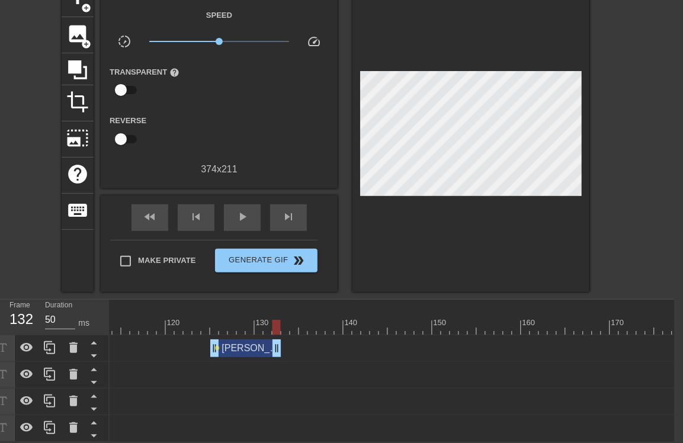
drag, startPoint x: 673, startPoint y: 340, endPoint x: 277, endPoint y: 335, distance: 396.2
click at [196, 210] on span "skip_previous" at bounding box center [196, 217] width 14 height 14
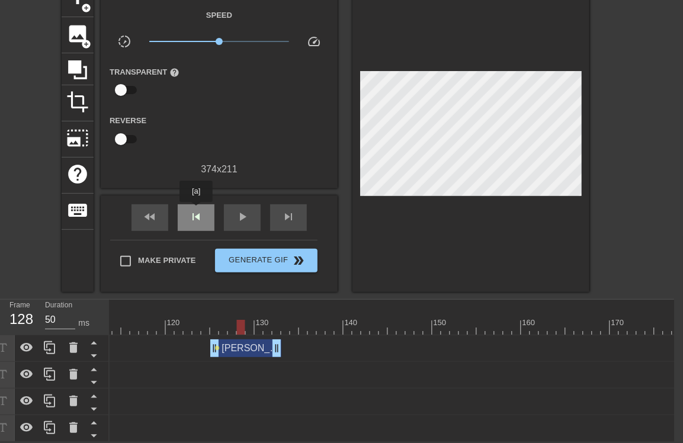
click at [196, 210] on span "skip_previous" at bounding box center [196, 217] width 14 height 14
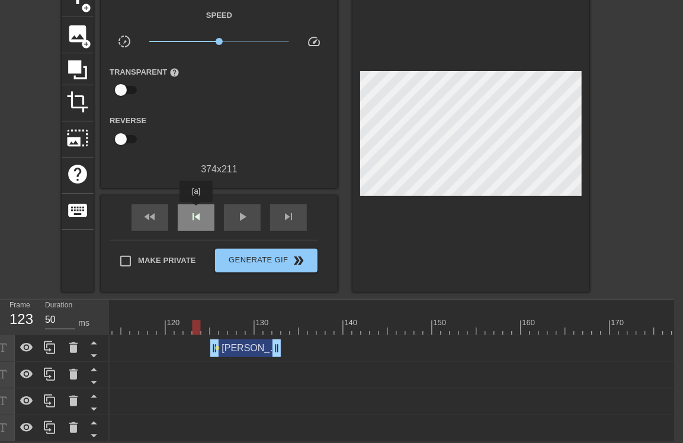
click at [196, 210] on span "skip_previous" at bounding box center [196, 217] width 14 height 14
click at [245, 204] on div "play_arrow" at bounding box center [242, 217] width 37 height 27
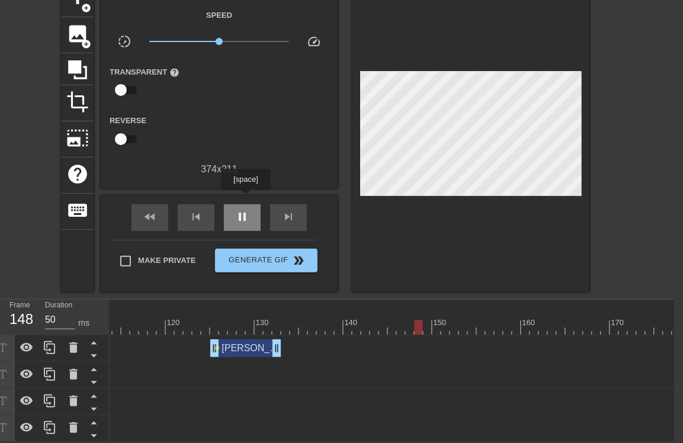
click at [245, 204] on div "pause" at bounding box center [242, 217] width 37 height 27
drag, startPoint x: 275, startPoint y: 345, endPoint x: 304, endPoint y: 340, distance: 30.1
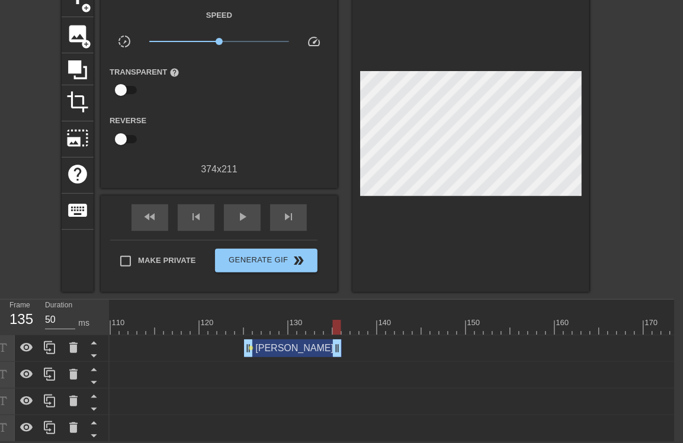
scroll to position [0, 954]
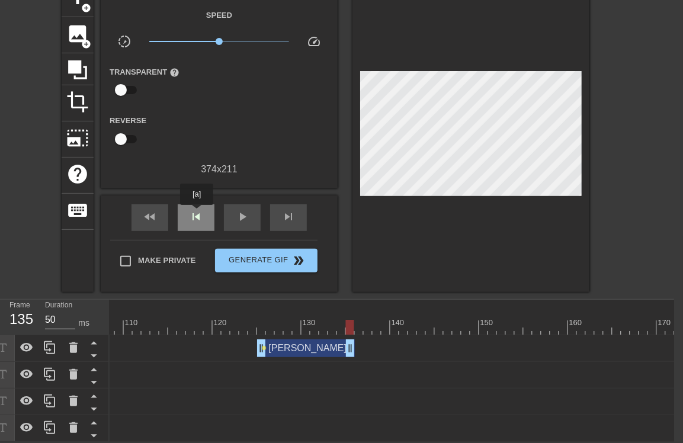
click at [197, 213] on span "skip_previous" at bounding box center [196, 217] width 14 height 14
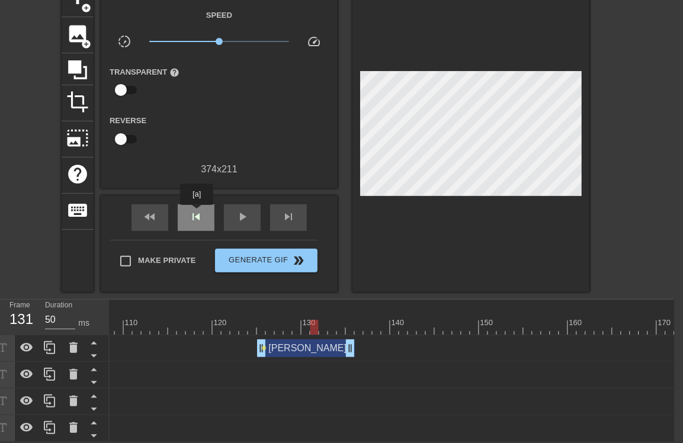
click at [197, 213] on span "skip_previous" at bounding box center [196, 217] width 14 height 14
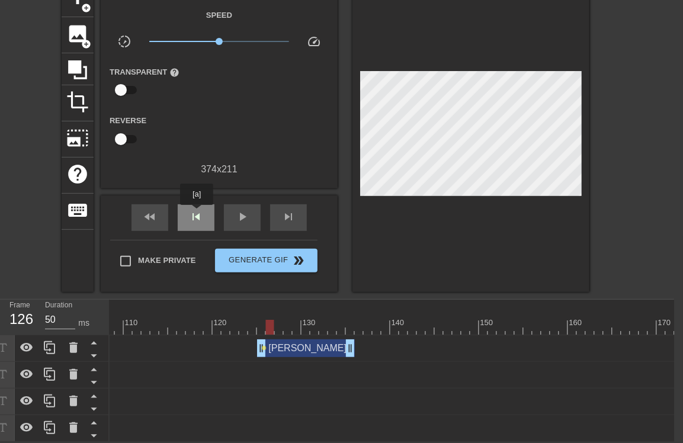
click at [197, 213] on span "skip_previous" at bounding box center [196, 217] width 14 height 14
click at [238, 210] on span "play_arrow" at bounding box center [242, 217] width 14 height 14
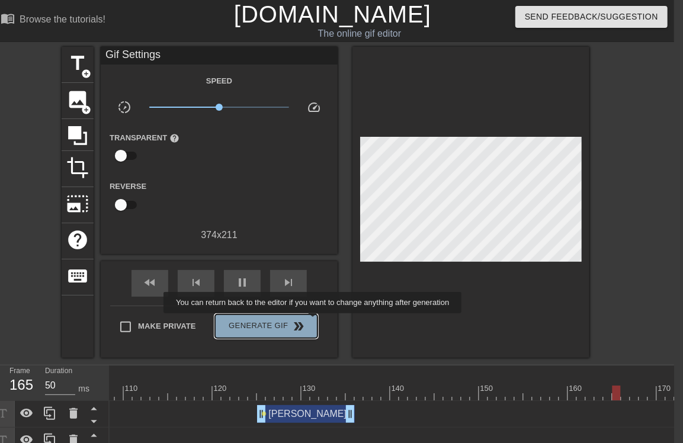
click at [314, 322] on button "Generate Gif double_arrow" at bounding box center [266, 326] width 102 height 24
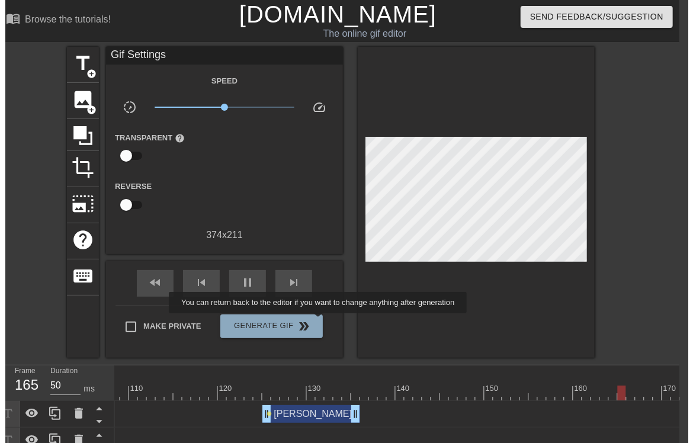
scroll to position [0, 9]
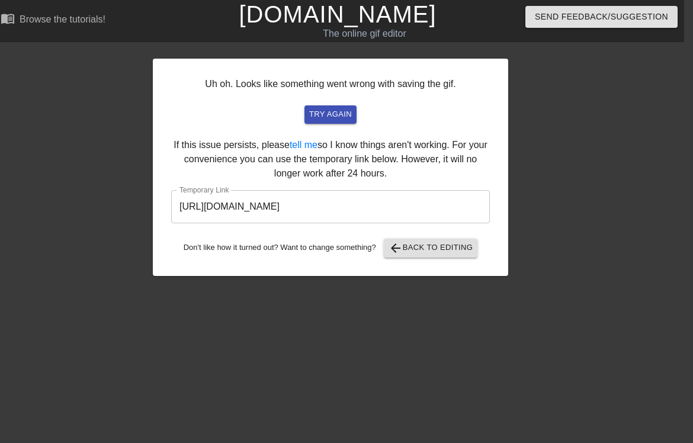
click at [551, 164] on div "Uh oh. Looks like something went wrong with saving the gif. try again If this i…" at bounding box center [337, 161] width 693 height 229
click at [345, 115] on span "try again" at bounding box center [330, 115] width 43 height 14
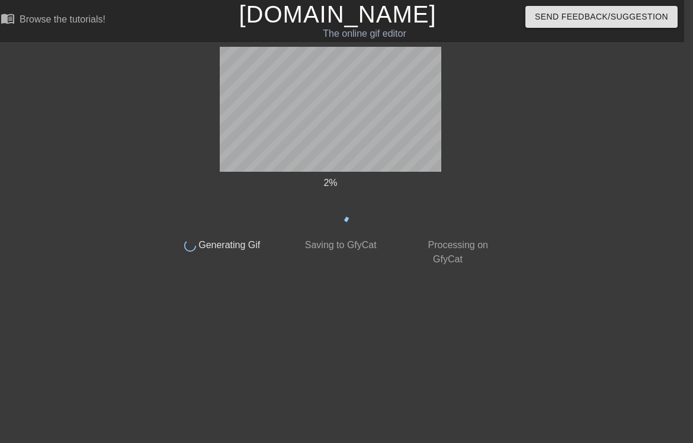
click at [513, 135] on div "2 % done Generating Gif done Saving to GfyCat done Processing on GfyCat title a…" at bounding box center [337, 157] width 693 height 220
click at [513, 135] on div "3 % done Generating Gif done Saving to GfyCat done Processing on GfyCat title a…" at bounding box center [337, 157] width 693 height 220
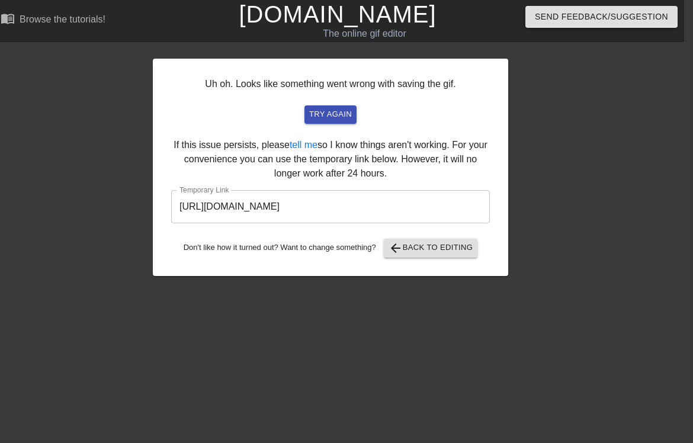
click at [453, 203] on input "https://www.gifntext.com/temp_generations/V3UE7aMa.gif" at bounding box center [330, 206] width 319 height 33
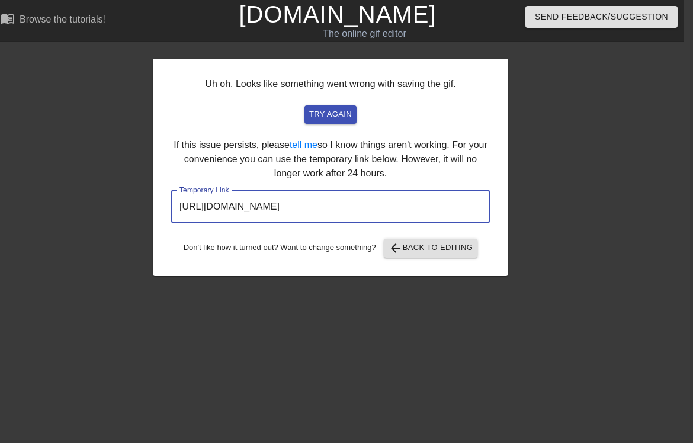
drag, startPoint x: 452, startPoint y: 203, endPoint x: 75, endPoint y: 201, distance: 376.6
click at [63, 208] on div "Uh oh. Looks like something went wrong with saving the gif. try again If this i…" at bounding box center [337, 161] width 693 height 229
